Goal: Information Seeking & Learning: Check status

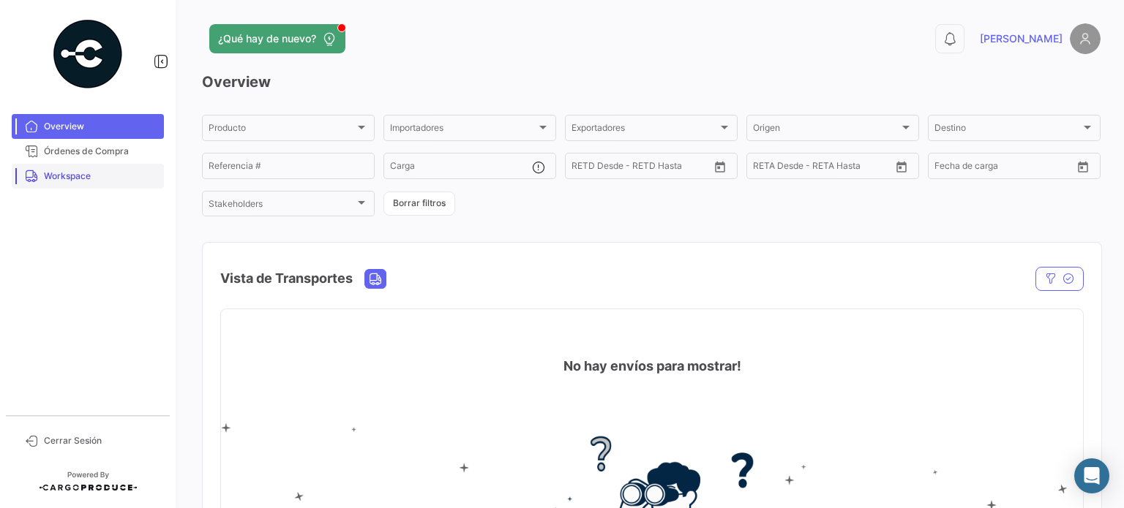
click at [86, 179] on span "Workspace" at bounding box center [101, 176] width 114 height 13
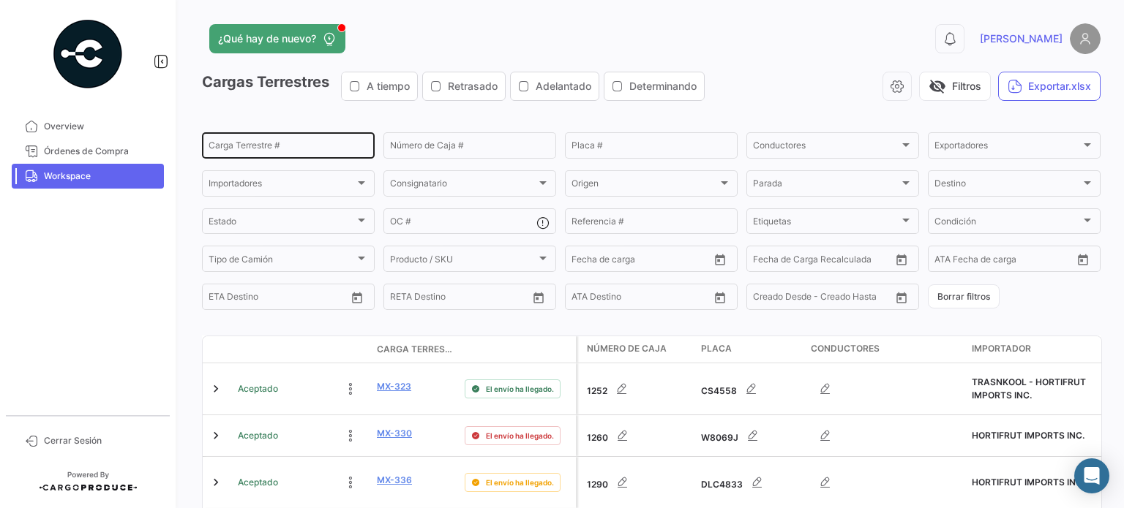
click at [266, 150] on input "Carga Terrestre #" at bounding box center [288, 148] width 159 height 10
paste input "2425-T-1607"
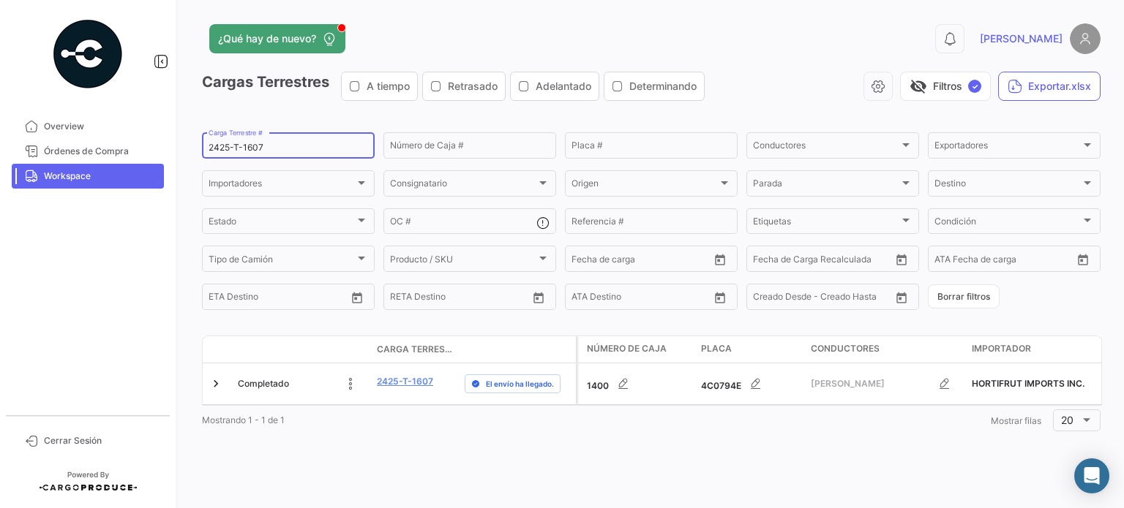
type input "2425-T-1607"
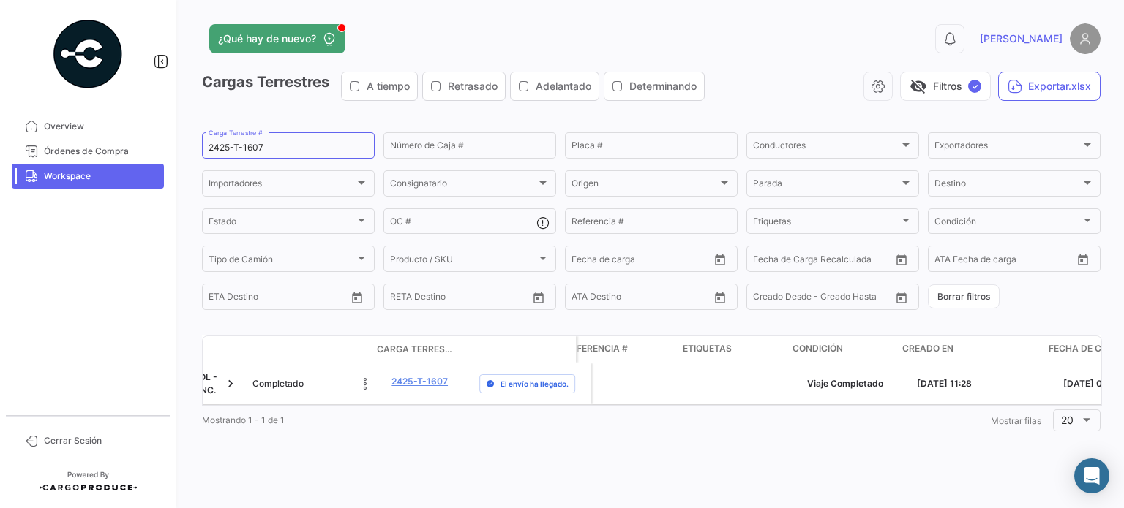
scroll to position [0, 1929]
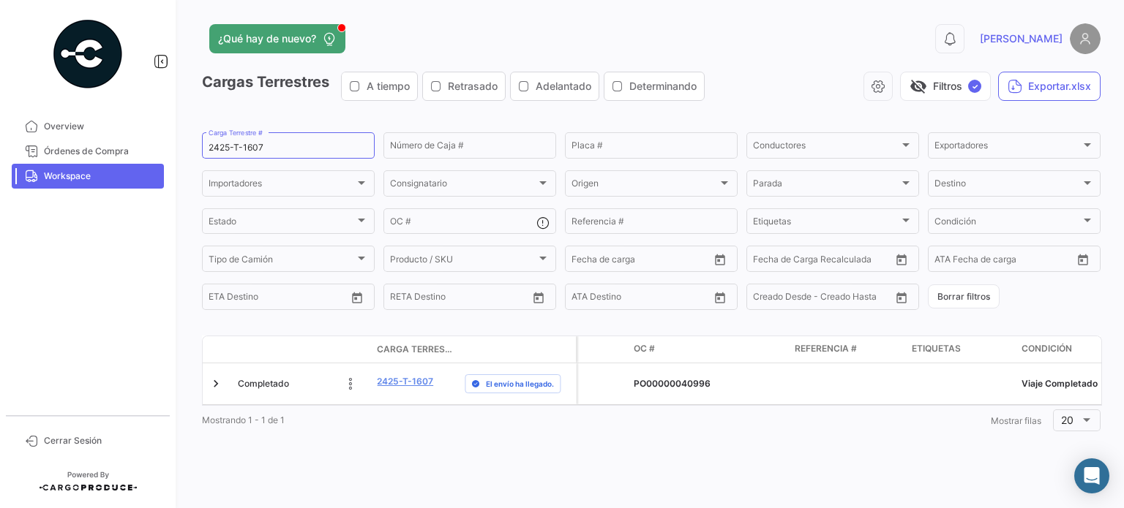
drag, startPoint x: 454, startPoint y: 417, endPoint x: 939, endPoint y: 418, distance: 485.1
click at [939, 418] on div "Estado Carga Terrestre # Delay Status Número de Caja Placa Conductores Importad…" at bounding box center [651, 386] width 898 height 100
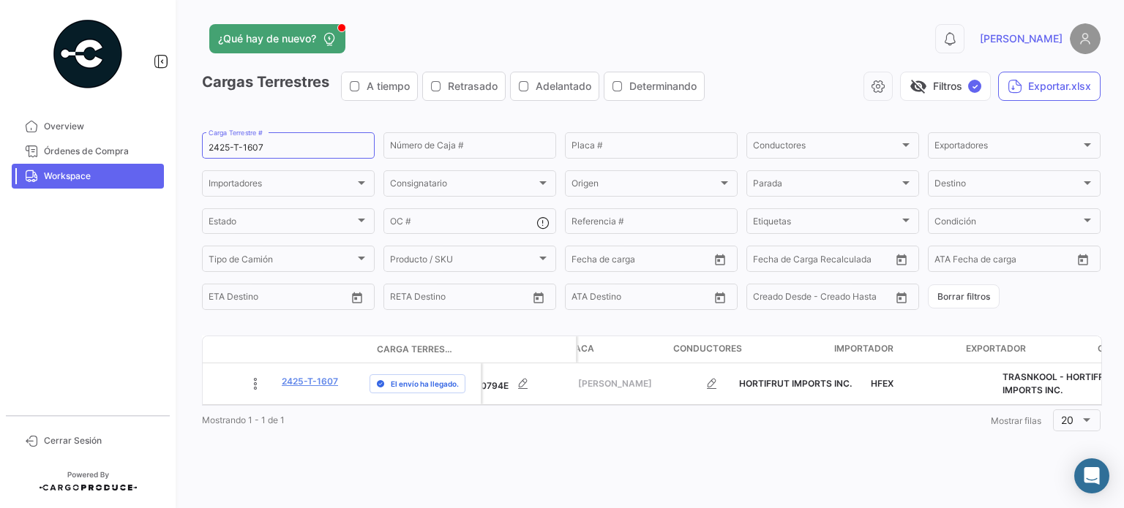
scroll to position [0, 0]
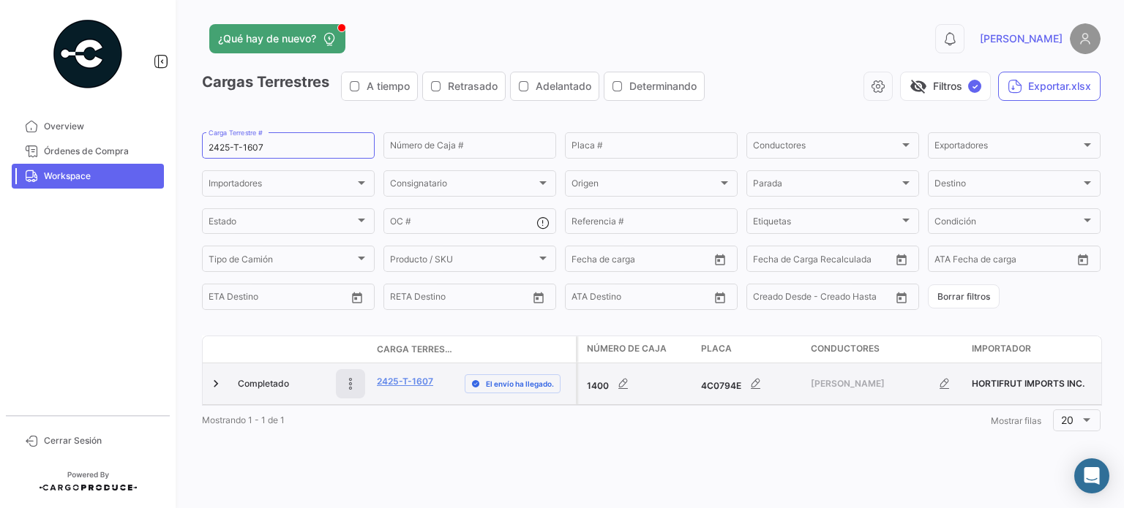
click at [350, 384] on icon at bounding box center [350, 384] width 15 height 15
click at [429, 435] on div "Mostrando 1 - 1 de 1 1 Mostrar filas 20" at bounding box center [651, 420] width 898 height 29
click at [352, 386] on icon at bounding box center [350, 384] width 20 height 20
click at [97, 149] on span "Órdenes de Compra" at bounding box center [101, 151] width 114 height 13
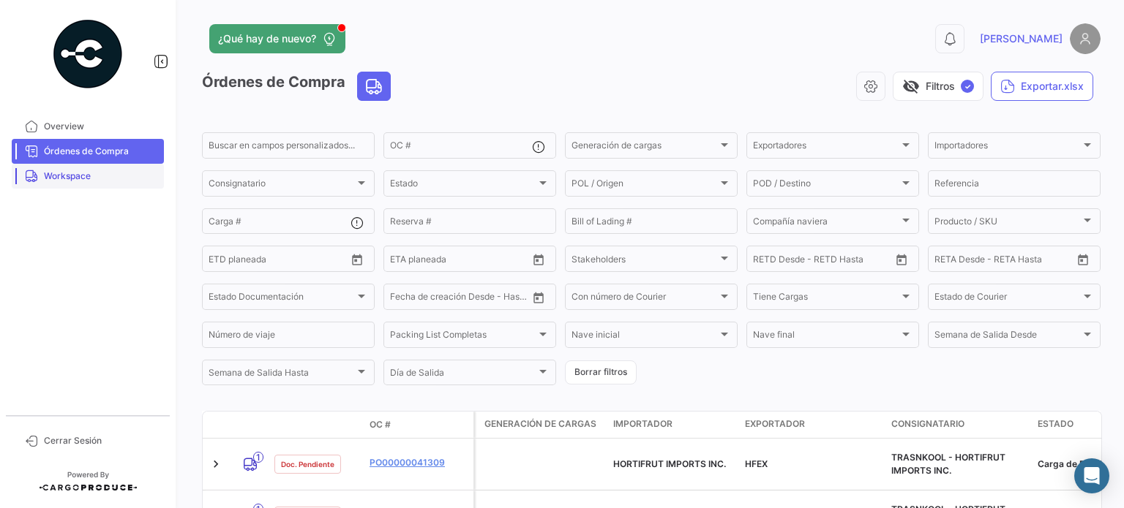
click at [98, 179] on span "Workspace" at bounding box center [101, 176] width 114 height 13
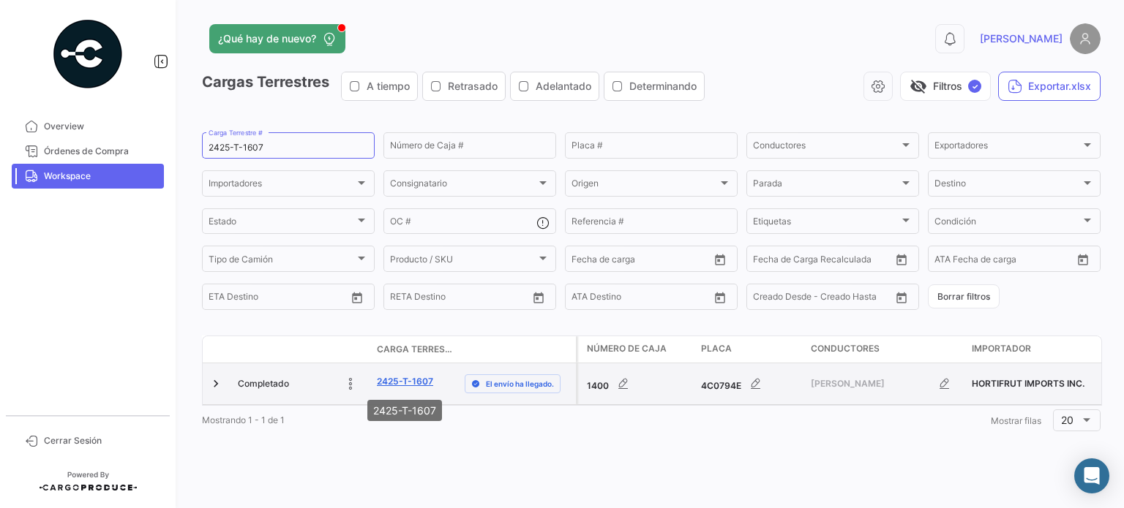
click at [405, 379] on link "2425-T-1607" at bounding box center [405, 381] width 56 height 13
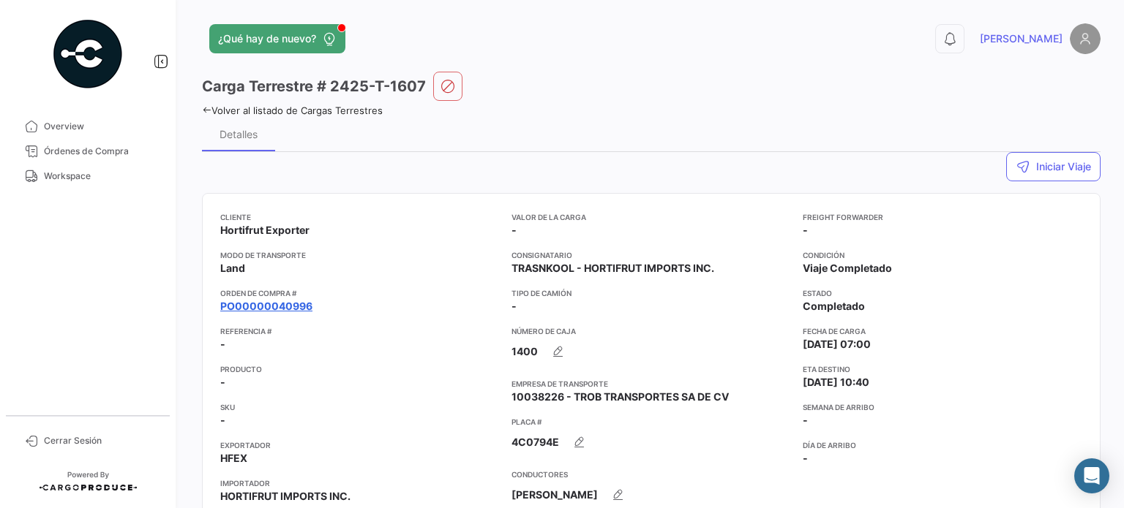
click at [285, 312] on link "PO00000040996" at bounding box center [266, 306] width 92 height 15
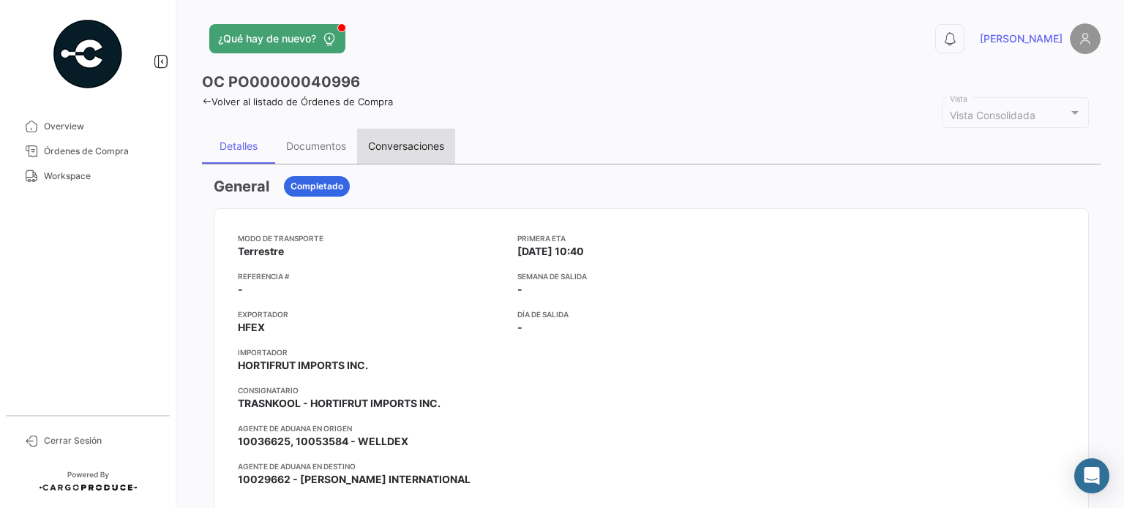
click at [380, 143] on div "Conversaciones" at bounding box center [406, 146] width 76 height 12
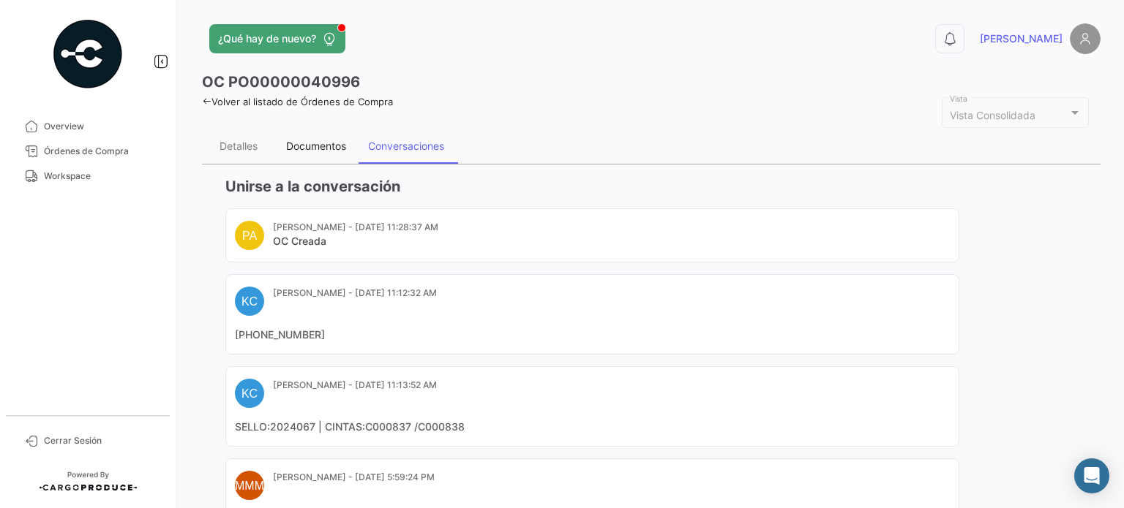
click at [339, 143] on div "Documentos" at bounding box center [316, 146] width 60 height 12
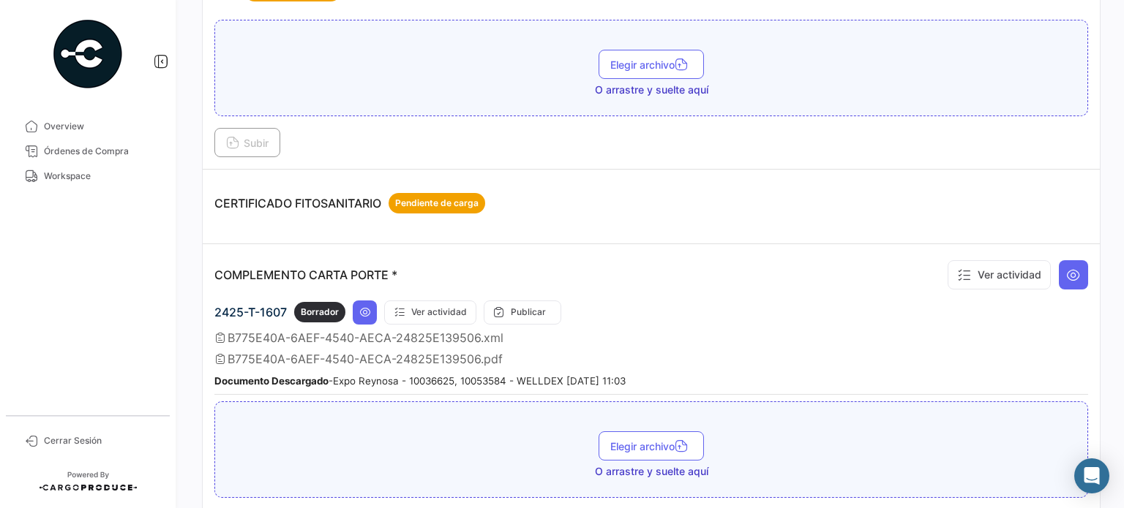
scroll to position [293, 0]
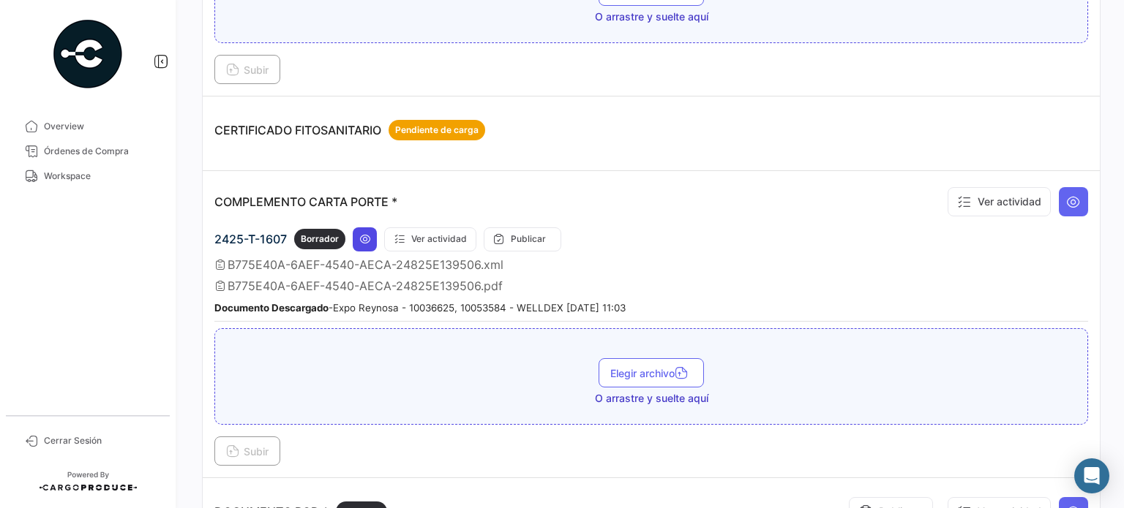
click at [365, 235] on icon at bounding box center [365, 239] width 12 height 12
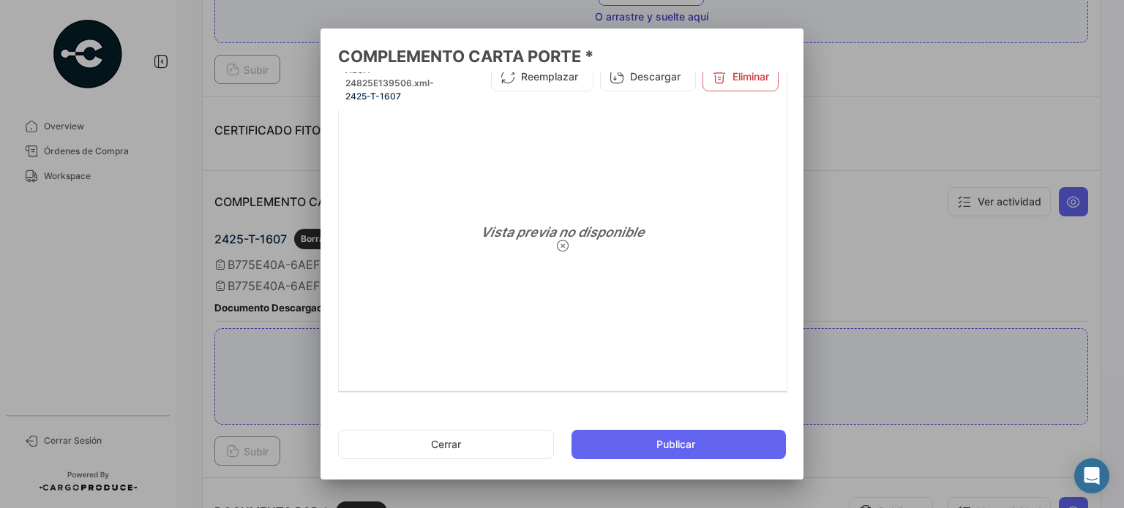
scroll to position [56, 0]
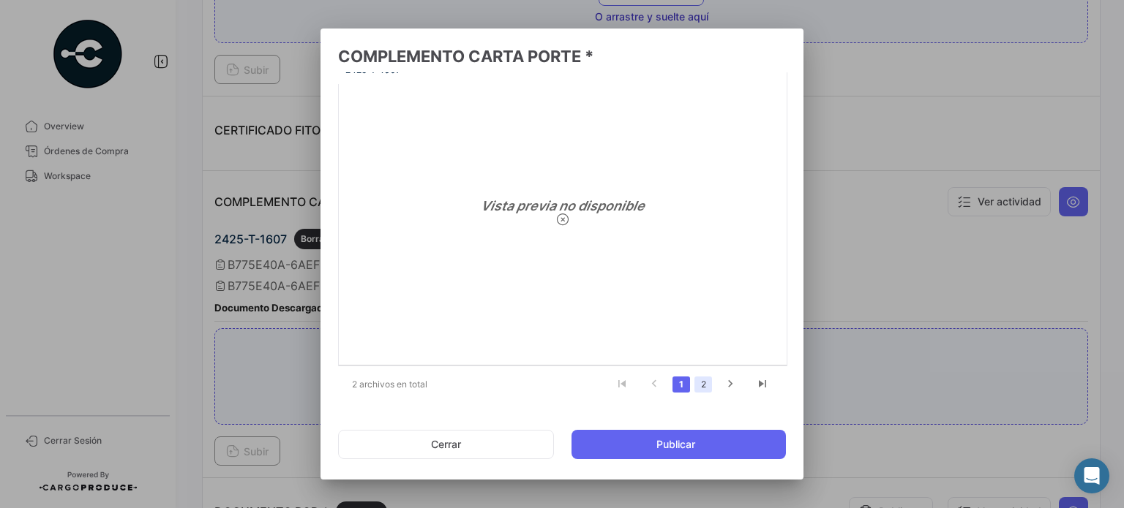
click at [699, 384] on link "2" at bounding box center [703, 385] width 18 height 16
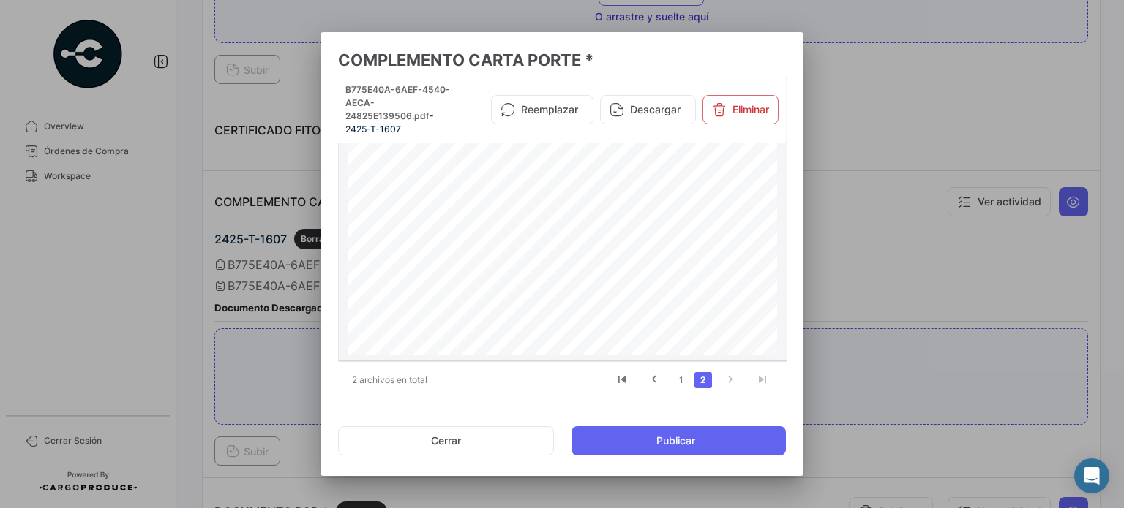
scroll to position [0, 0]
click at [483, 455] on button "Cerrar" at bounding box center [446, 441] width 216 height 29
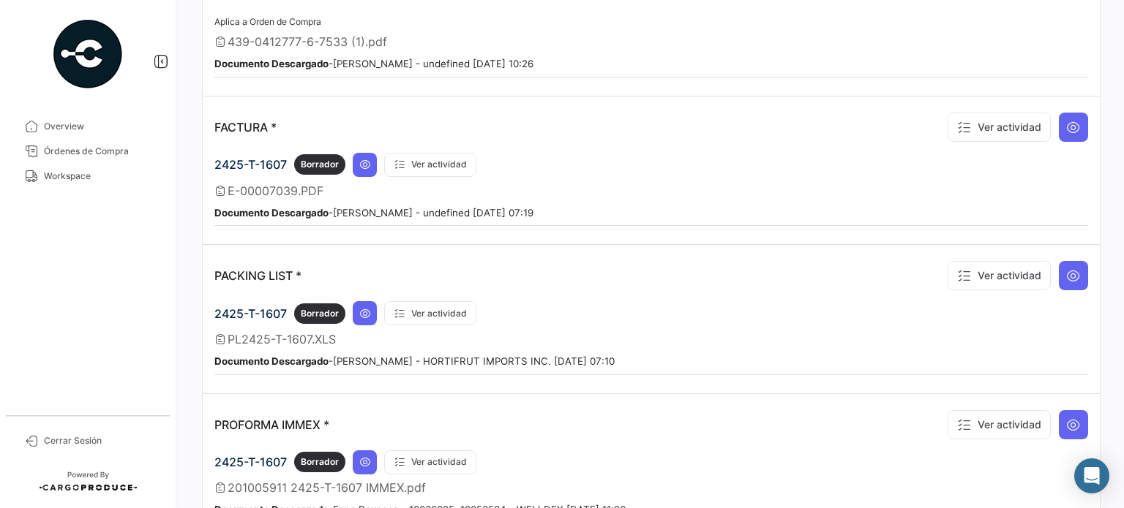
scroll to position [1390, 0]
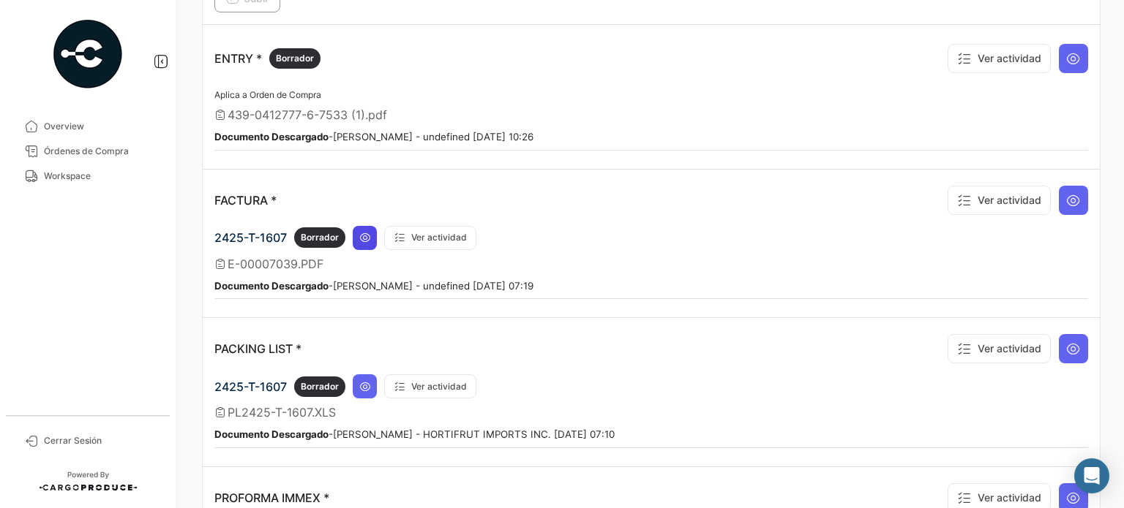
click at [363, 232] on icon at bounding box center [365, 238] width 12 height 12
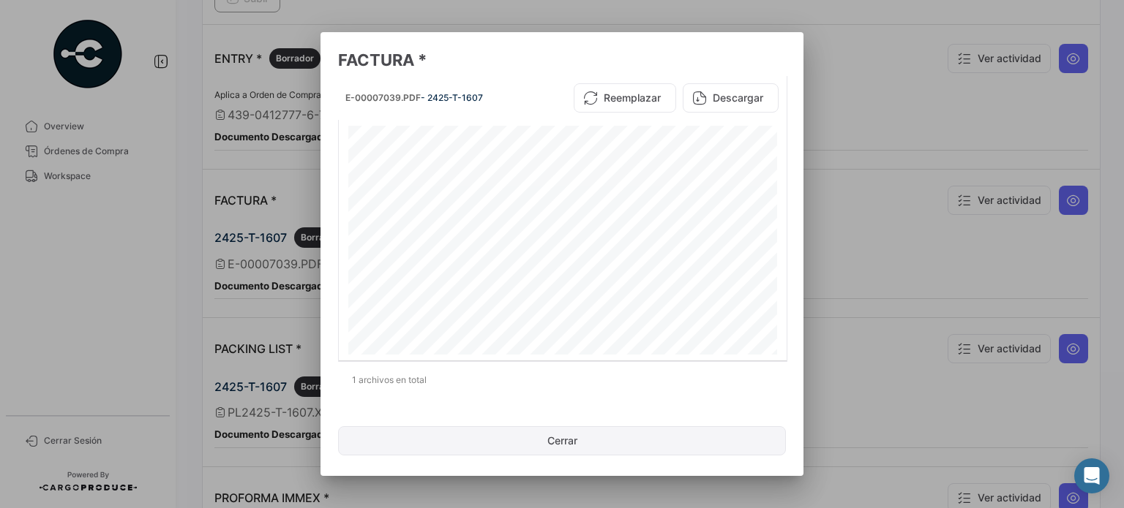
click at [551, 443] on button "Cerrar" at bounding box center [562, 441] width 448 height 29
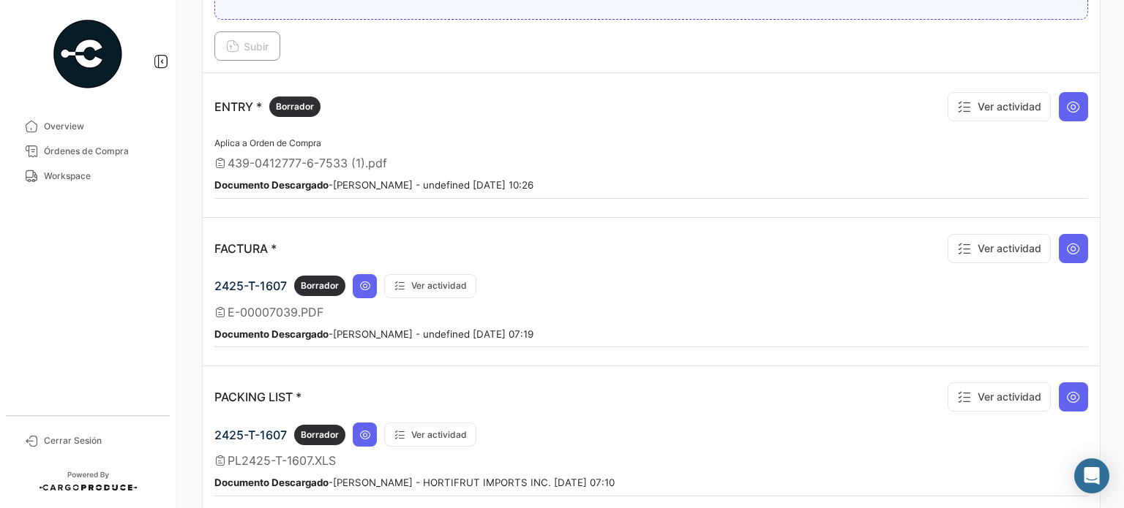
scroll to position [976, 0]
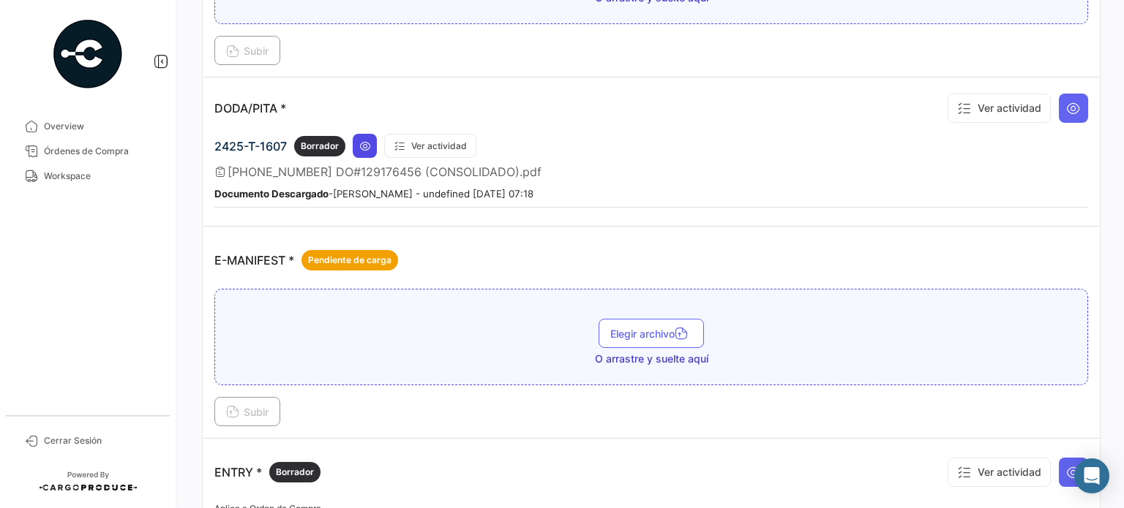
click at [366, 140] on icon at bounding box center [365, 146] width 12 height 12
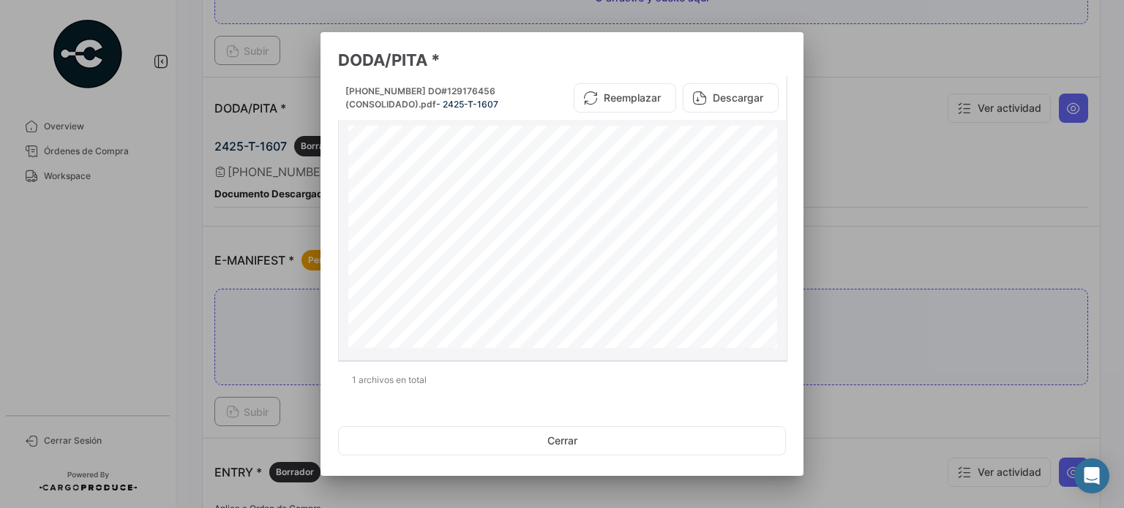
scroll to position [0, 0]
click at [590, 436] on button "Cerrar" at bounding box center [562, 441] width 448 height 29
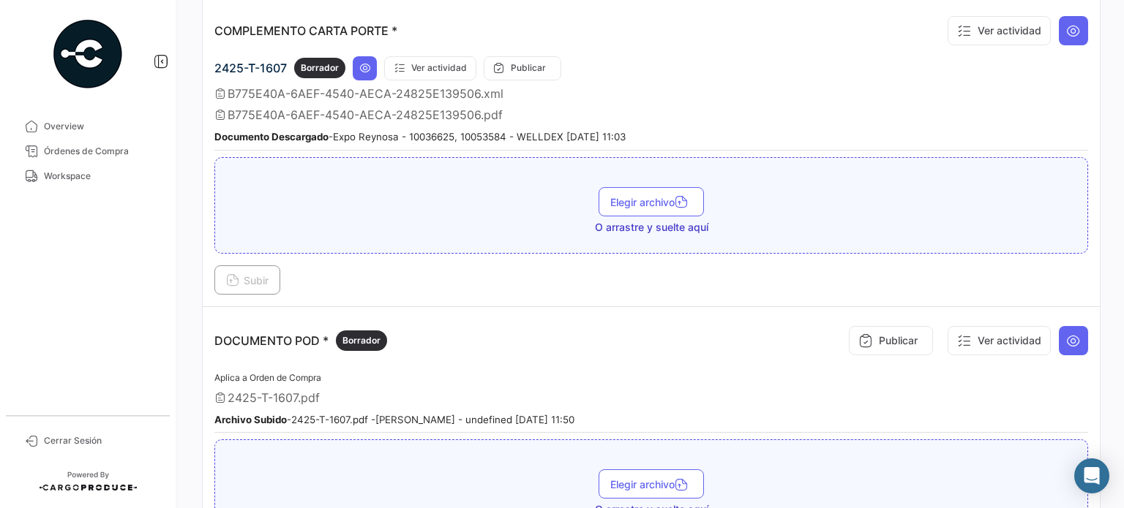
scroll to position [318, 0]
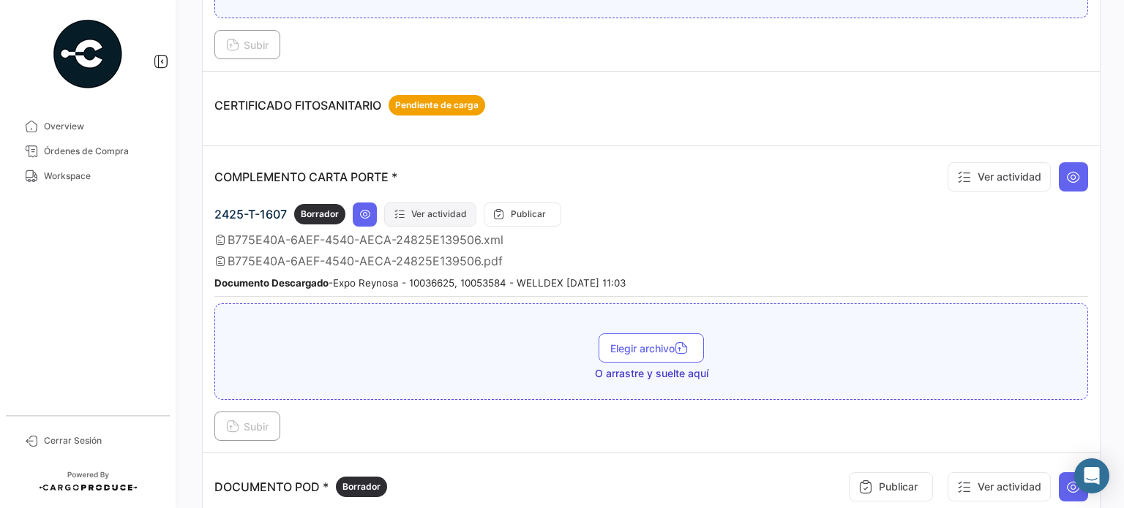
click at [442, 217] on button "Ver actividad" at bounding box center [430, 215] width 92 height 24
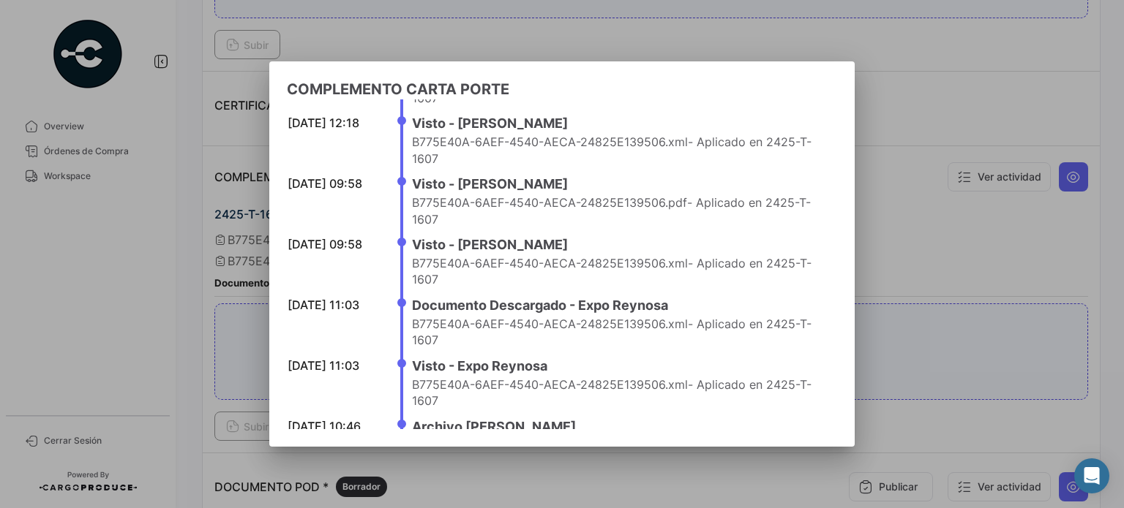
scroll to position [0, 0]
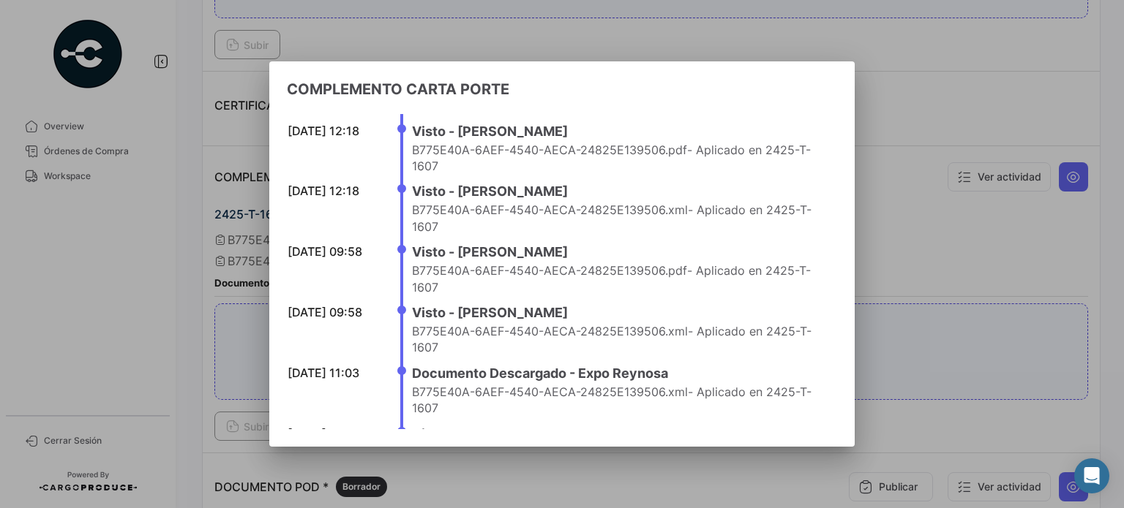
click at [913, 236] on div at bounding box center [562, 254] width 1124 height 508
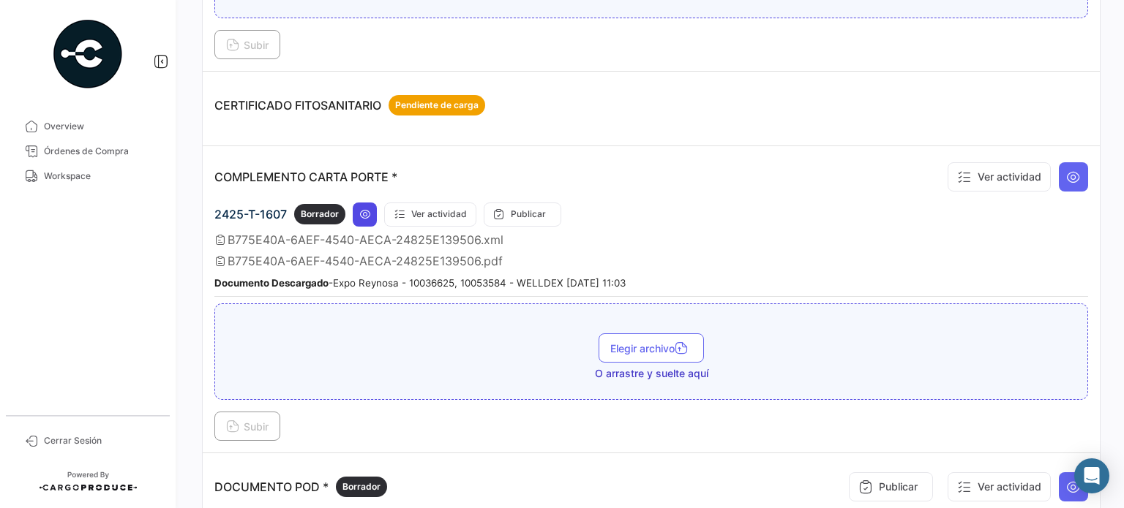
click at [366, 209] on icon at bounding box center [365, 215] width 12 height 12
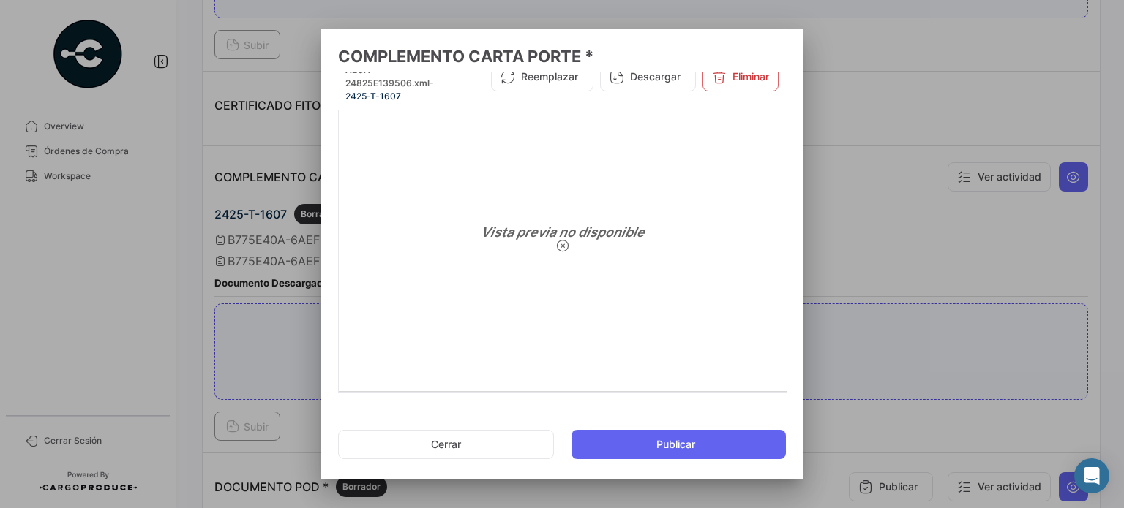
scroll to position [56, 0]
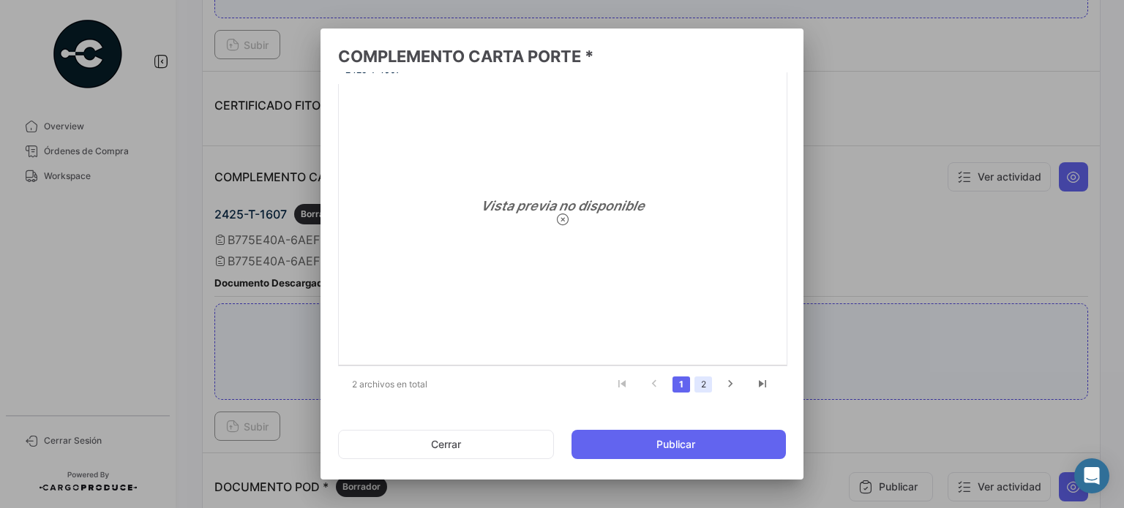
click at [702, 383] on link "2" at bounding box center [703, 385] width 18 height 16
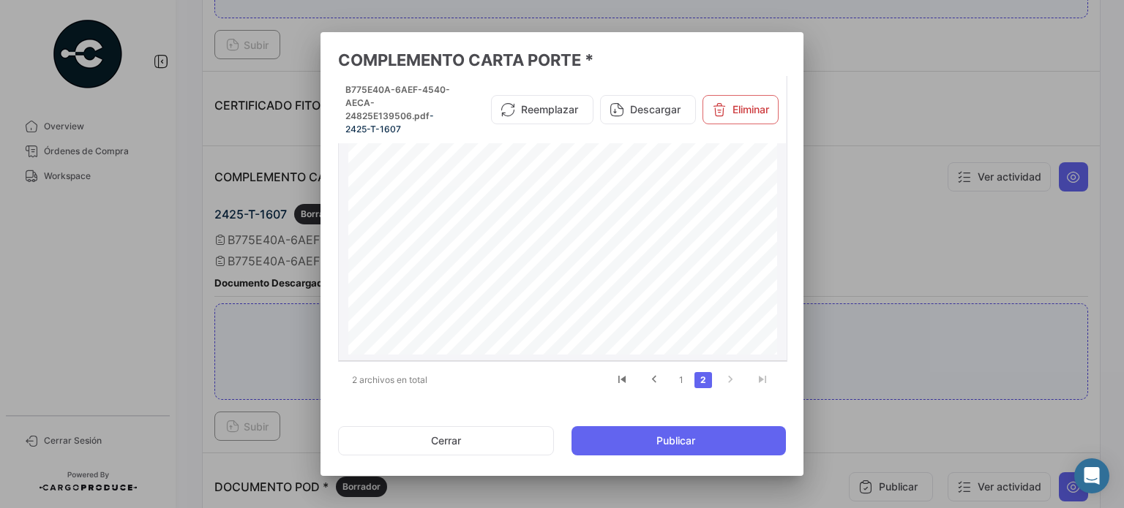
scroll to position [0, 0]
drag, startPoint x: 365, startPoint y: 199, endPoint x: 435, endPoint y: 198, distance: 70.3
click at [435, 198] on div "=SEIS MIL CIEN PESOS 00/100 MXN= [PERSON_NAME] R.F.C. EIDM811118LB3 Régimen fis…" at bounding box center [562, 403] width 429 height 555
click at [374, 198] on span "TROB TRANSPORTES" at bounding box center [410, 198] width 124 height 14
click at [460, 442] on button "Cerrar" at bounding box center [446, 441] width 216 height 29
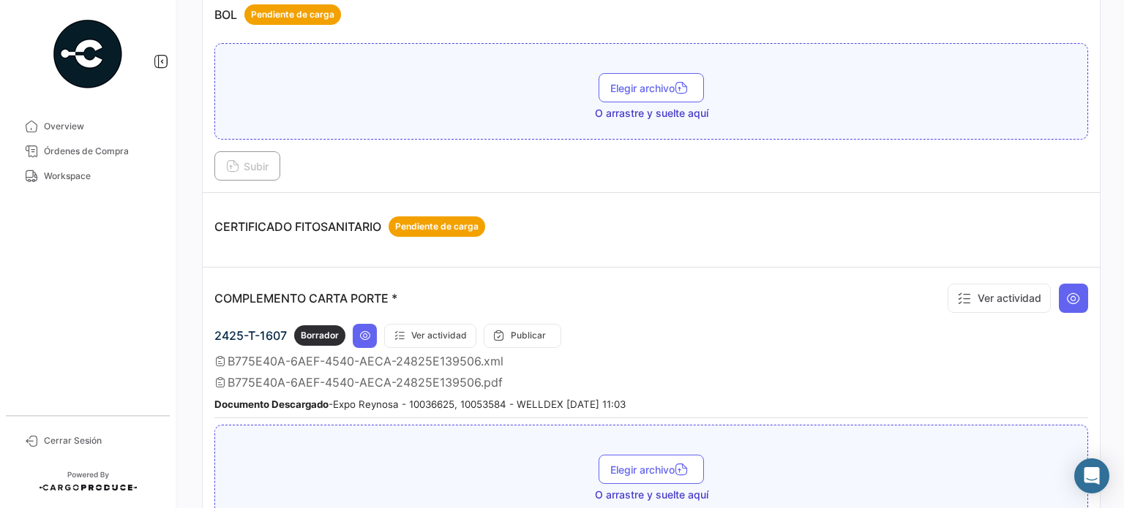
scroll to position [293, 0]
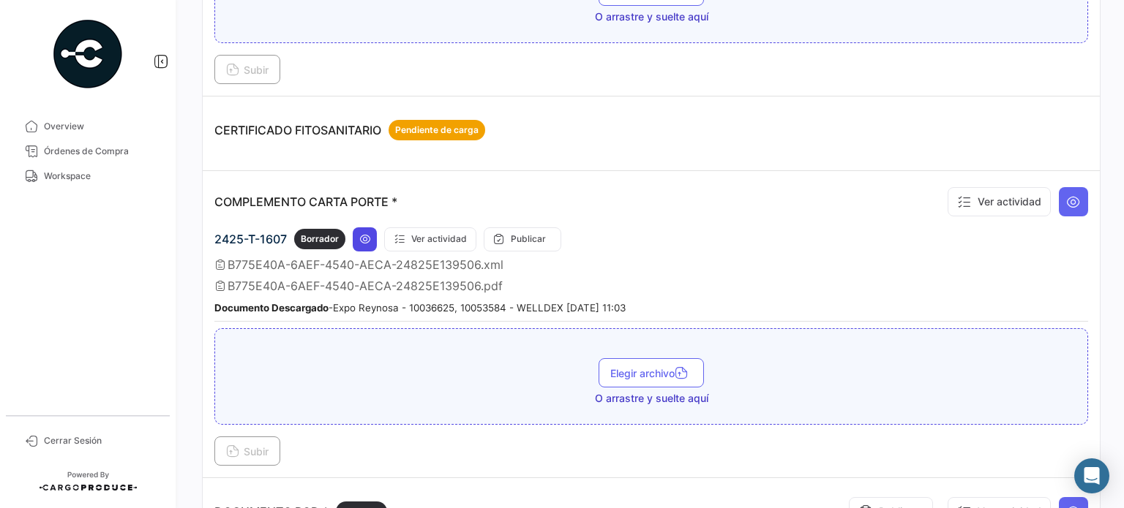
click at [363, 235] on icon at bounding box center [365, 239] width 12 height 12
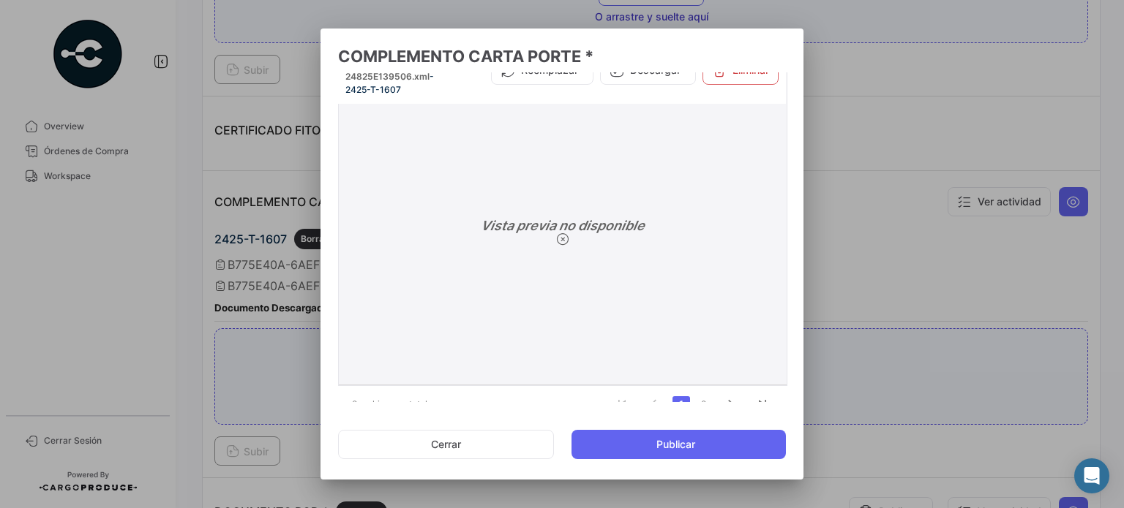
scroll to position [56, 0]
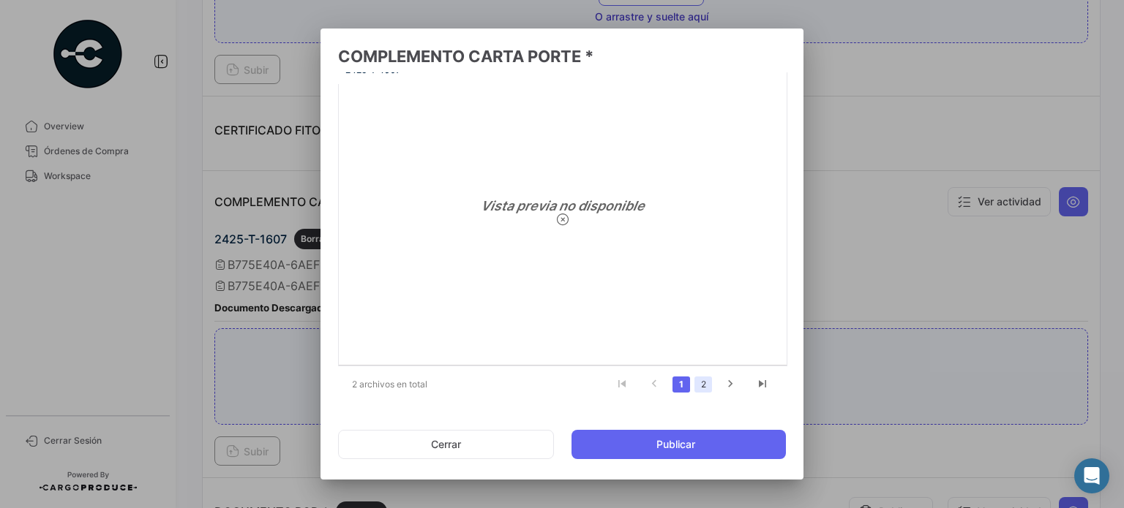
click at [696, 384] on link "2" at bounding box center [703, 385] width 18 height 16
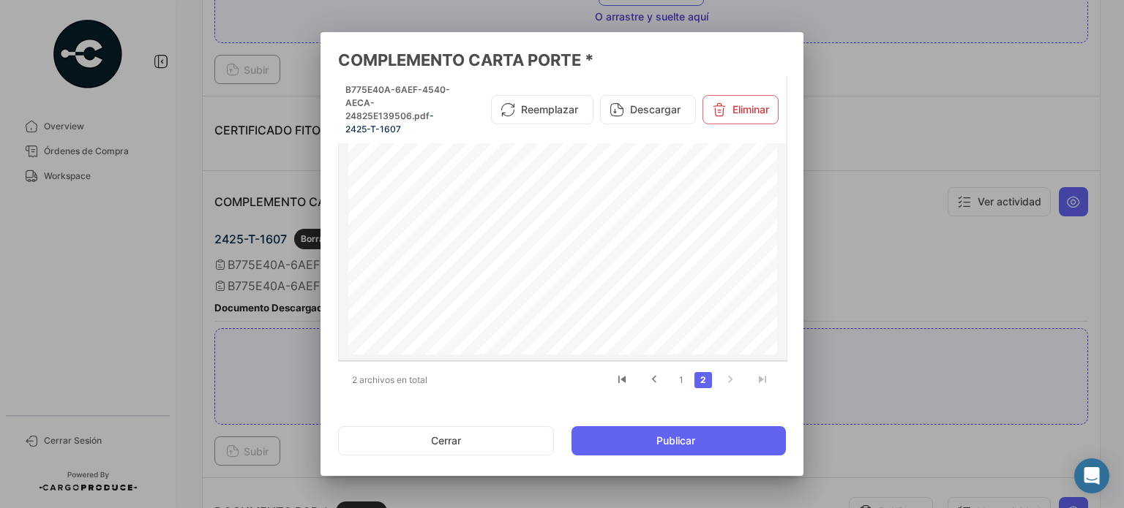
scroll to position [0, 0]
click at [638, 110] on button "Descargar" at bounding box center [648, 109] width 96 height 29
click at [443, 444] on button "Cerrar" at bounding box center [446, 441] width 216 height 29
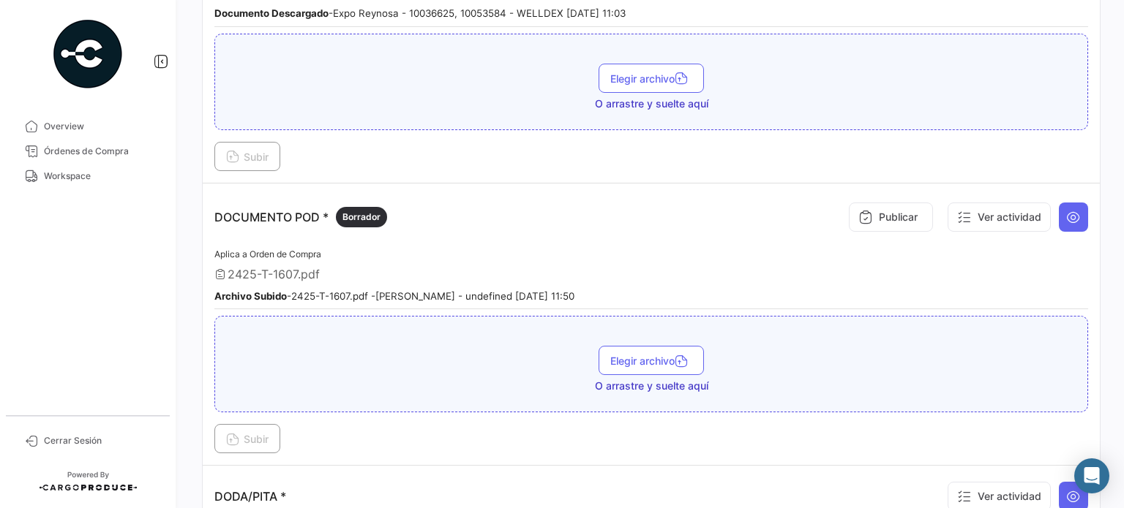
scroll to position [610, 0]
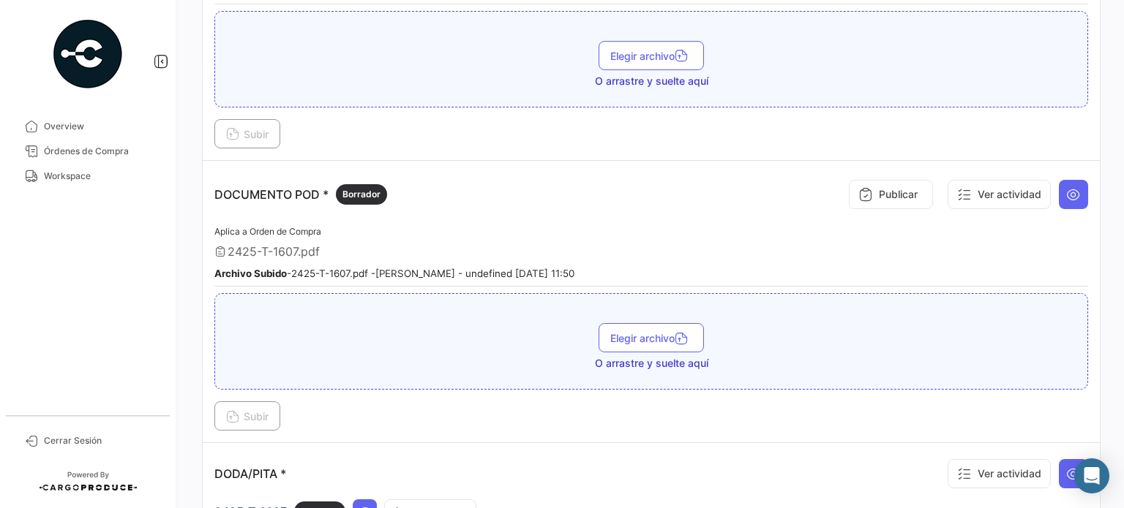
click at [285, 244] on span "2425-T-1607.pdf" at bounding box center [274, 251] width 92 height 15
click at [343, 257] on div "Aplica a Orden de Compra 2425-T-1607.pdf Archivo Subido - 2425-T-1607.pdf - [PE…" at bounding box center [651, 255] width 874 height 64
drag, startPoint x: 383, startPoint y: 267, endPoint x: 459, endPoint y: 263, distance: 76.2
click at [459, 268] on small "Archivo Subido - 2425-T-1607.pdf - [PERSON_NAME] - undefined [DATE] 11:50" at bounding box center [394, 274] width 360 height 12
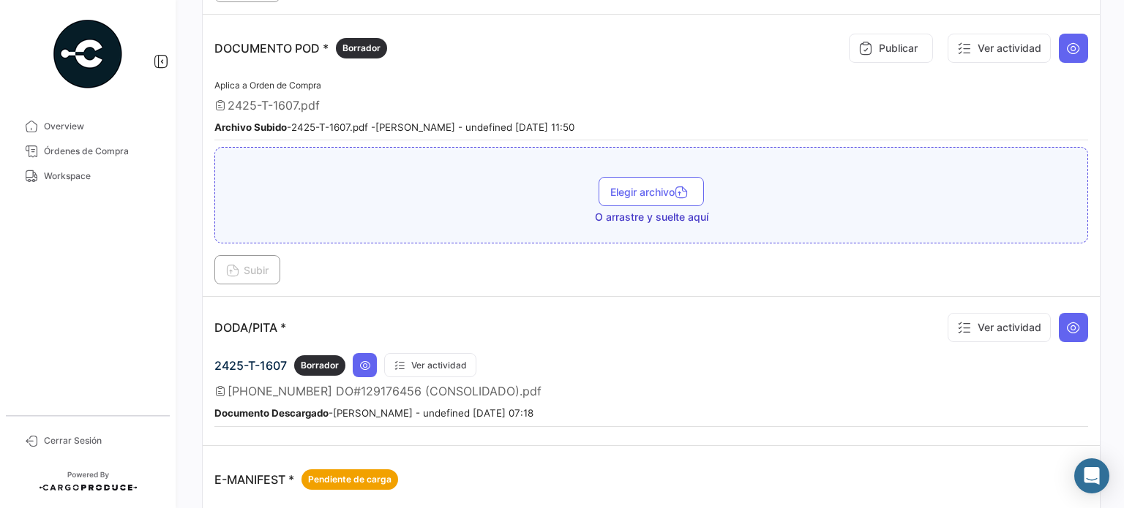
scroll to position [683, 0]
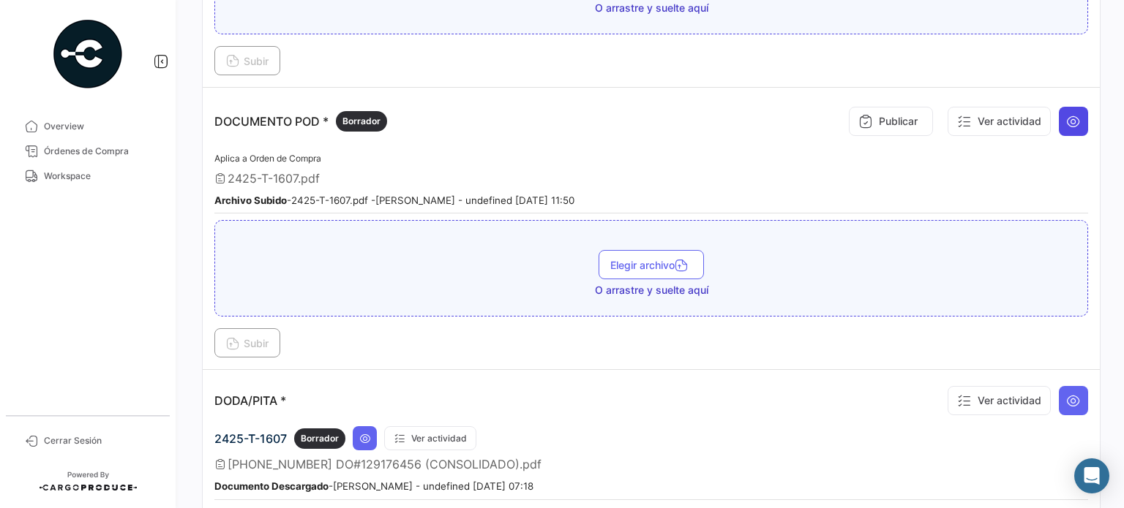
click at [1070, 114] on icon at bounding box center [1073, 121] width 15 height 15
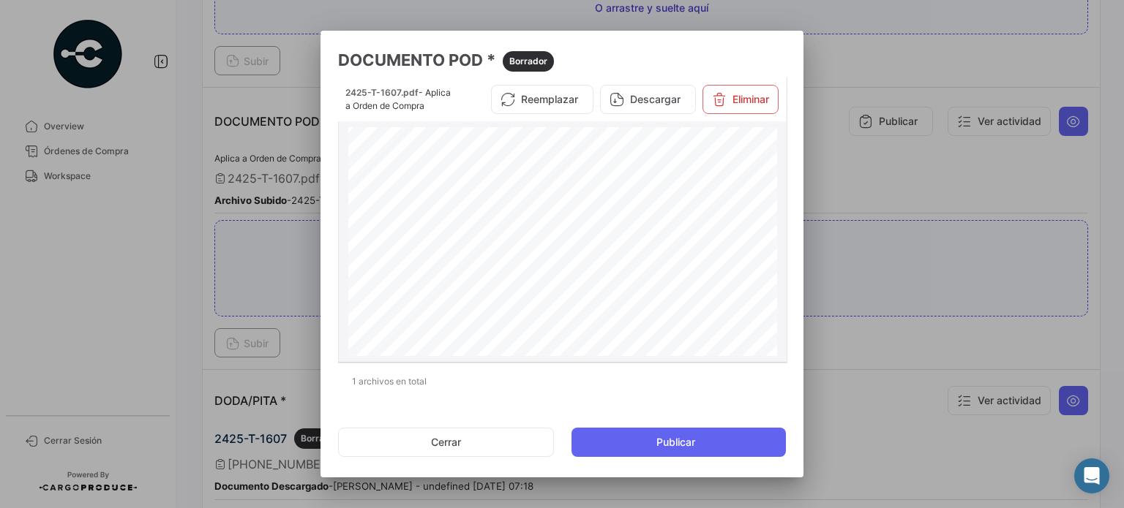
scroll to position [0, 0]
click at [468, 438] on button "Cerrar" at bounding box center [446, 442] width 216 height 29
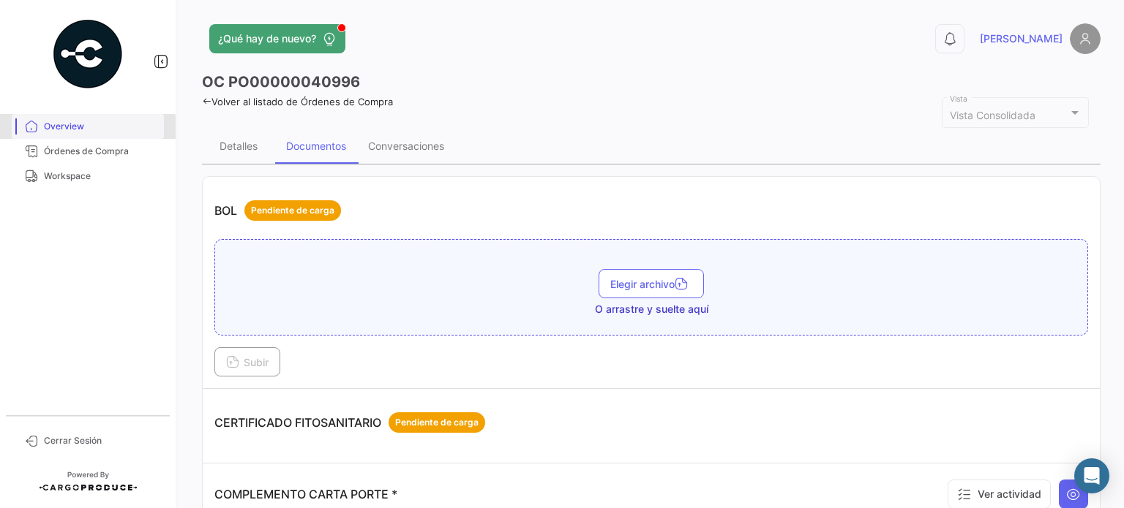
click at [85, 128] on span "Overview" at bounding box center [101, 126] width 114 height 13
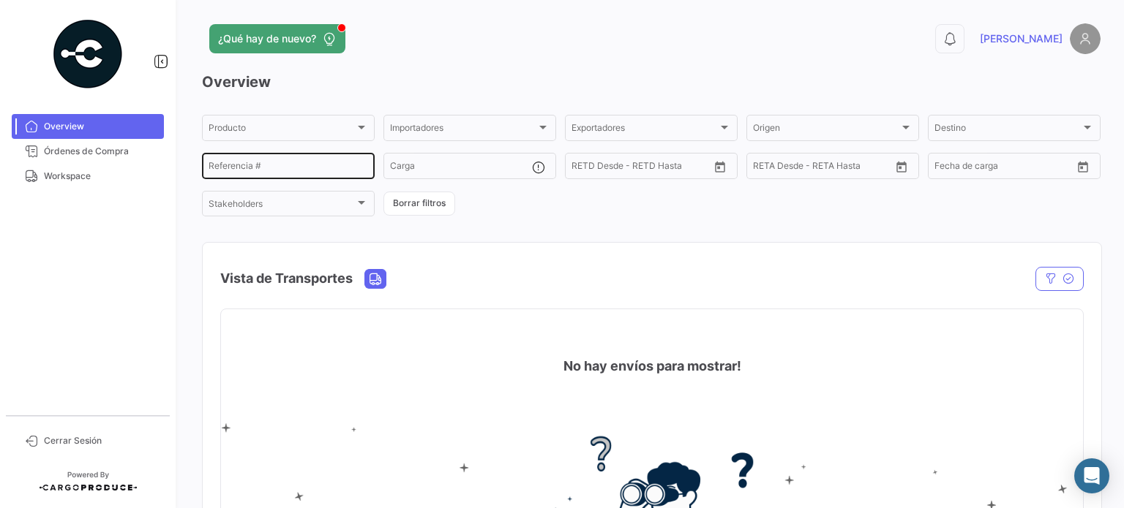
click at [282, 167] on input "Referencia #" at bounding box center [288, 168] width 159 height 10
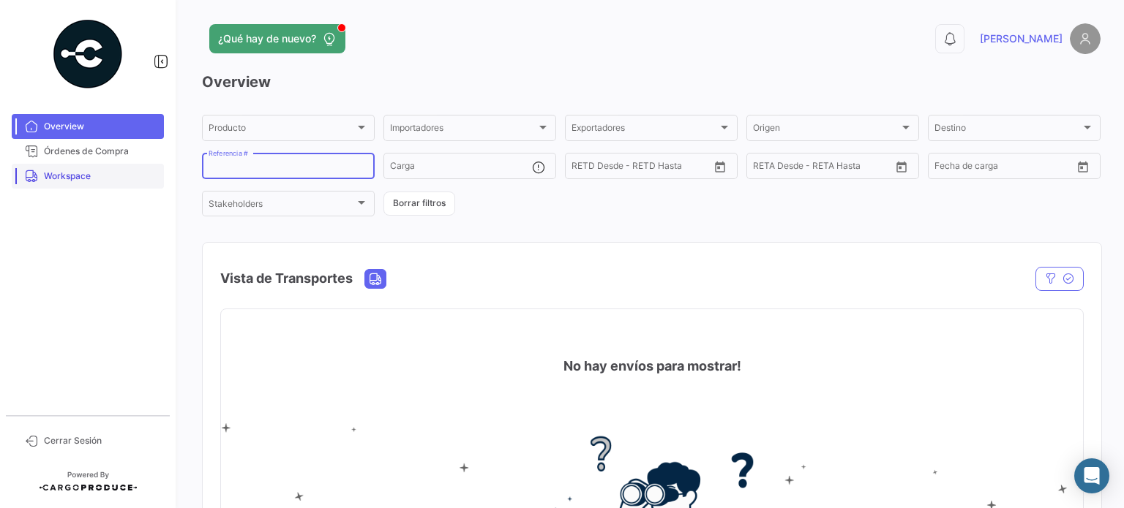
click at [78, 171] on span "Workspace" at bounding box center [101, 176] width 114 height 13
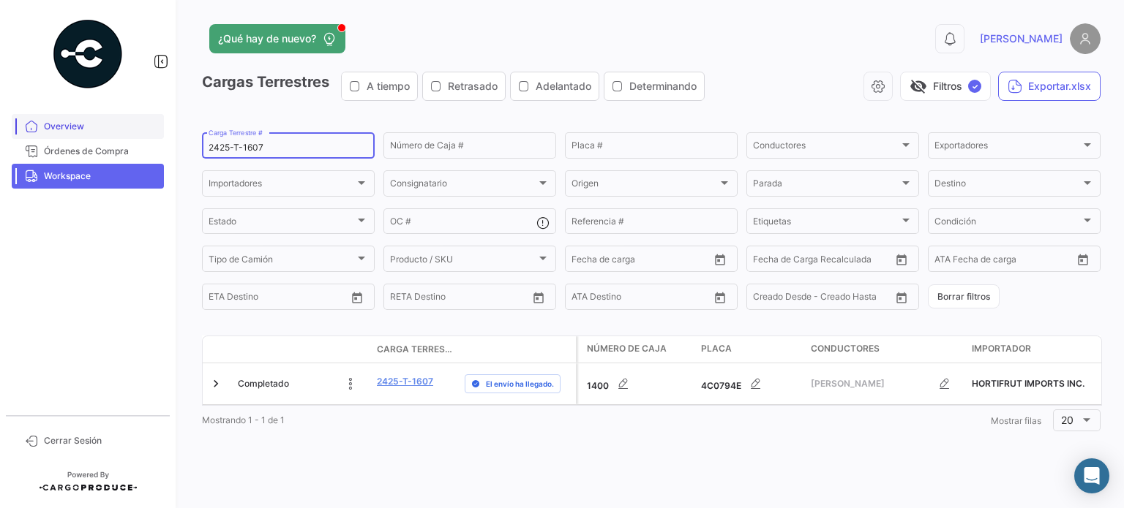
drag, startPoint x: 200, startPoint y: 145, endPoint x: 107, endPoint y: 134, distance: 93.6
click at [119, 134] on mat-sidenav-container "Overview Órdenes de Compra Workspace Cerrar Sesión ¿Qué hay de nuevo? 0 [PERSON…" at bounding box center [562, 254] width 1124 height 508
paste input "431"
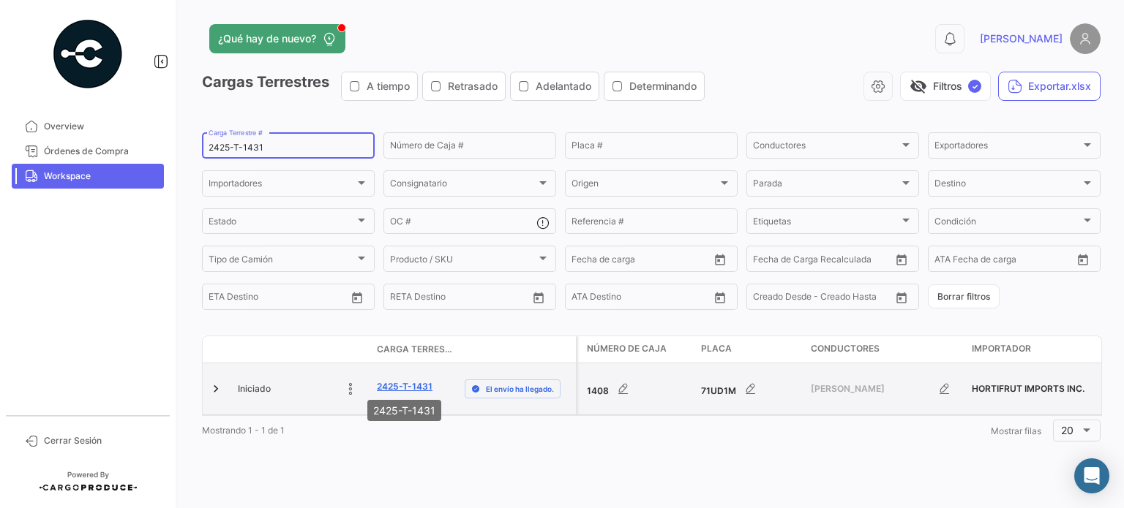
type input "2425-T-1431"
click at [389, 386] on link "2425-T-1431" at bounding box center [405, 386] width 56 height 13
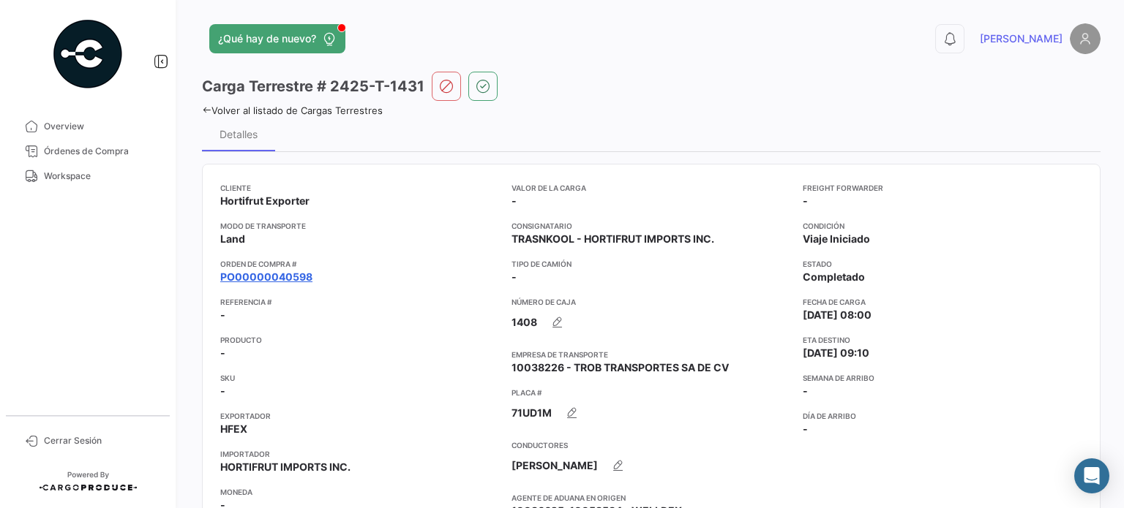
click at [287, 280] on link "PO00000040598" at bounding box center [266, 277] width 92 height 15
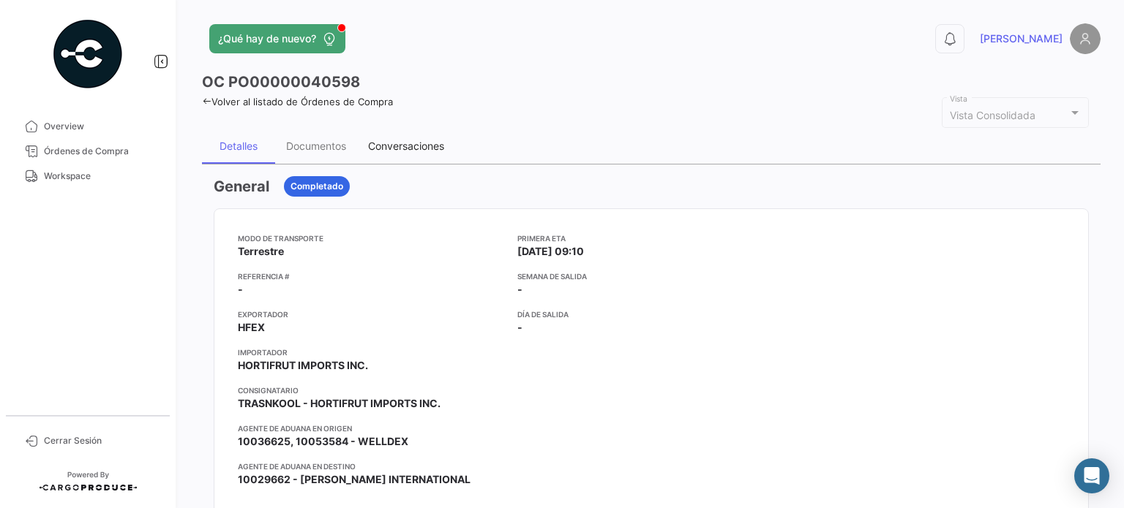
click at [402, 149] on div "Conversaciones" at bounding box center [406, 146] width 76 height 12
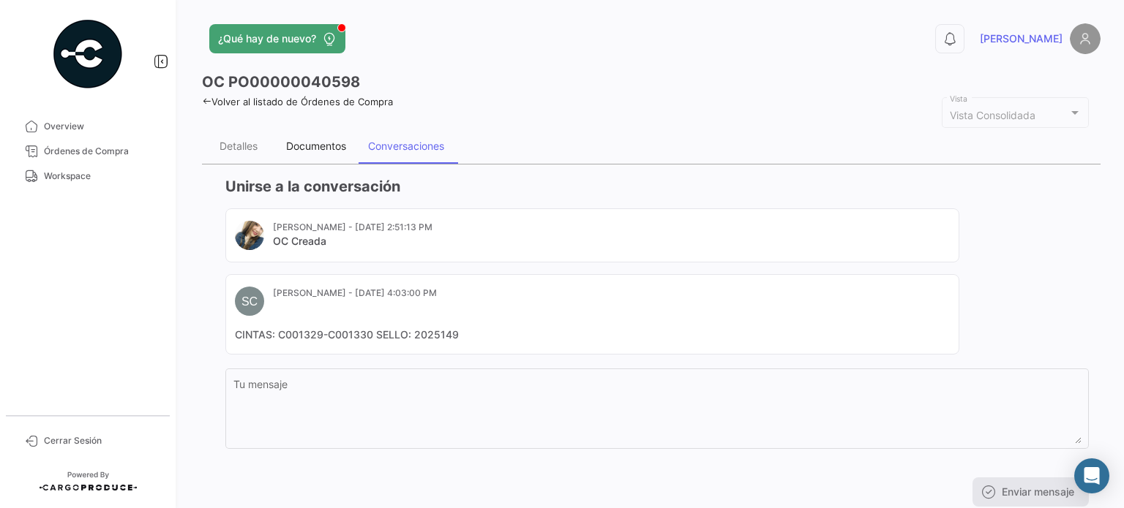
click at [313, 150] on div "Documentos" at bounding box center [316, 146] width 60 height 12
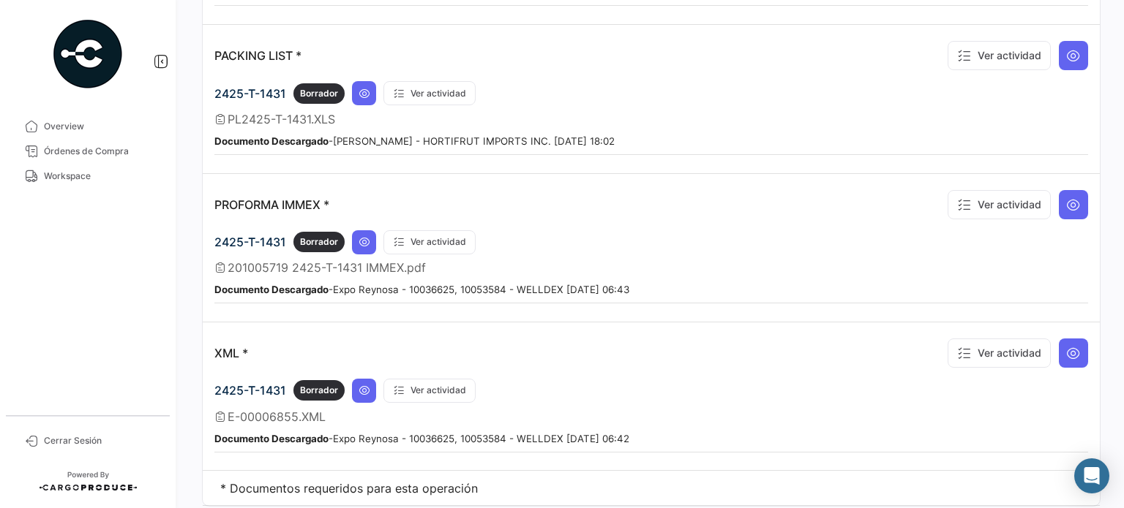
scroll to position [1753, 0]
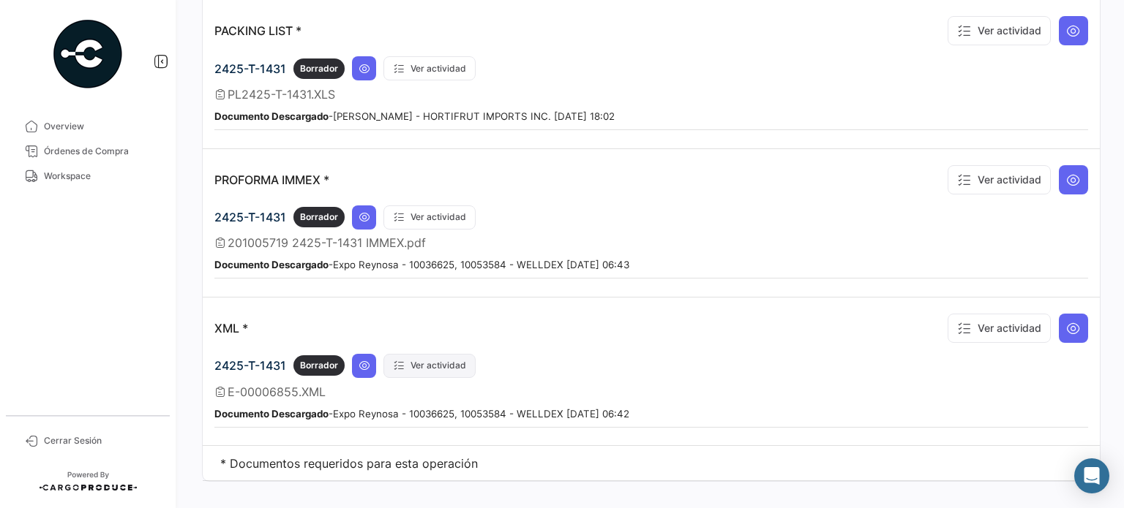
click at [437, 354] on button "Ver actividad" at bounding box center [429, 366] width 92 height 24
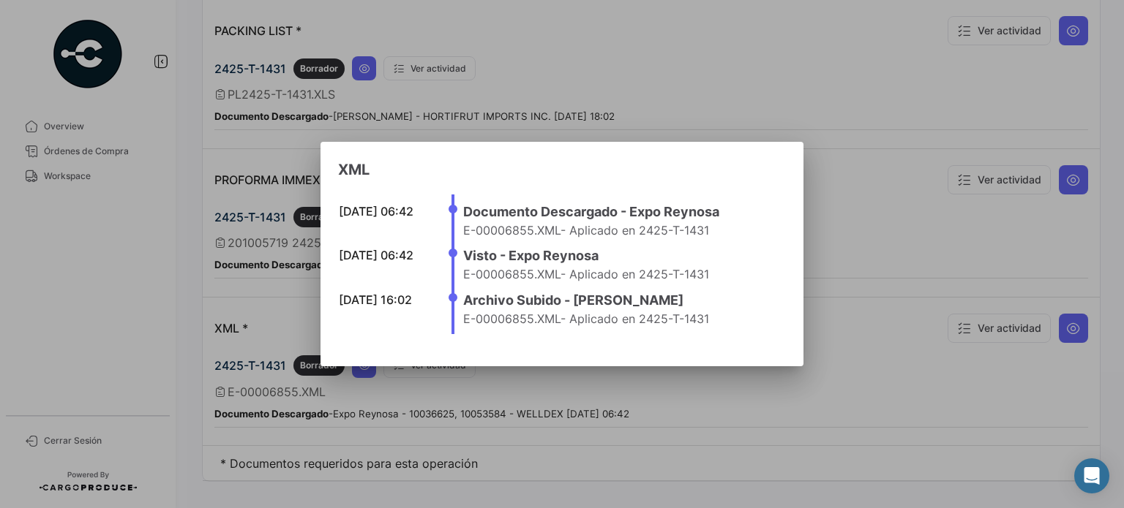
click at [814, 455] on div at bounding box center [562, 254] width 1124 height 508
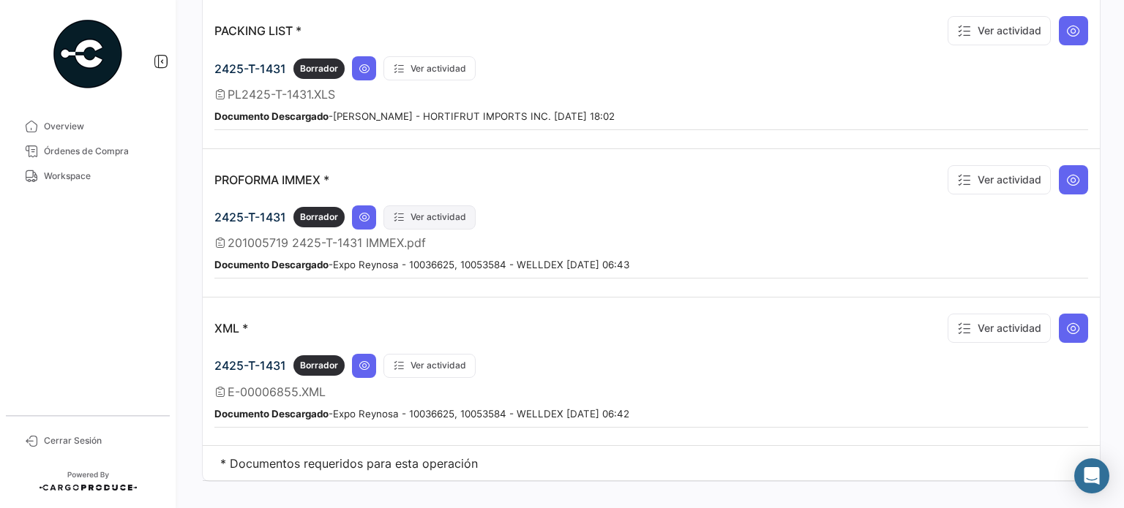
click at [438, 206] on button "Ver actividad" at bounding box center [429, 218] width 92 height 24
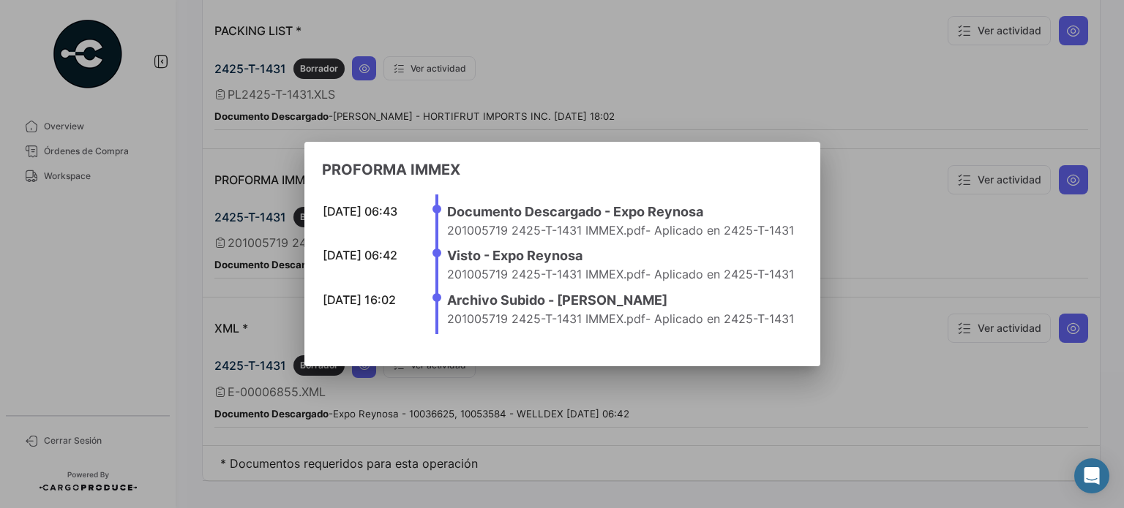
click at [777, 449] on div at bounding box center [562, 254] width 1124 height 508
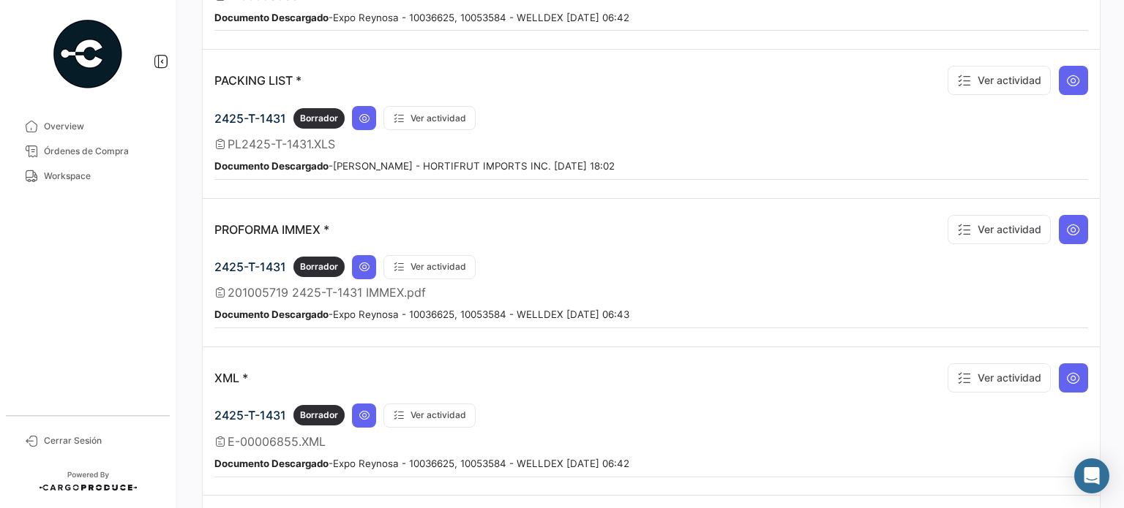
scroll to position [1680, 0]
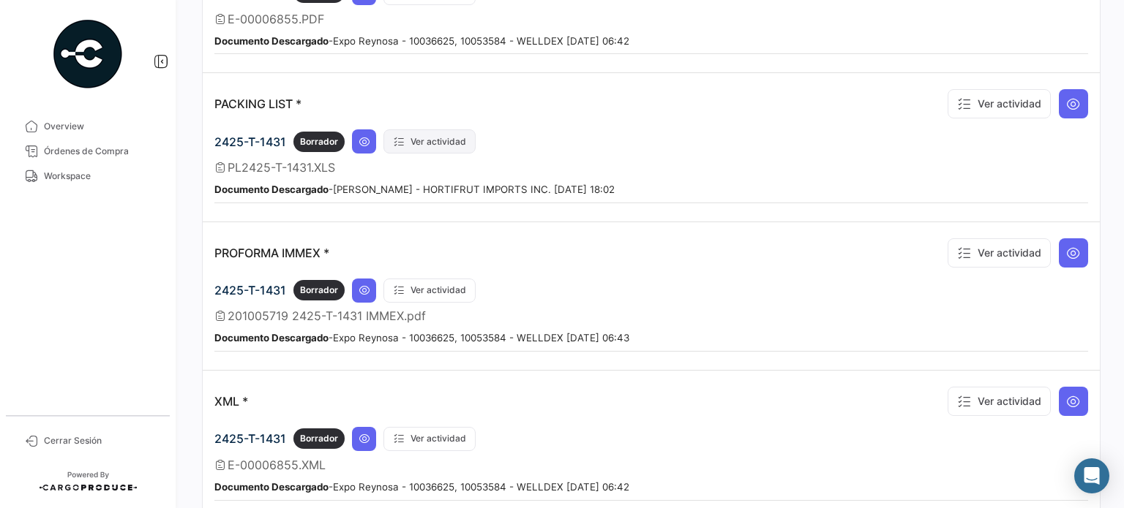
click at [445, 130] on button "Ver actividad" at bounding box center [429, 142] width 92 height 24
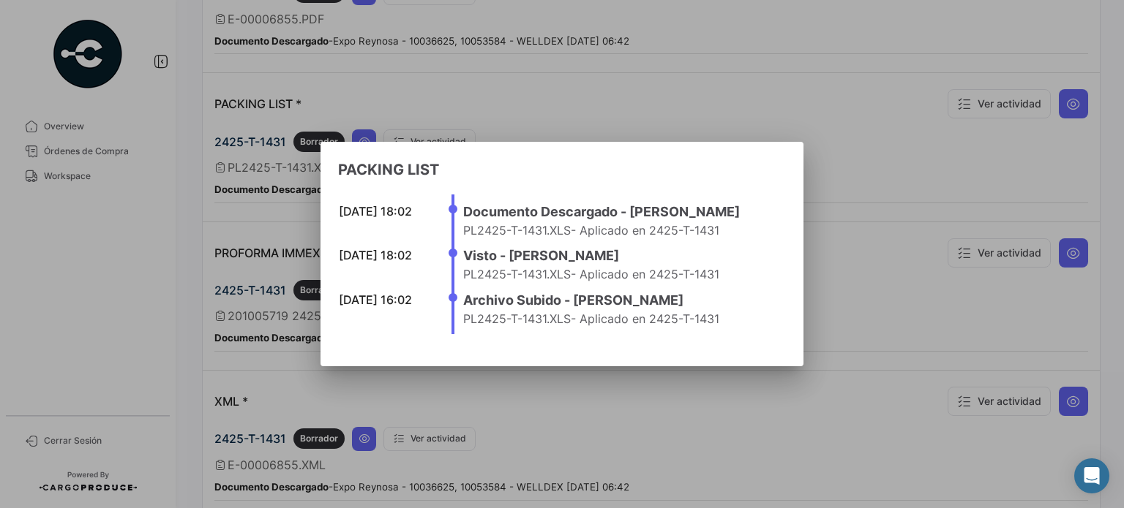
click at [803, 448] on div at bounding box center [562, 254] width 1124 height 508
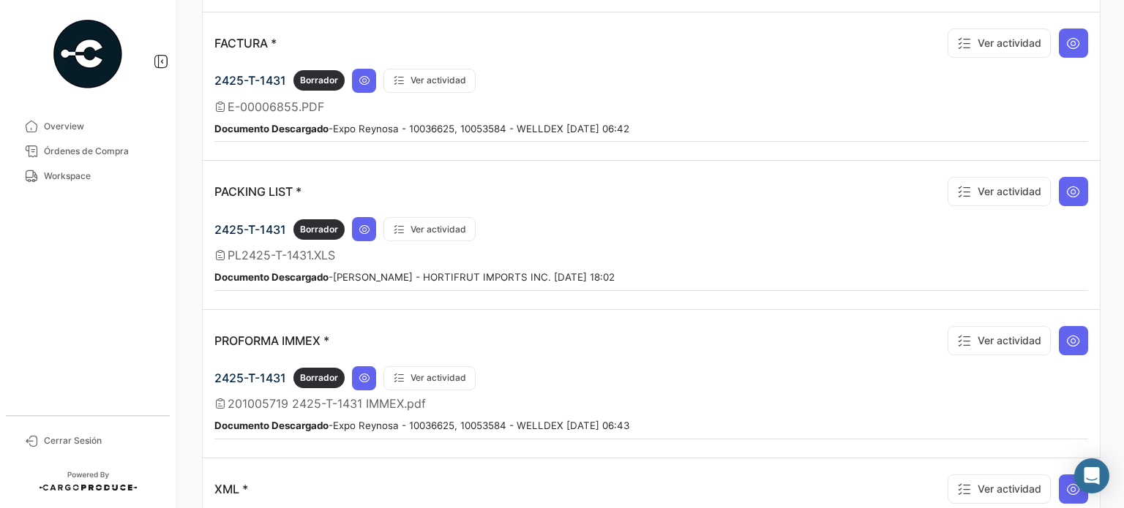
scroll to position [1534, 0]
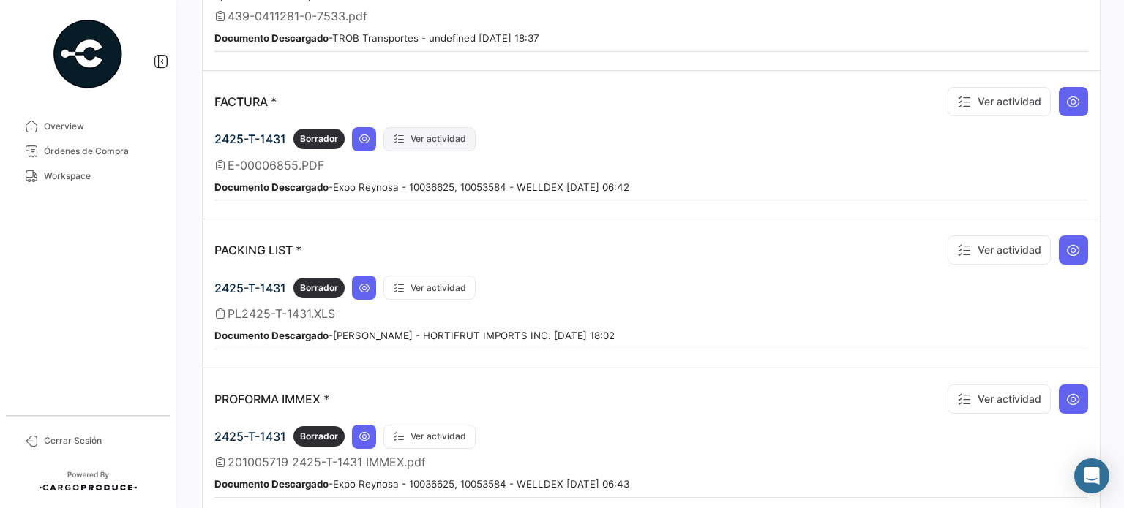
click at [435, 127] on button "Ver actividad" at bounding box center [429, 139] width 92 height 24
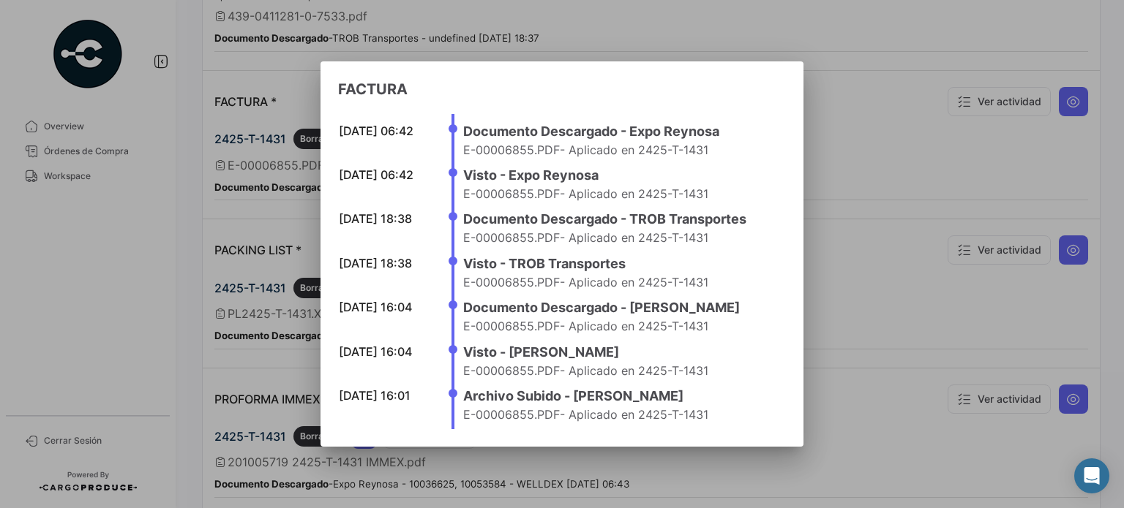
click at [854, 375] on div at bounding box center [562, 254] width 1124 height 508
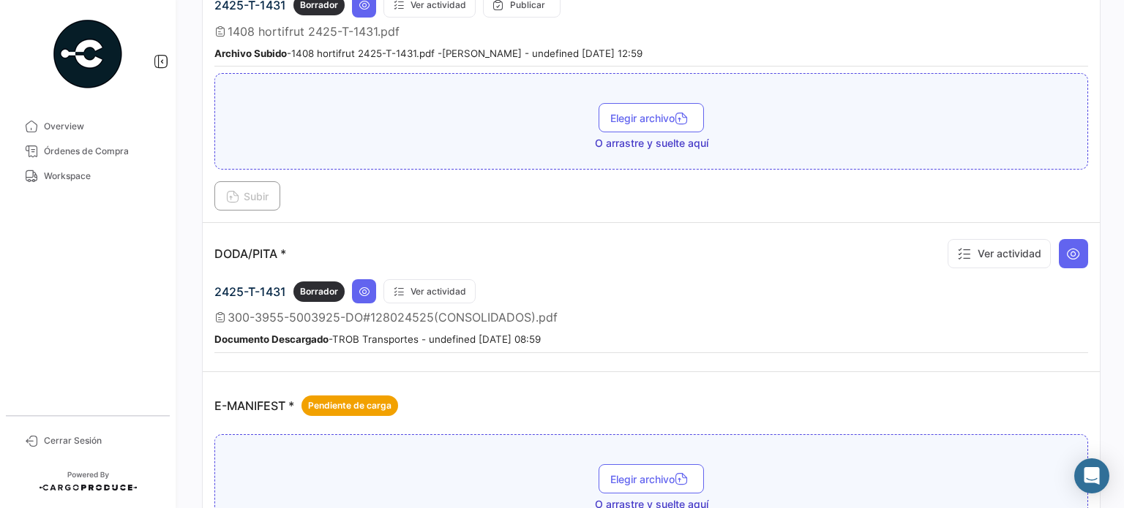
scroll to position [656, 0]
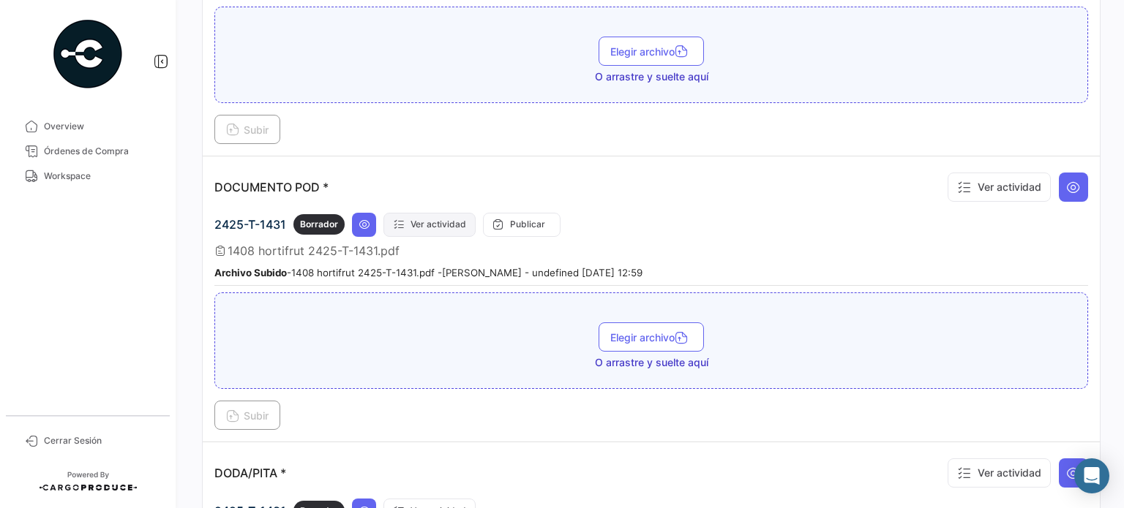
click at [433, 219] on button "Ver actividad" at bounding box center [429, 225] width 92 height 24
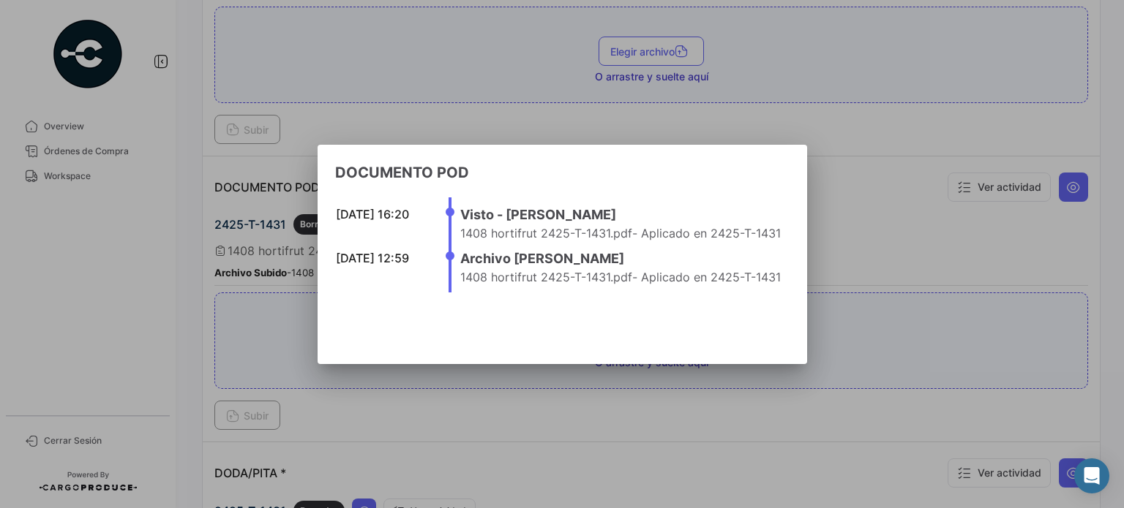
click at [879, 183] on div at bounding box center [562, 254] width 1124 height 508
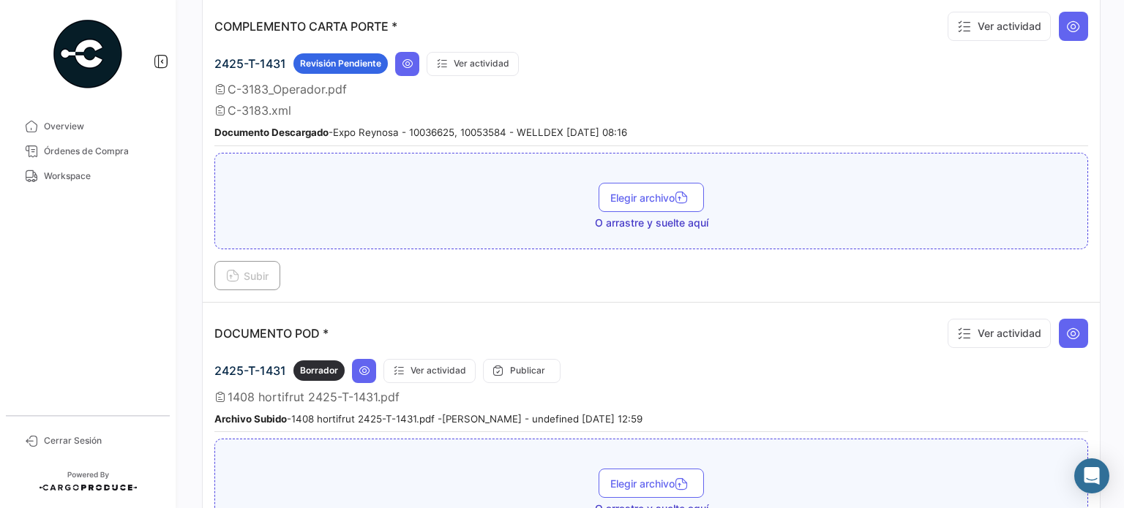
scroll to position [363, 0]
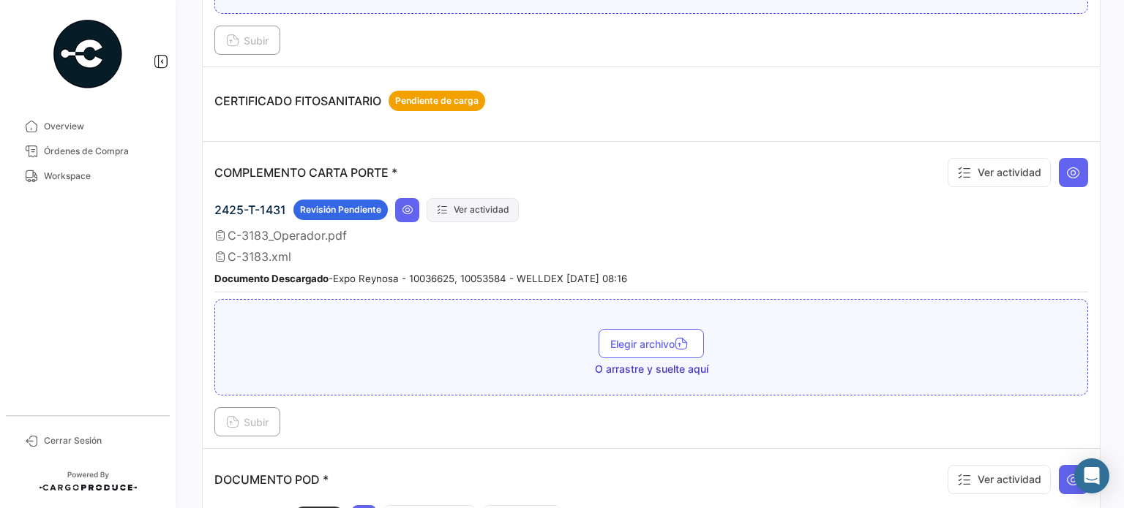
click at [464, 207] on button "Ver actividad" at bounding box center [473, 210] width 92 height 24
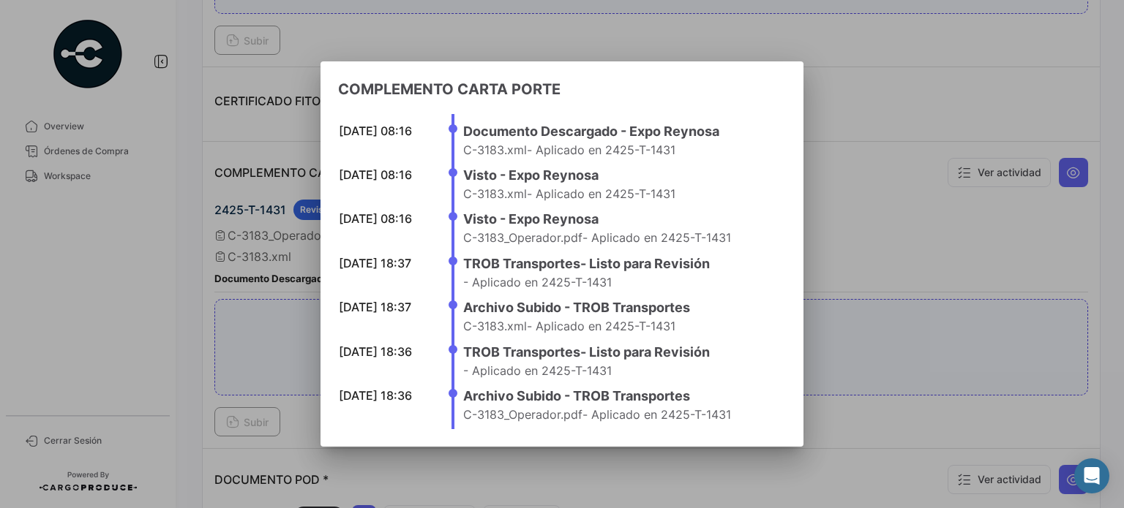
scroll to position [15, 0]
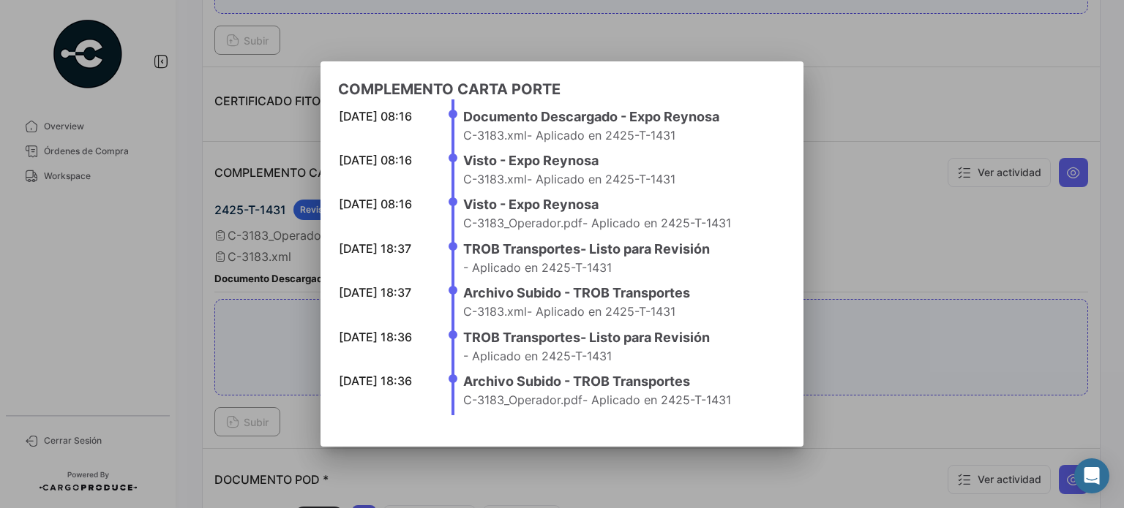
click at [862, 113] on div at bounding box center [562, 254] width 1124 height 508
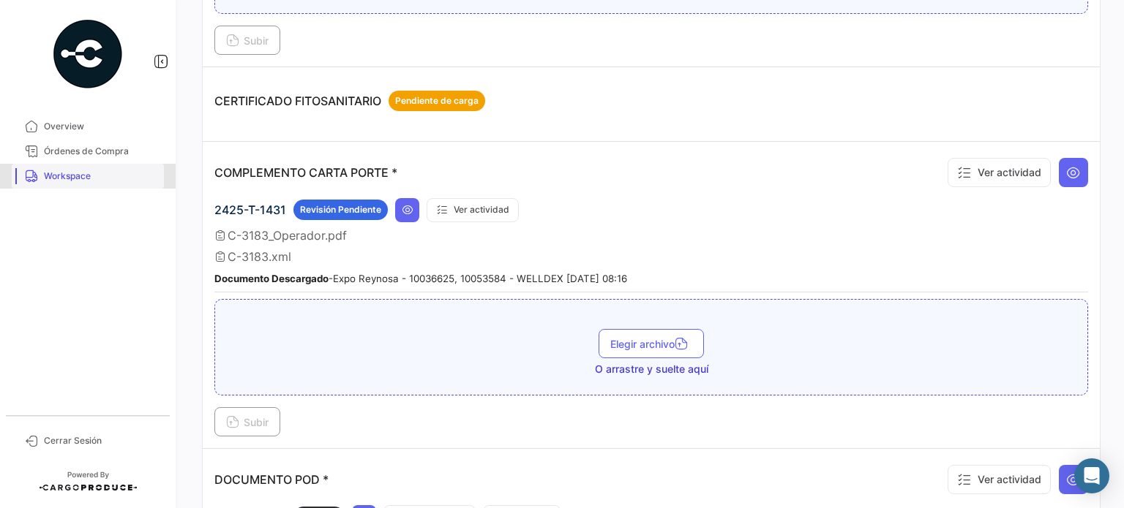
click at [64, 178] on span "Workspace" at bounding box center [101, 176] width 114 height 13
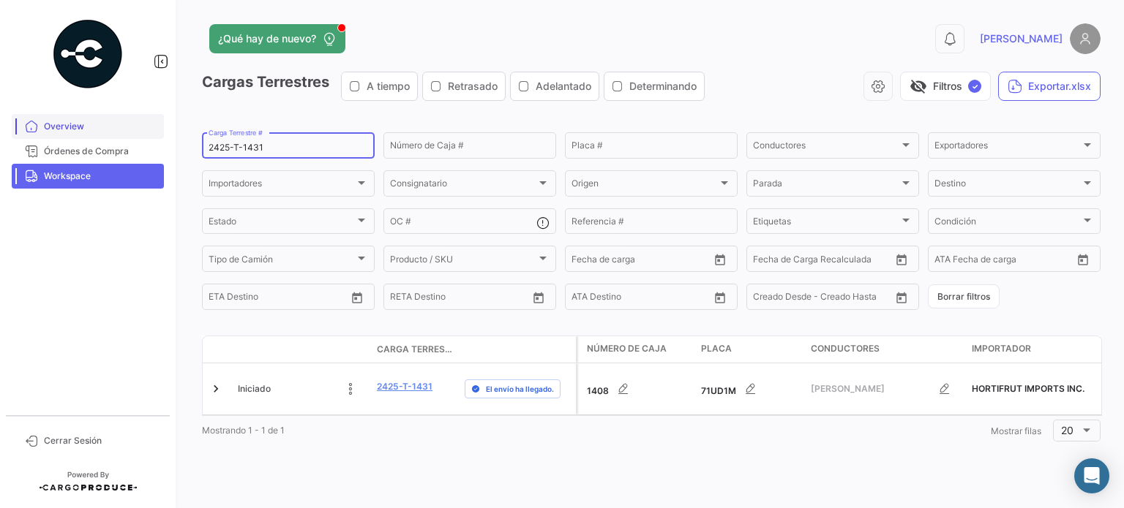
drag, startPoint x: 268, startPoint y: 149, endPoint x: 105, endPoint y: 138, distance: 162.8
click at [108, 138] on mat-sidenav-container "Overview Órdenes de Compra Workspace Cerrar Sesión ¿Qué hay de nuevo? 0 [PERSON…" at bounding box center [562, 254] width 1124 height 508
paste input "16"
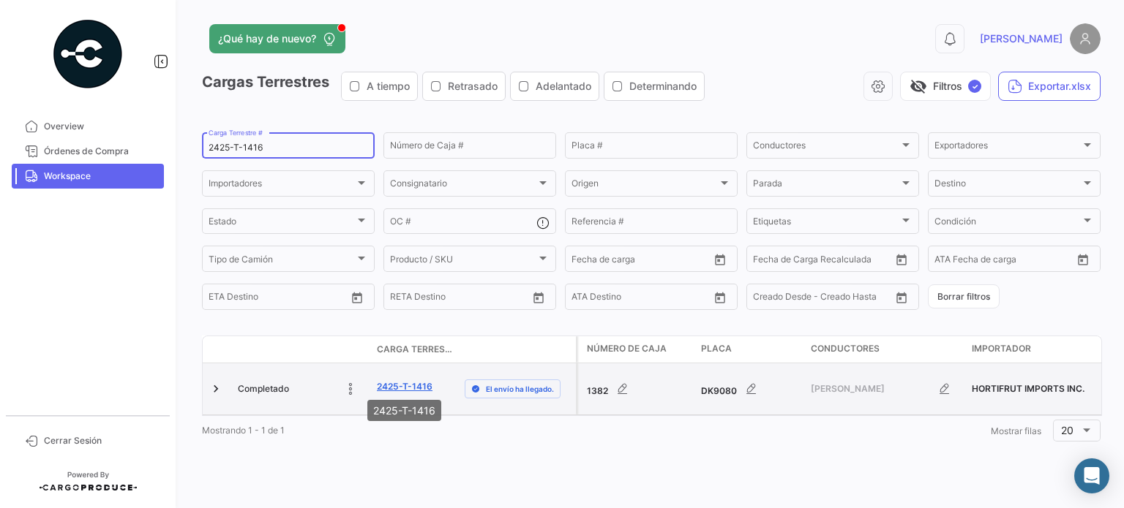
type input "2425-T-1416"
click at [419, 382] on link "2425-T-1416" at bounding box center [405, 386] width 56 height 13
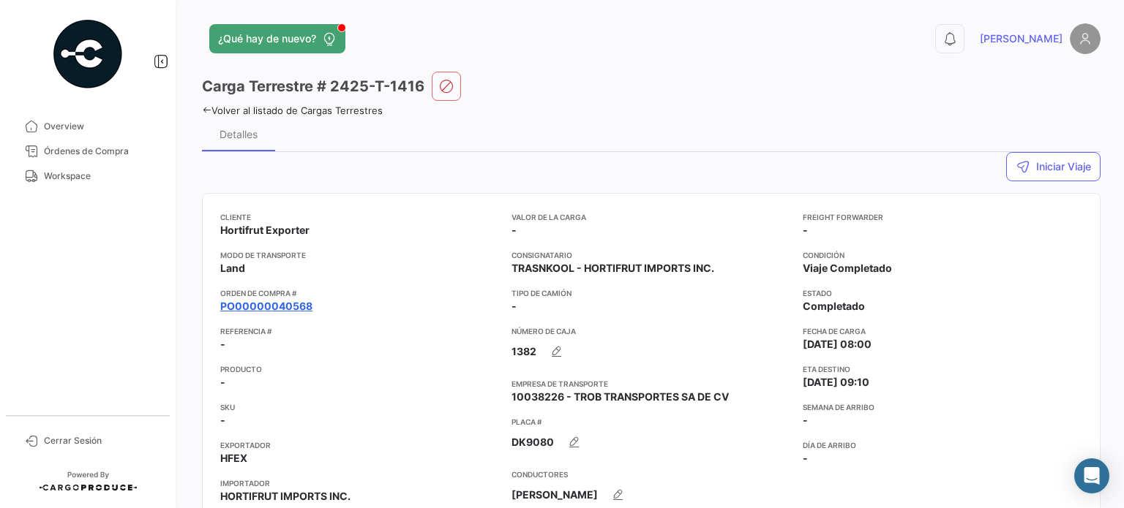
click at [273, 306] on link "PO00000040568" at bounding box center [266, 306] width 92 height 15
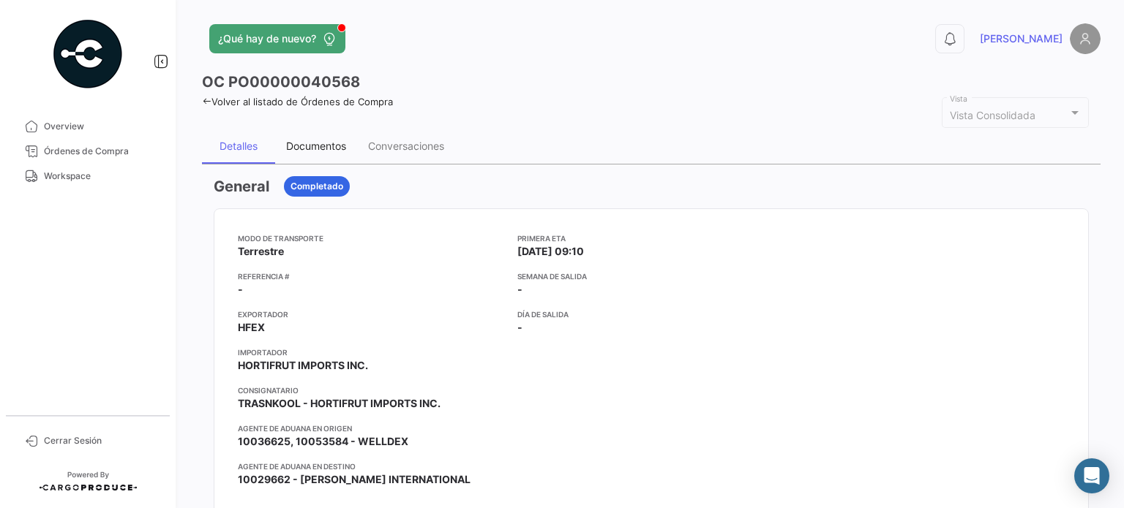
click at [341, 143] on div "Documentos" at bounding box center [316, 146] width 60 height 12
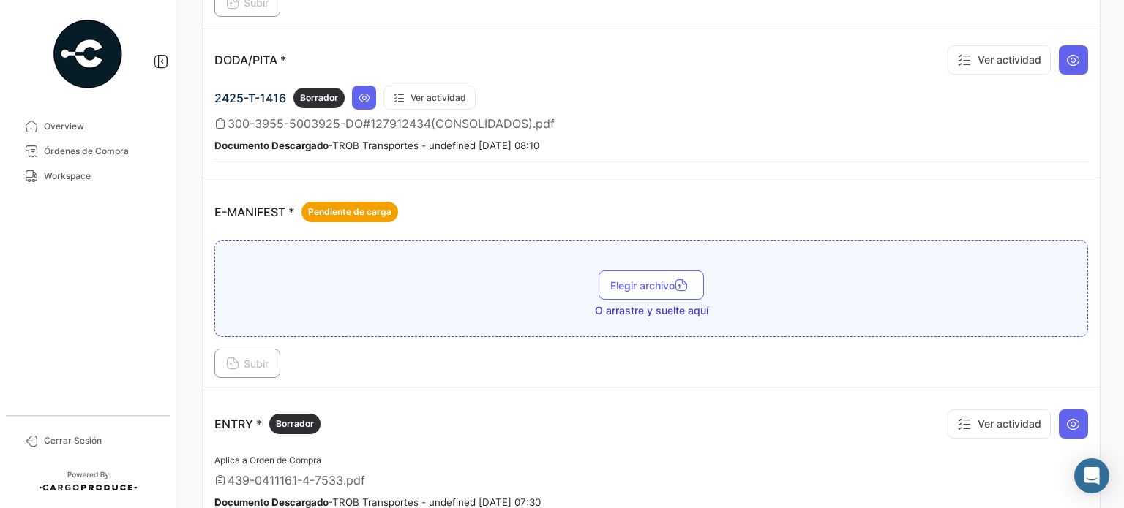
scroll to position [1017, 0]
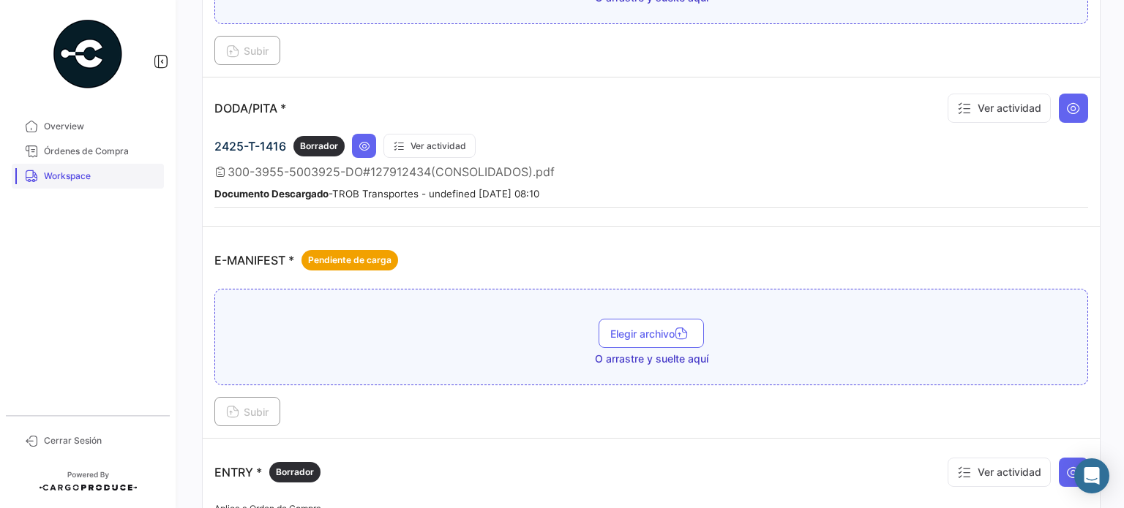
click at [78, 179] on span "Workspace" at bounding box center [101, 176] width 114 height 13
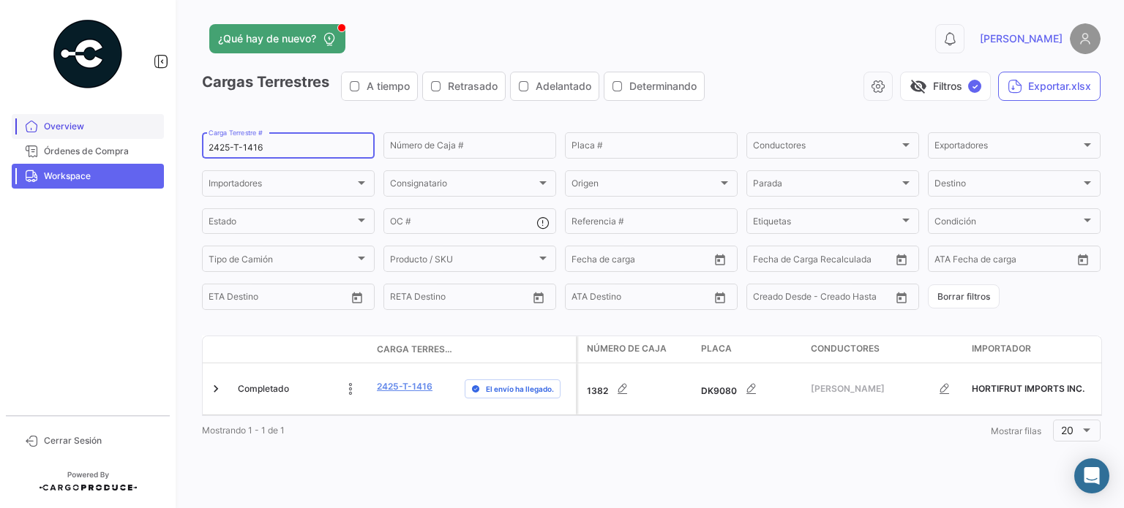
drag, startPoint x: 266, startPoint y: 146, endPoint x: 116, endPoint y: 129, distance: 150.9
click at [145, 135] on mat-sidenav-container "Overview Órdenes de Compra Workspace Cerrar Sesión ¿Qué hay de nuevo? 0 [PERSON…" at bounding box center [562, 254] width 1124 height 508
paste input "3"
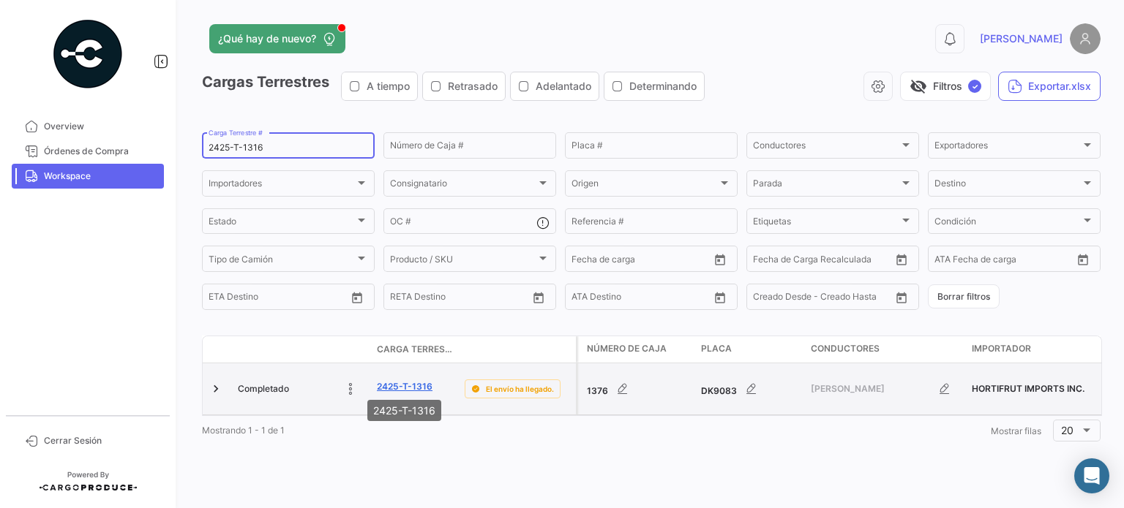
type input "2425-T-1316"
click at [408, 384] on link "2425-T-1316" at bounding box center [405, 386] width 56 height 13
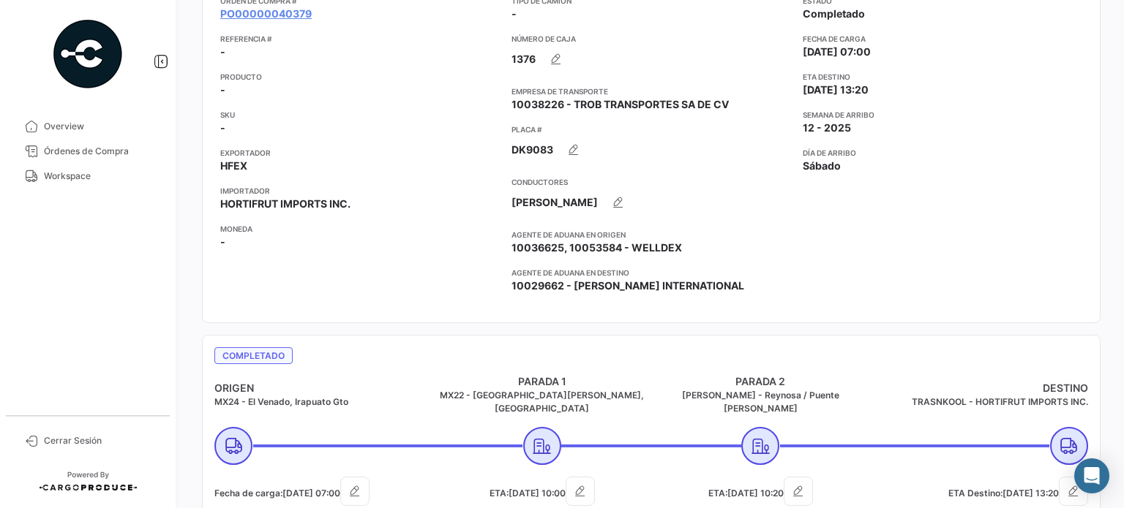
scroll to position [73, 0]
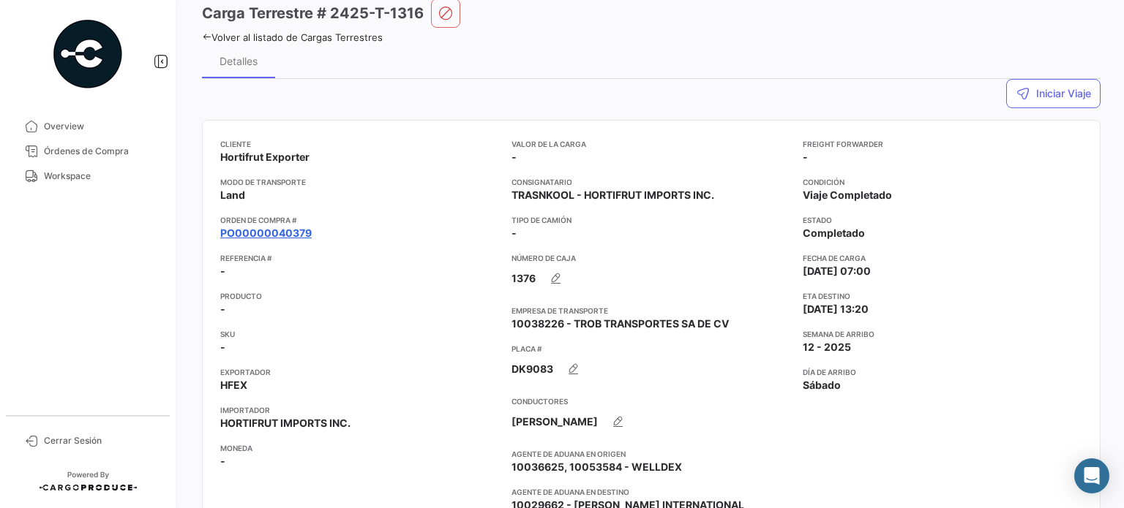
click at [281, 228] on link "PO00000040379" at bounding box center [265, 233] width 91 height 15
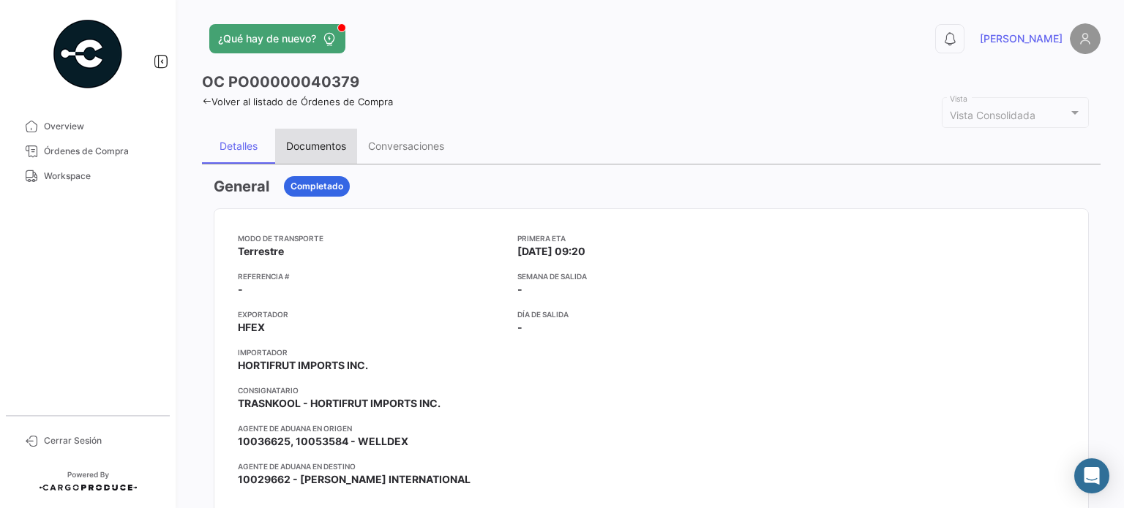
click at [320, 151] on div "Documentos" at bounding box center [316, 146] width 82 height 35
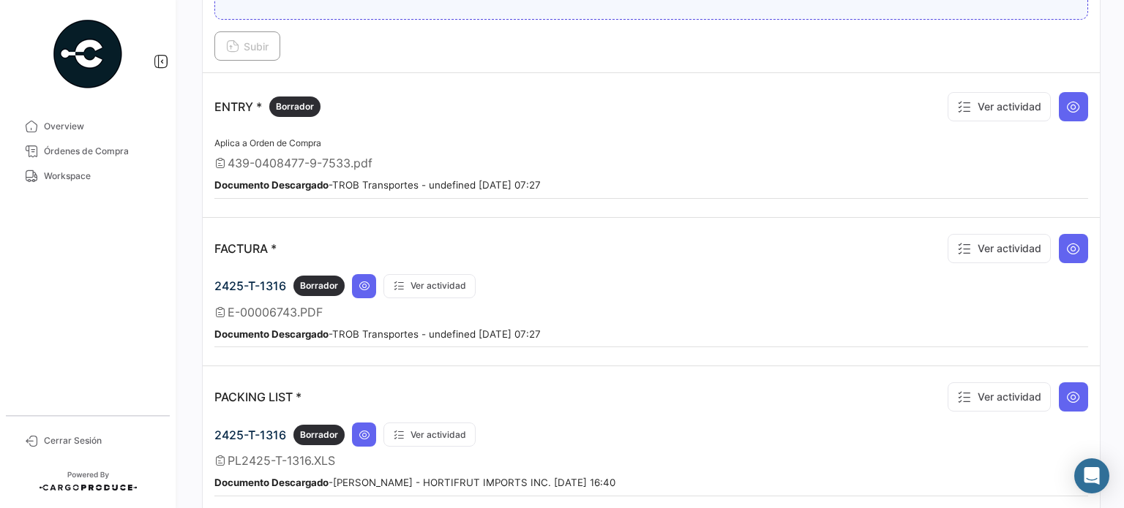
scroll to position [1090, 0]
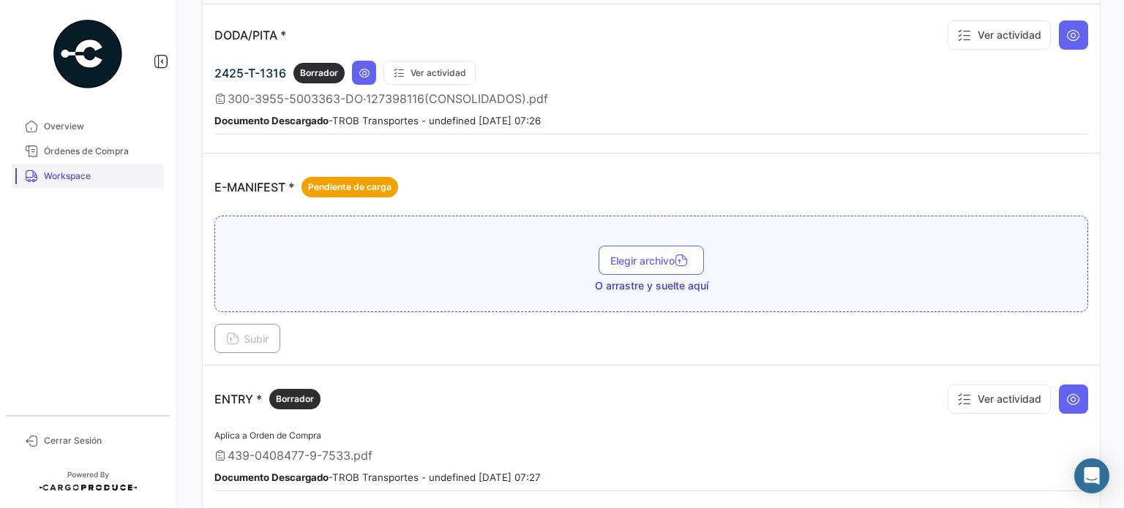
click at [56, 174] on span "Workspace" at bounding box center [101, 176] width 114 height 13
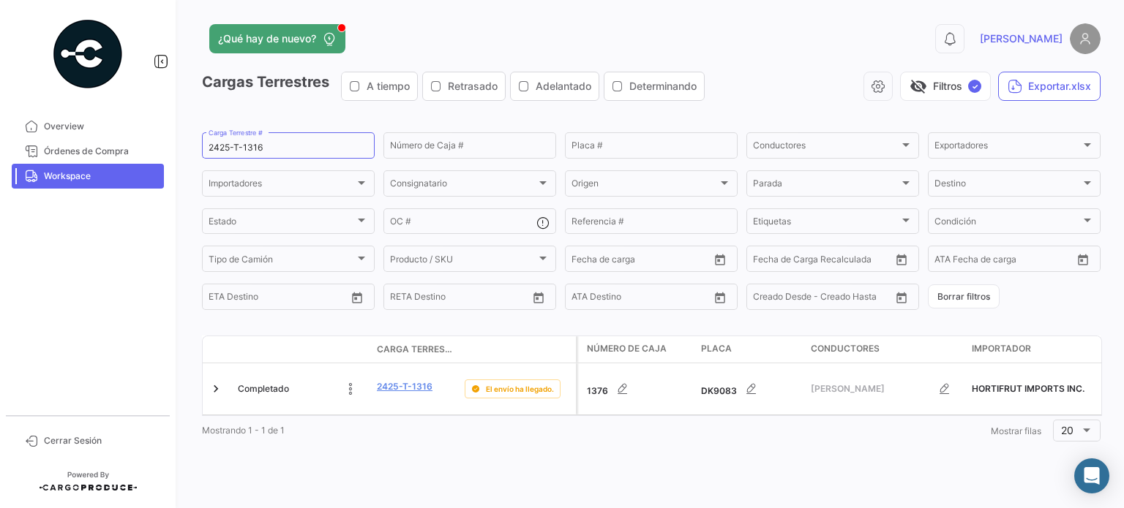
drag, startPoint x: 270, startPoint y: 140, endPoint x: 185, endPoint y: 145, distance: 85.0
click at [185, 145] on div "¿Qué hay de nuevo? 0 [PERSON_NAME] Terrestres A tiempo Retrasado Adelantado Det…" at bounding box center [651, 254] width 945 height 508
click at [276, 156] on div "2425-T-1316 Carga Terrestre #" at bounding box center [288, 144] width 159 height 29
drag, startPoint x: 273, startPoint y: 149, endPoint x: 181, endPoint y: 145, distance: 91.5
click at [181, 145] on div "¿Qué hay de nuevo? 0 [PERSON_NAME] Terrestres A tiempo Retrasado Adelantado Det…" at bounding box center [651, 254] width 945 height 508
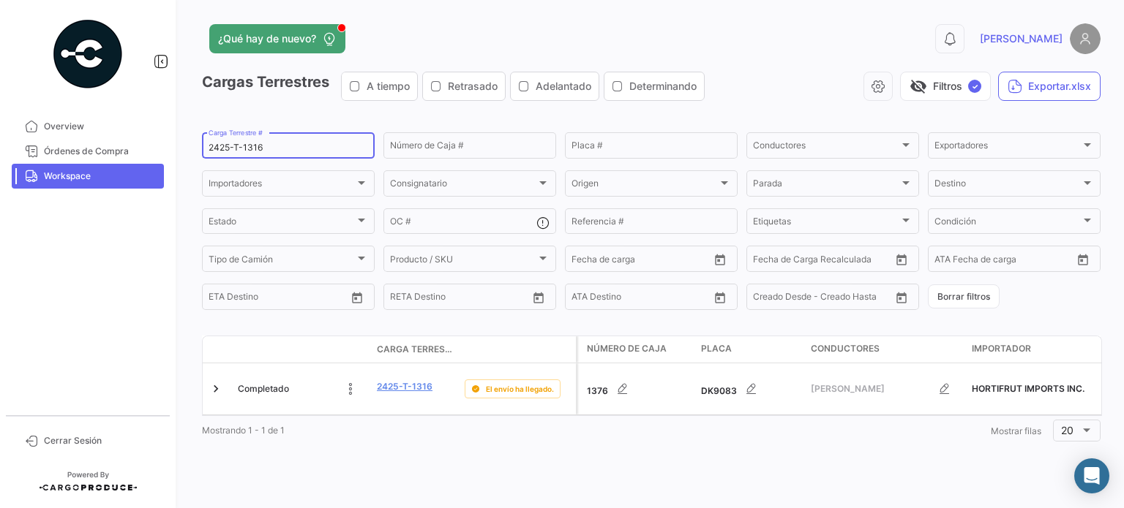
paste input "075"
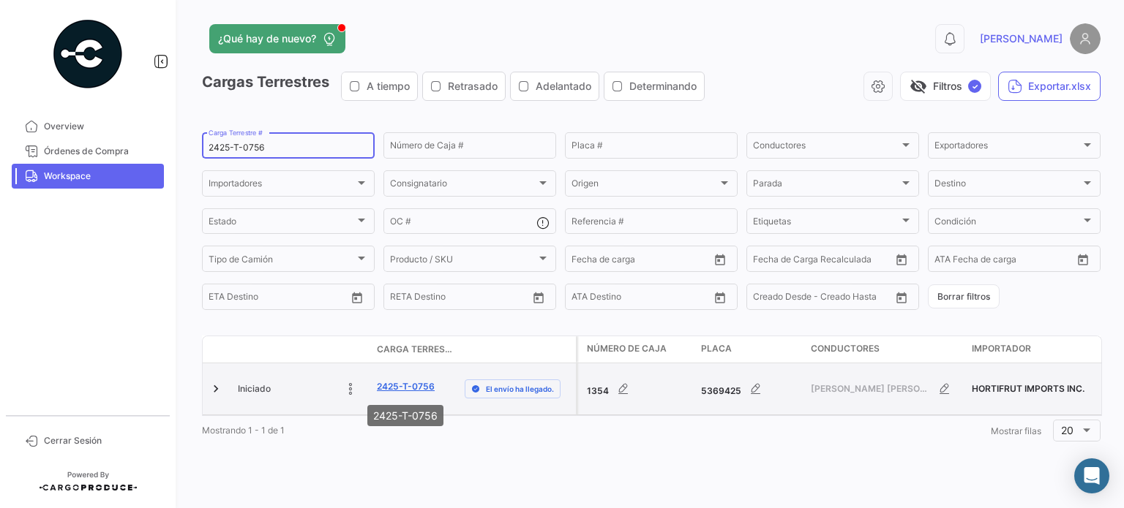
type input "2425-T-0756"
click at [419, 389] on link "2425-T-0756" at bounding box center [406, 386] width 58 height 13
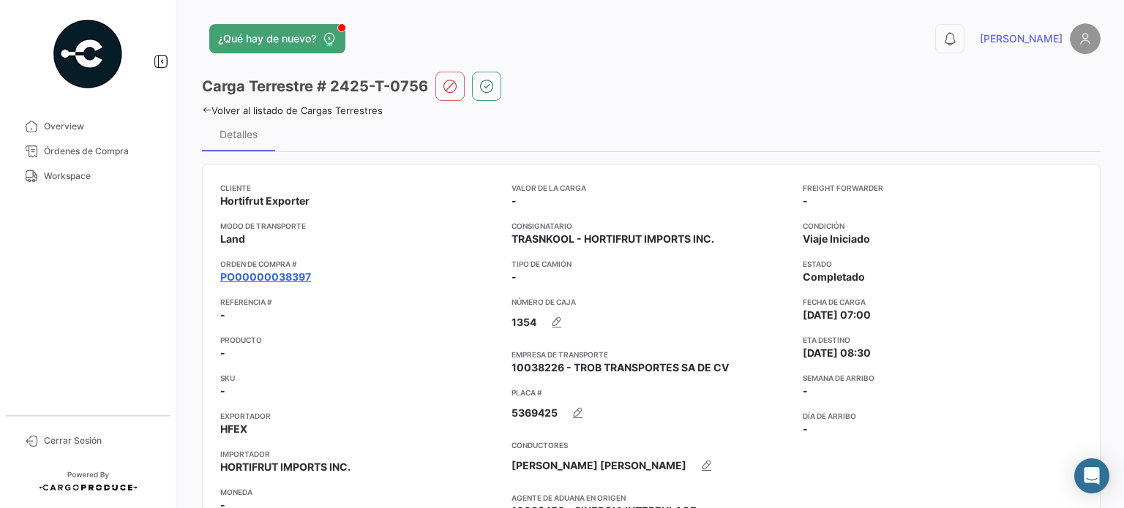
click at [288, 281] on link "PO00000038397" at bounding box center [265, 277] width 91 height 15
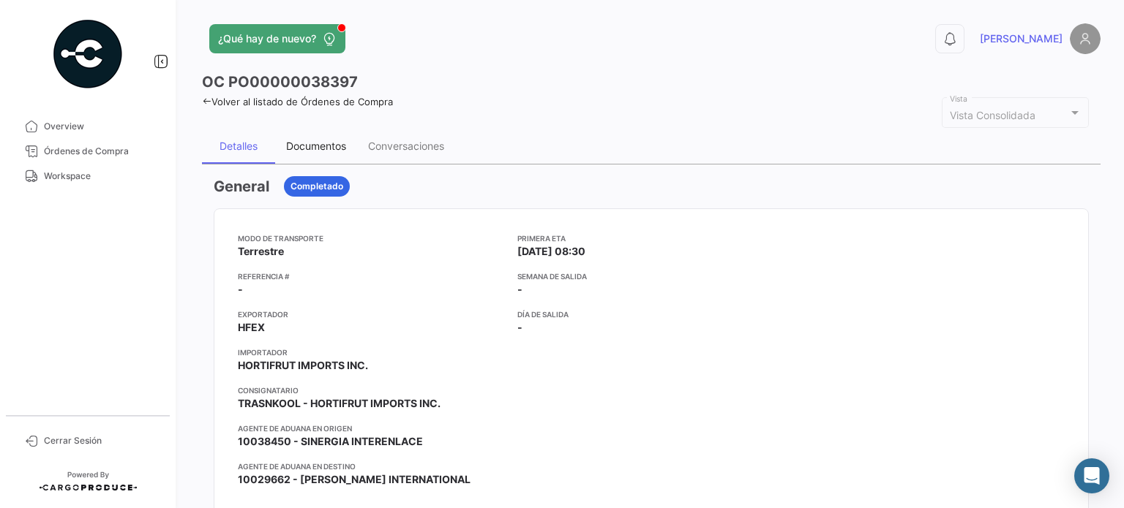
click at [309, 146] on div "Documentos" at bounding box center [316, 146] width 60 height 12
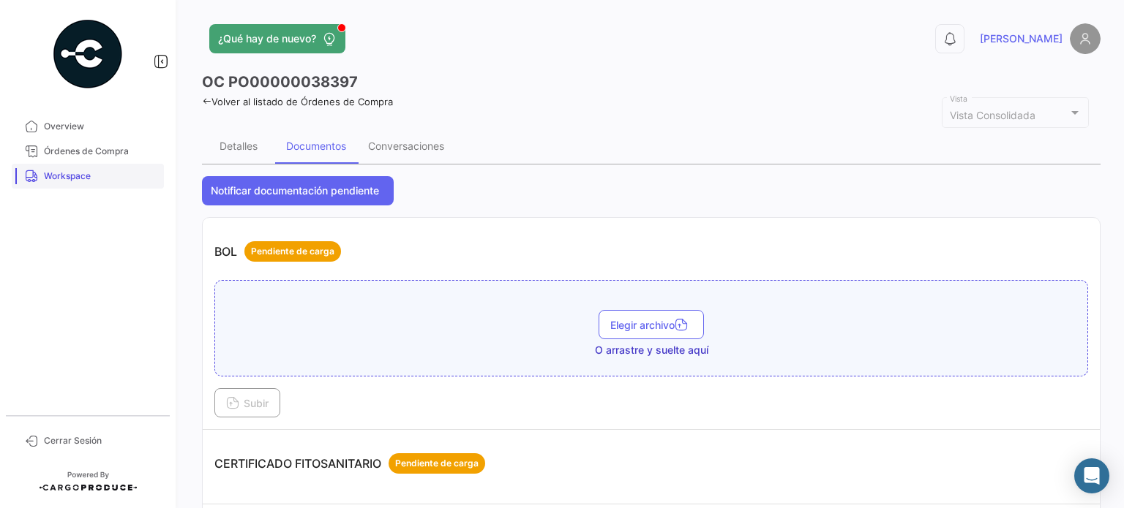
click at [57, 176] on span "Workspace" at bounding box center [101, 176] width 114 height 13
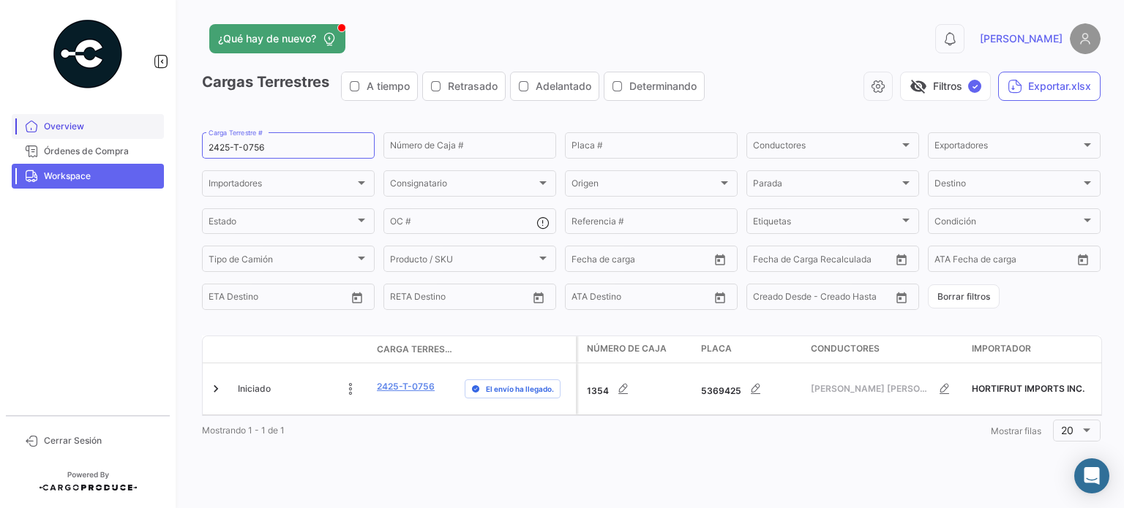
drag, startPoint x: 281, startPoint y: 146, endPoint x: 138, endPoint y: 129, distance: 143.7
click at [163, 133] on mat-sidenav-container "Overview Órdenes de Compra Workspace Cerrar Sesión ¿Qué hay de nuevo? 0 [PERSON…" at bounding box center [562, 254] width 1124 height 508
paste input "65"
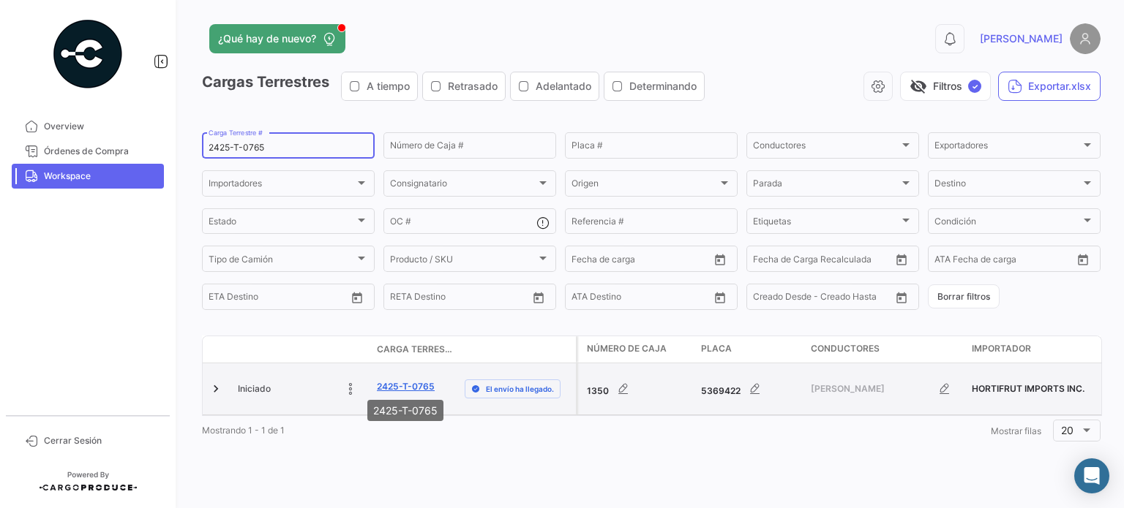
type input "2425-T-0765"
click at [408, 386] on link "2425-T-0765" at bounding box center [406, 386] width 58 height 13
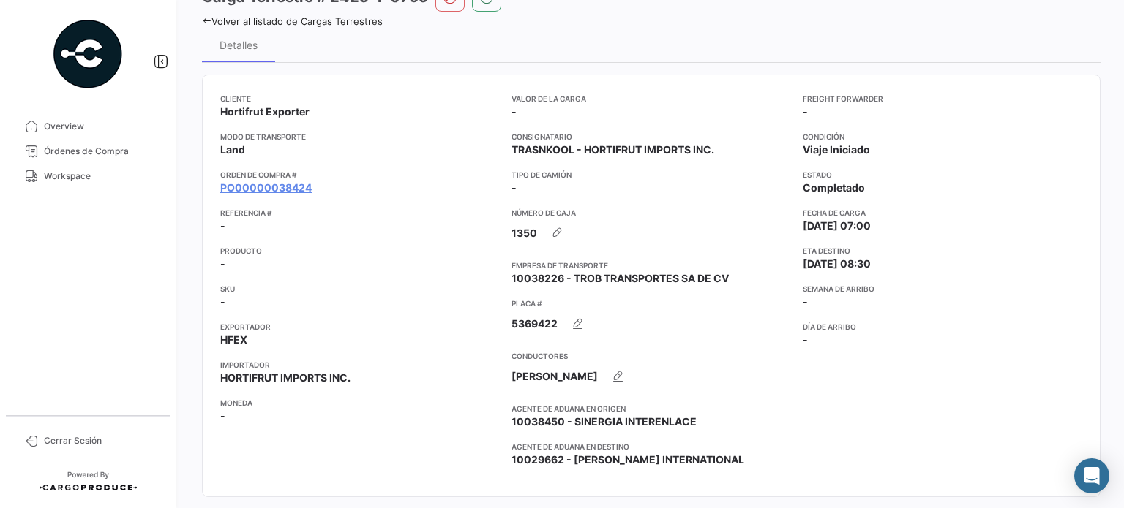
scroll to position [146, 0]
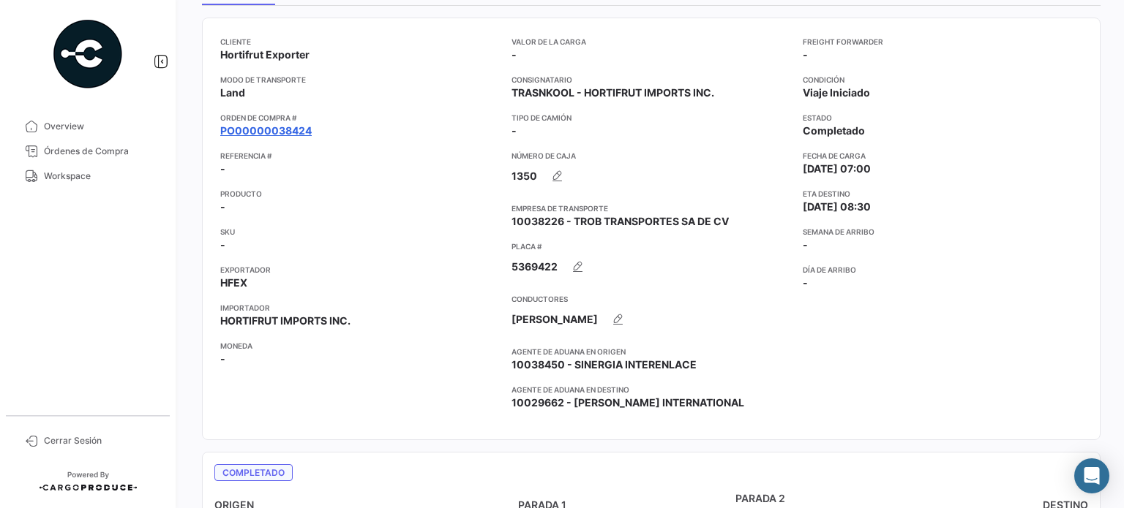
click at [296, 128] on link "PO00000038424" at bounding box center [265, 131] width 91 height 15
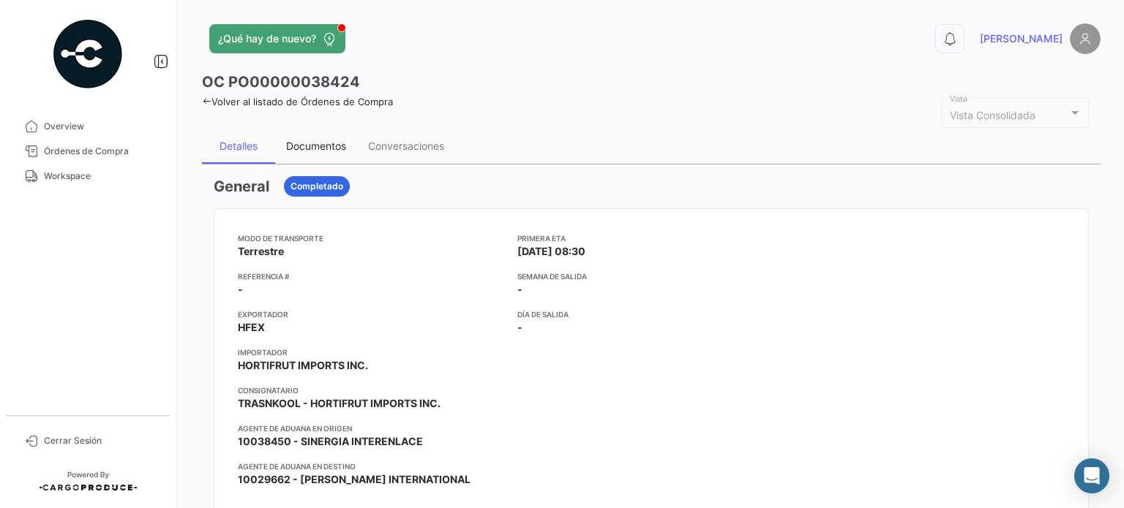
click at [328, 149] on div "Documentos" at bounding box center [316, 146] width 60 height 12
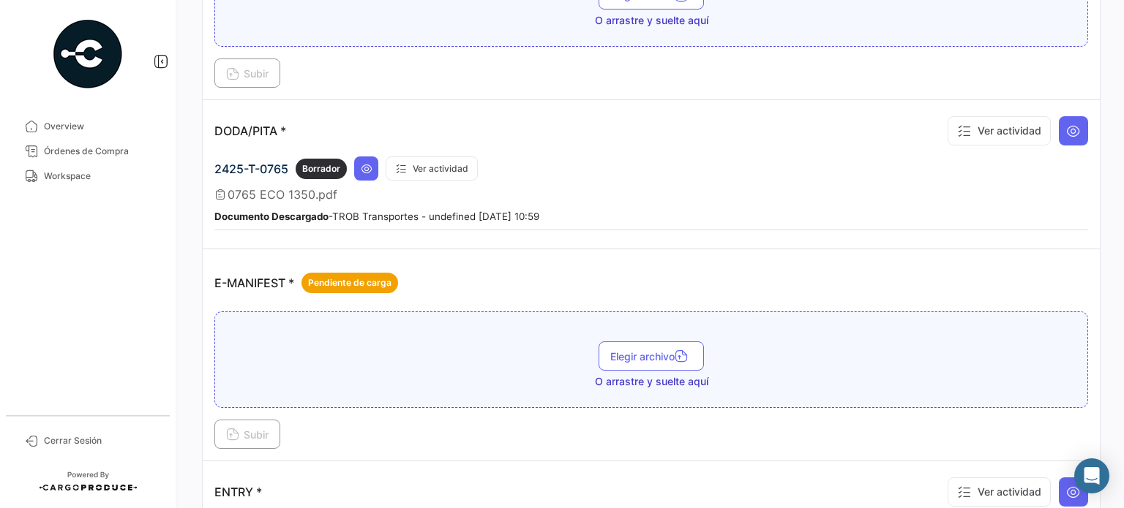
scroll to position [1024, 0]
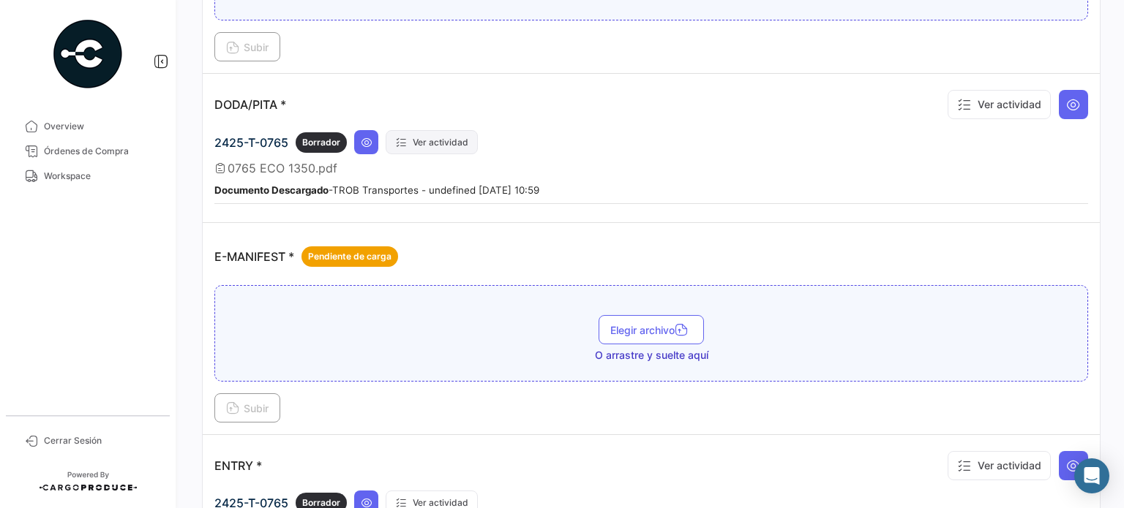
click at [445, 137] on button "Ver actividad" at bounding box center [432, 142] width 92 height 24
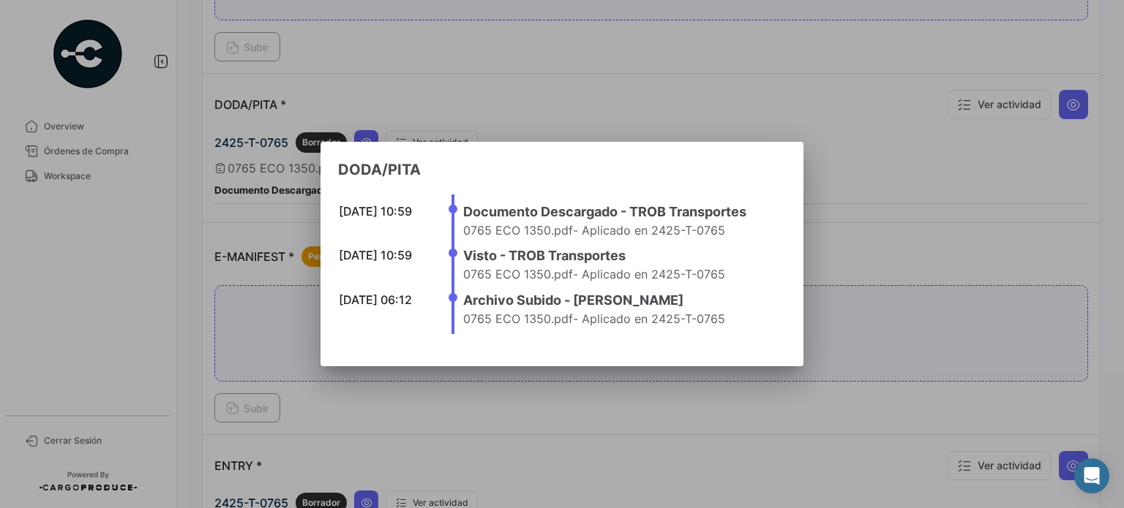
click at [186, 234] on div at bounding box center [562, 254] width 1124 height 508
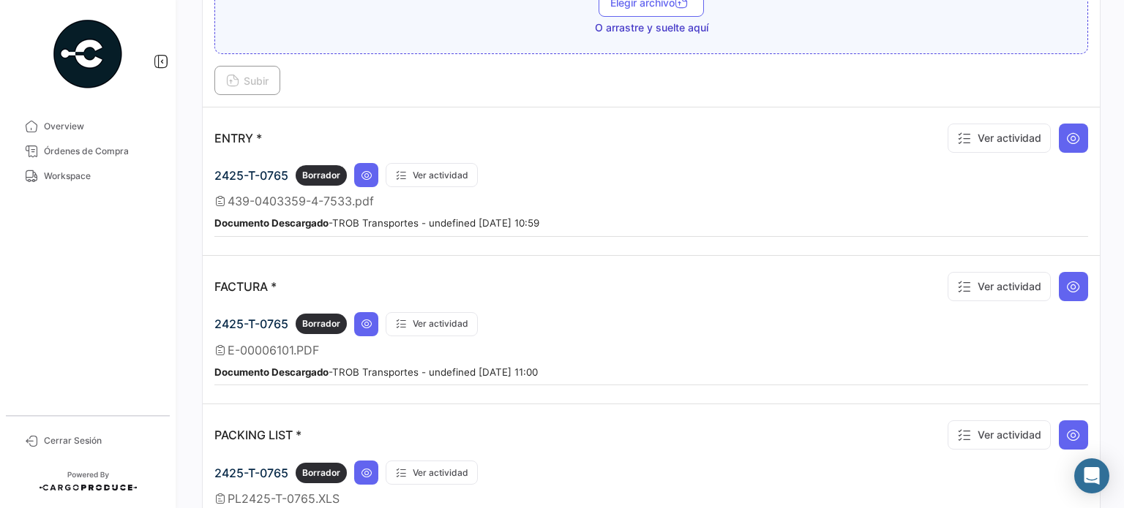
scroll to position [1463, 0]
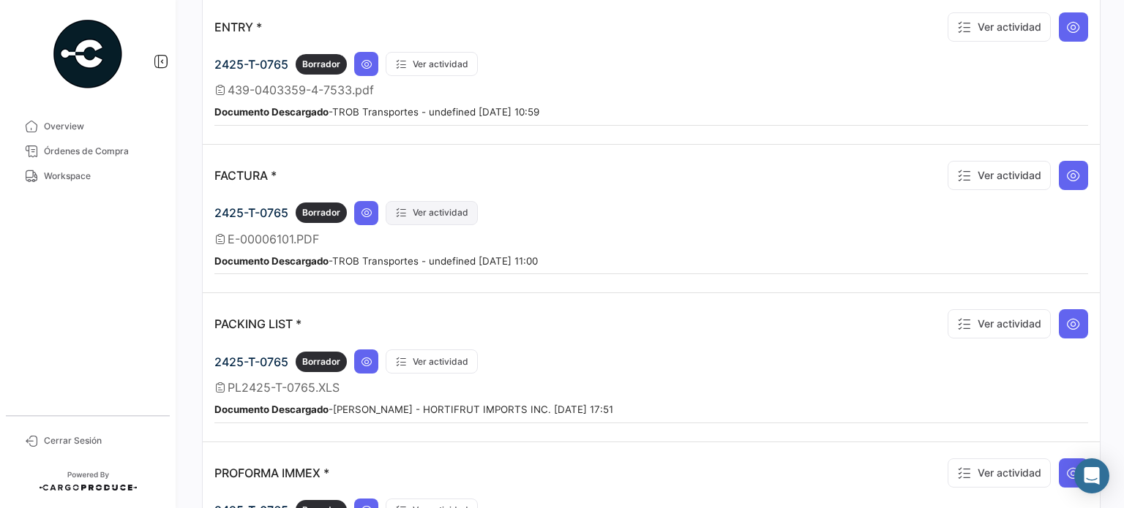
click at [441, 201] on button "Ver actividad" at bounding box center [432, 213] width 92 height 24
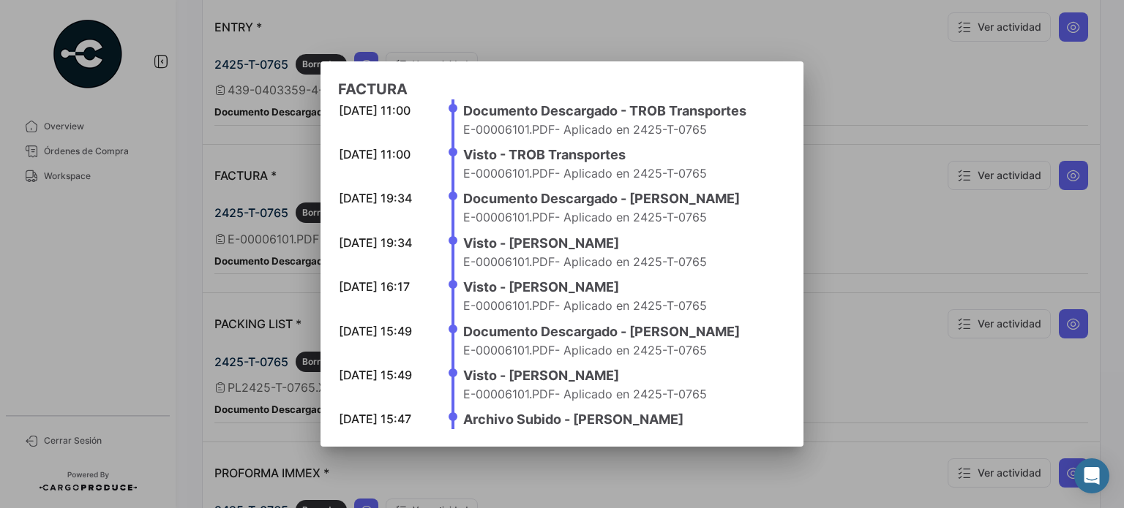
scroll to position [0, 0]
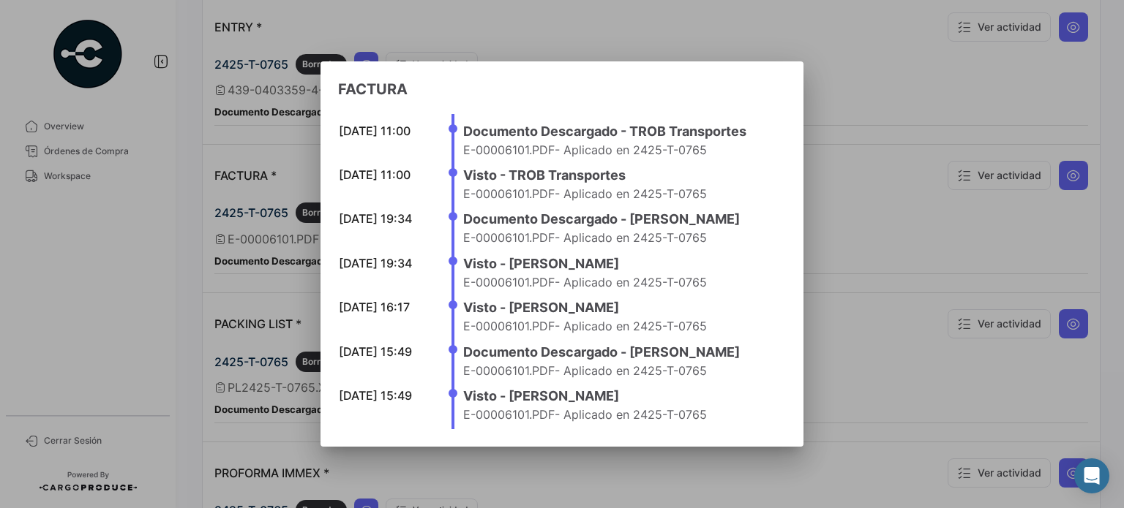
click at [853, 292] on div at bounding box center [562, 254] width 1124 height 508
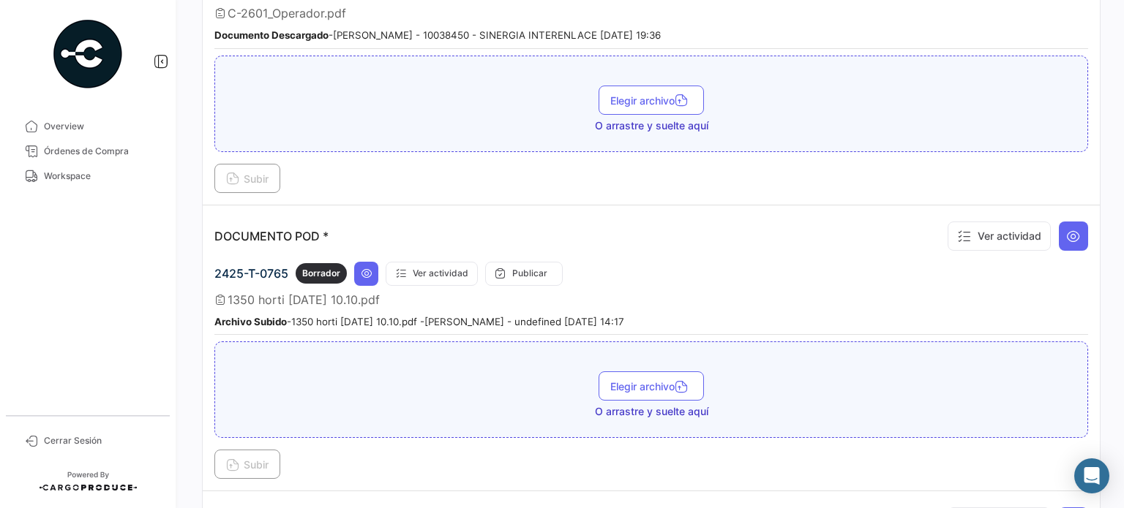
scroll to position [732, 0]
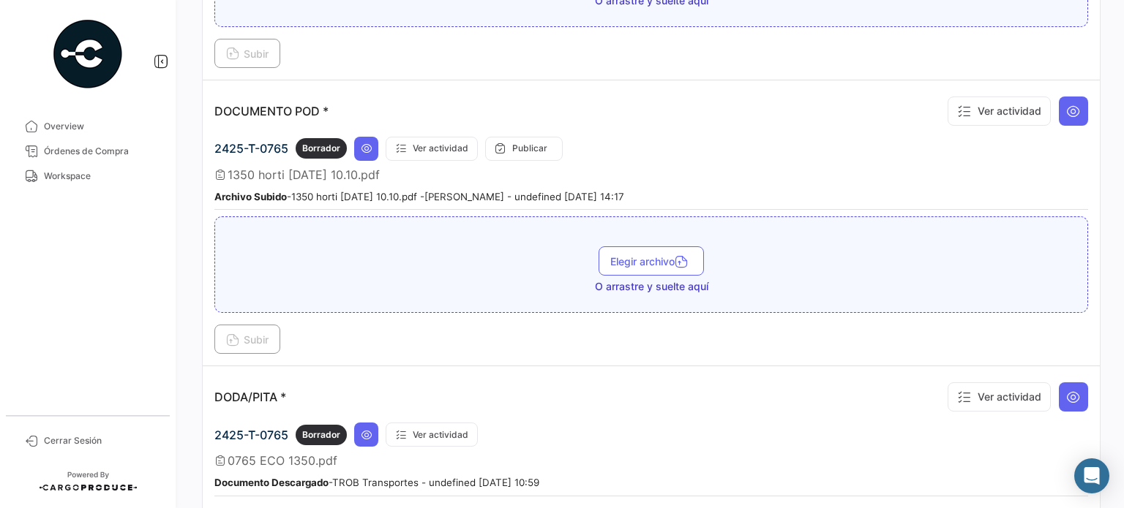
drag, startPoint x: 454, startPoint y: 194, endPoint x: 620, endPoint y: 193, distance: 166.1
click at [620, 193] on small "Archivo Subido - 1350 horti [DATE] 10.10.pdf - [PERSON_NAME][GEOGRAPHIC_DATA] -…" at bounding box center [419, 197] width 410 height 12
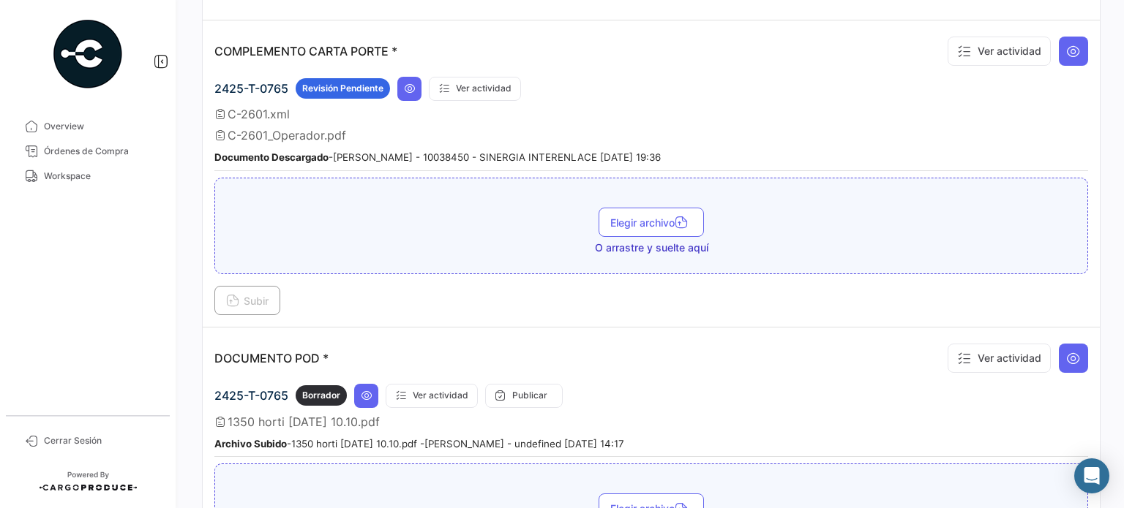
scroll to position [439, 0]
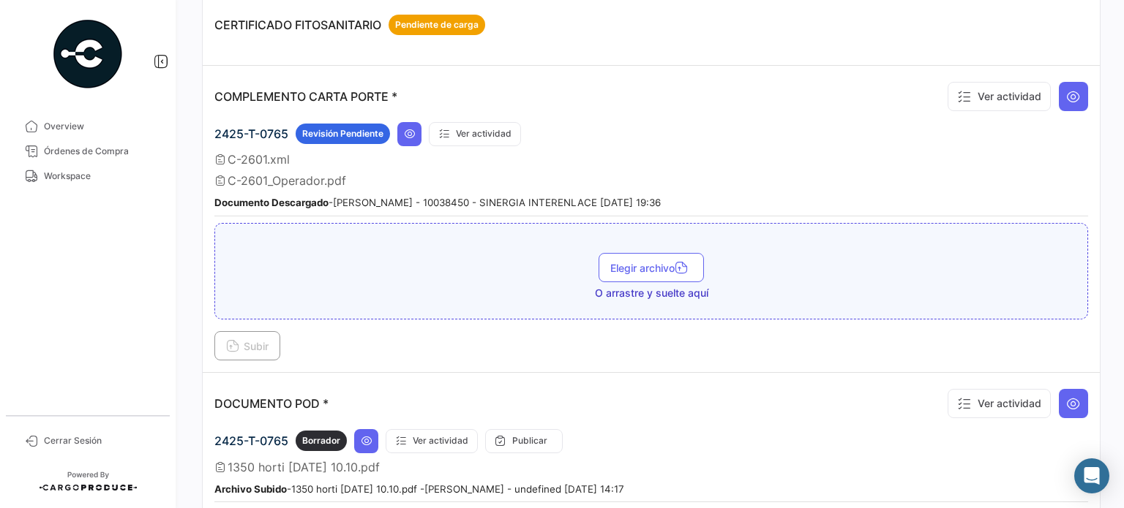
drag, startPoint x: 222, startPoint y: 93, endPoint x: 416, endPoint y: 93, distance: 193.2
click at [416, 93] on div "COMPLEMENTO CARTA PORTE * Ver actividad" at bounding box center [651, 97] width 874 height 38
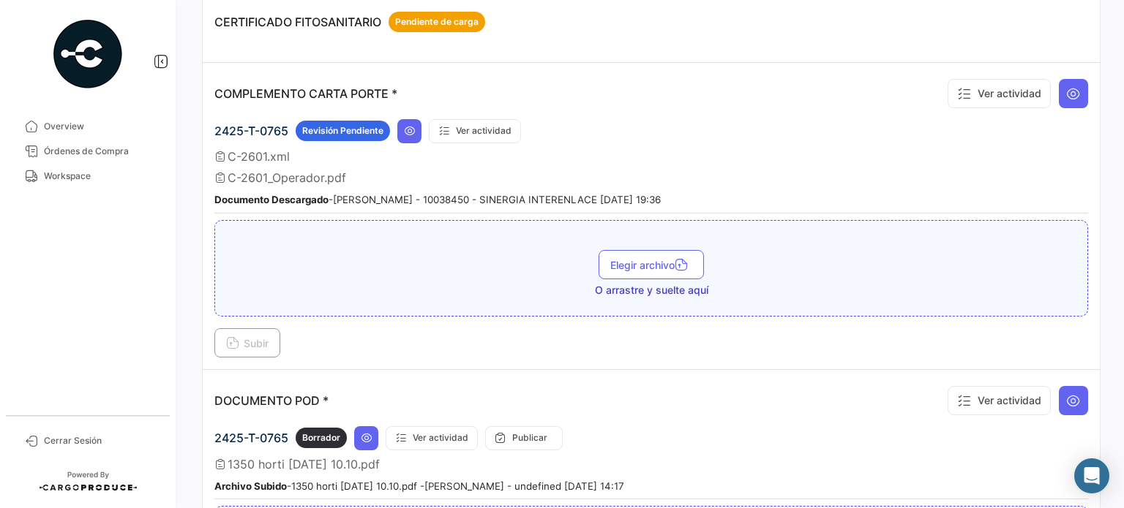
scroll to position [366, 0]
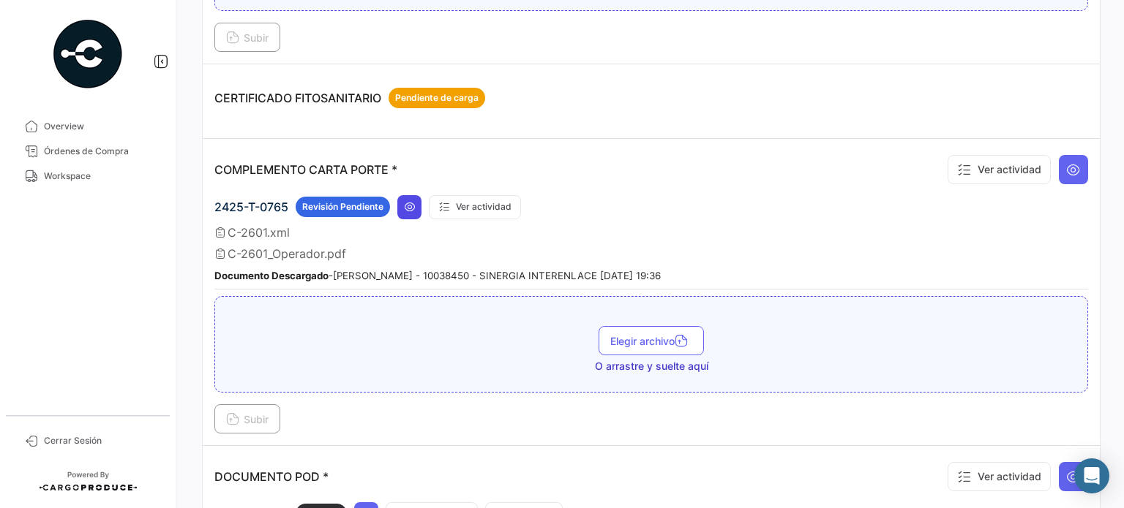
click at [413, 205] on icon at bounding box center [410, 207] width 12 height 12
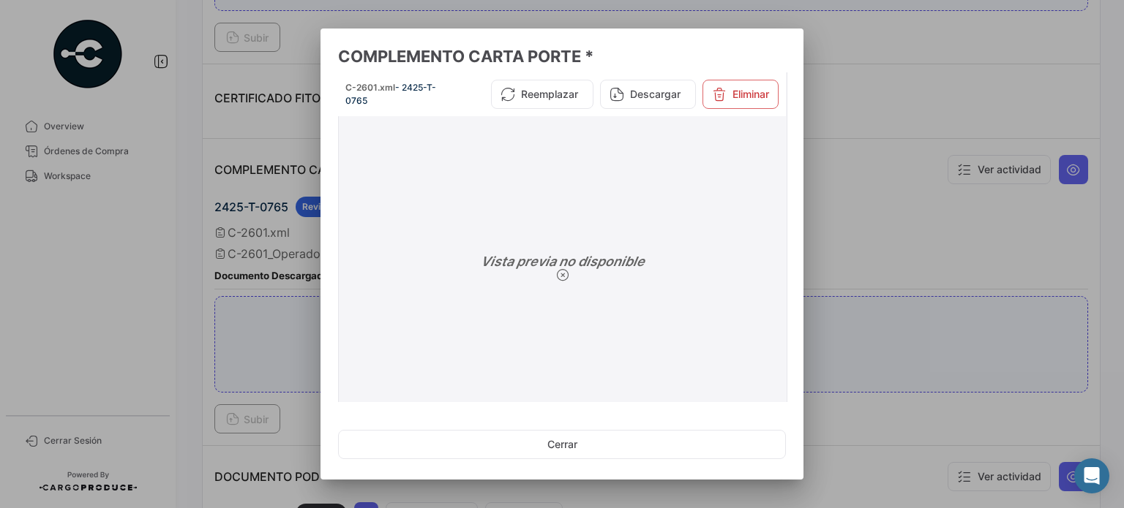
click at [629, 90] on button "Descargar" at bounding box center [648, 94] width 96 height 29
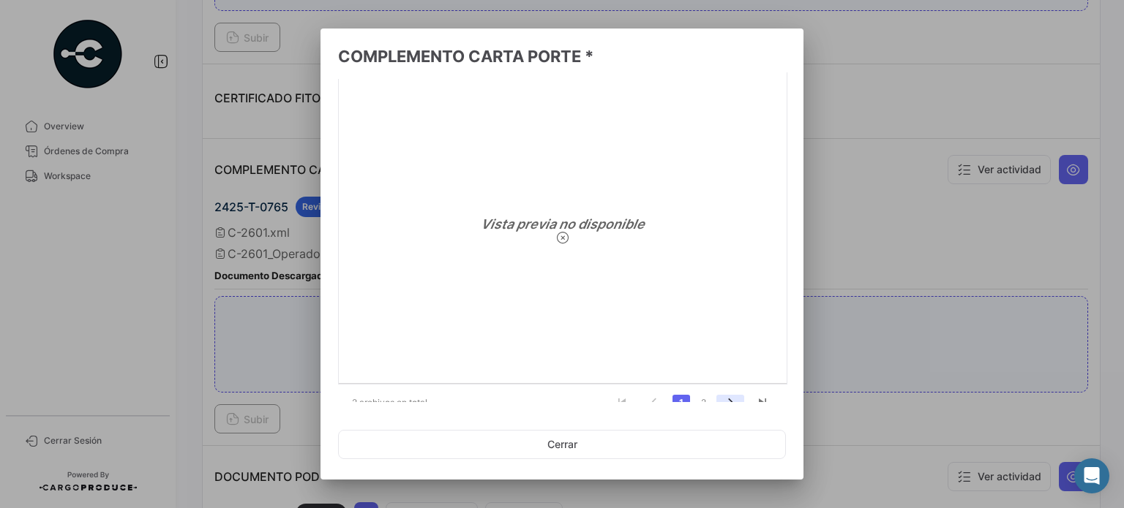
scroll to position [56, 0]
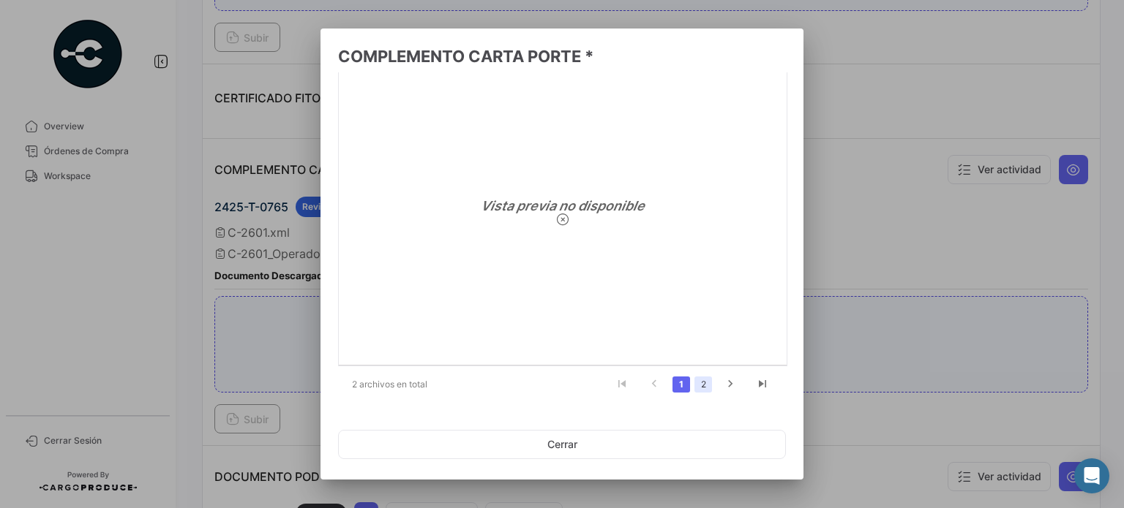
click at [697, 383] on link "2" at bounding box center [703, 385] width 18 height 16
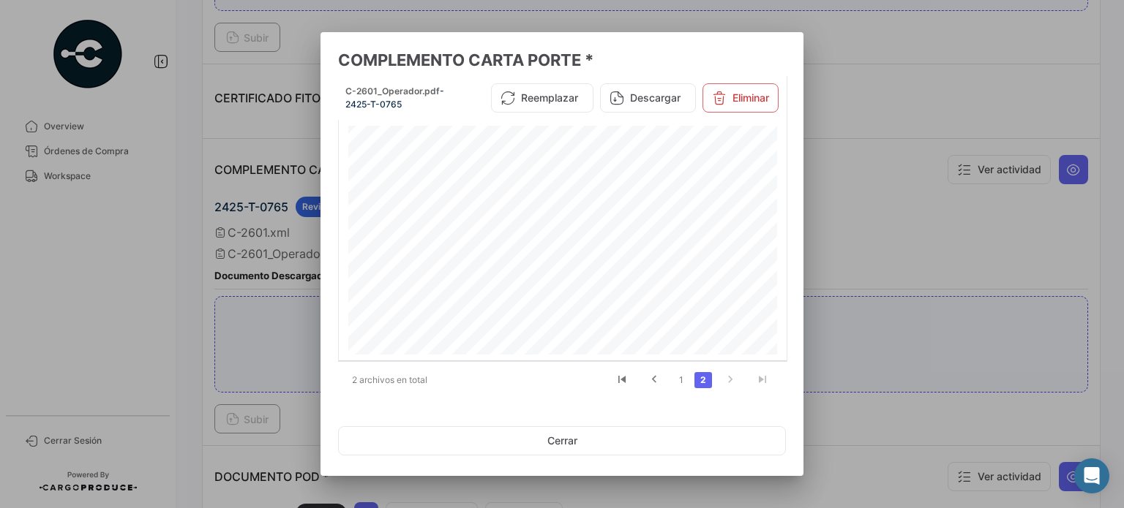
scroll to position [805, 0]
click at [584, 438] on button "Cerrar" at bounding box center [562, 441] width 448 height 29
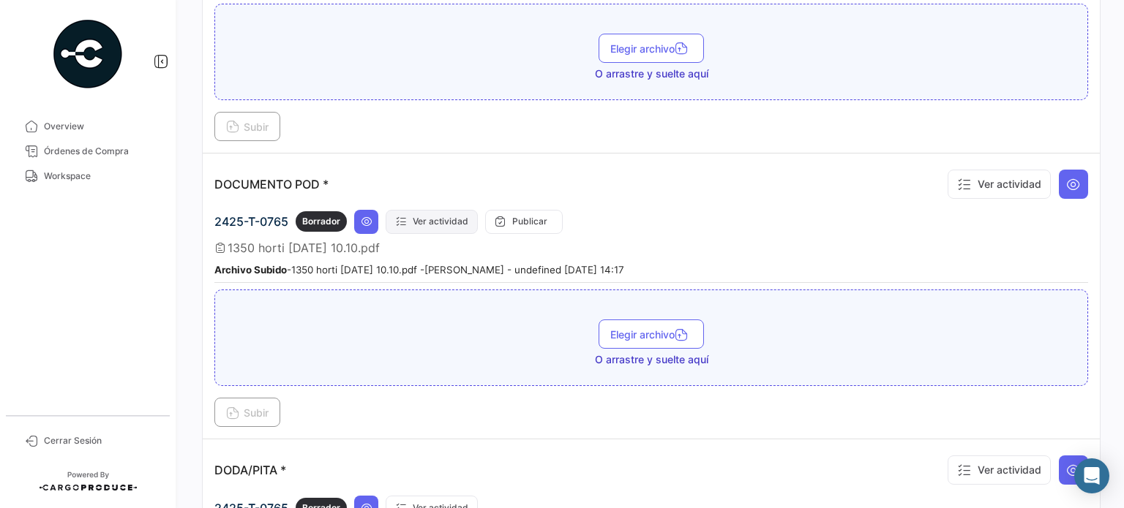
scroll to position [878, 0]
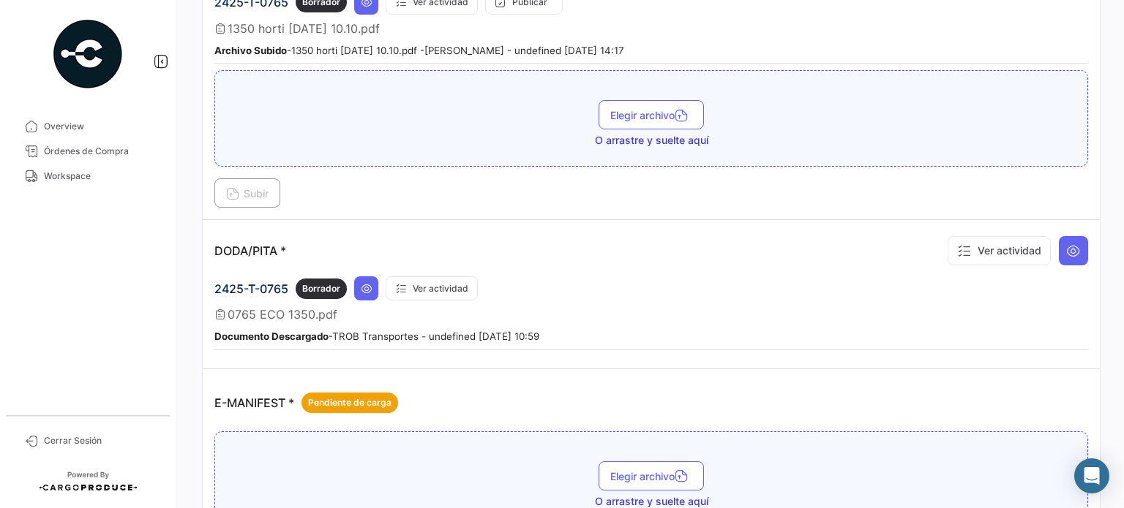
drag, startPoint x: 351, startPoint y: 323, endPoint x: 445, endPoint y: 322, distance: 93.7
click at [445, 331] on small "Documento Descargado - TROB Transportes - undefined [DATE] 10:59" at bounding box center [376, 337] width 325 height 12
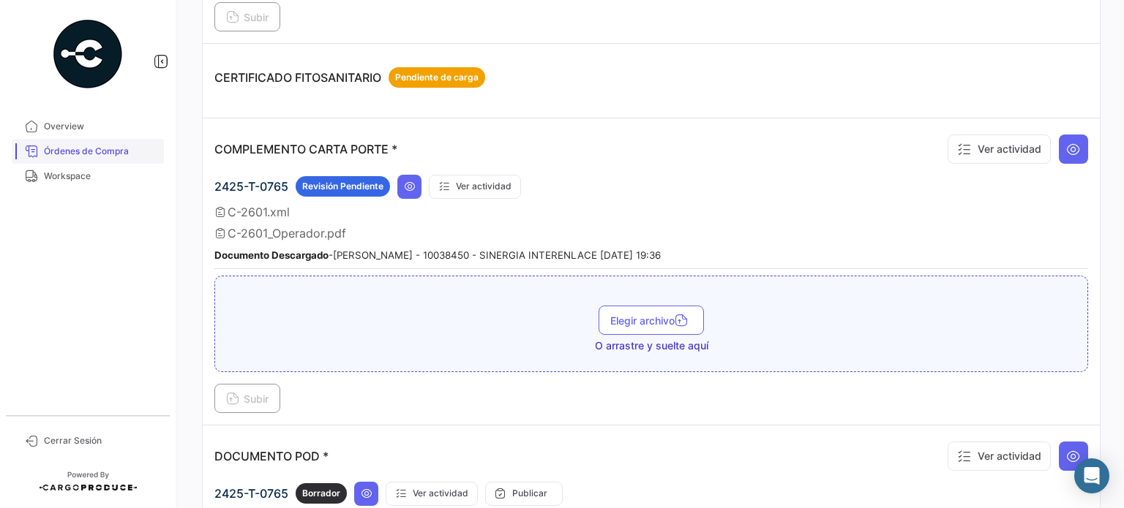
scroll to position [367, 0]
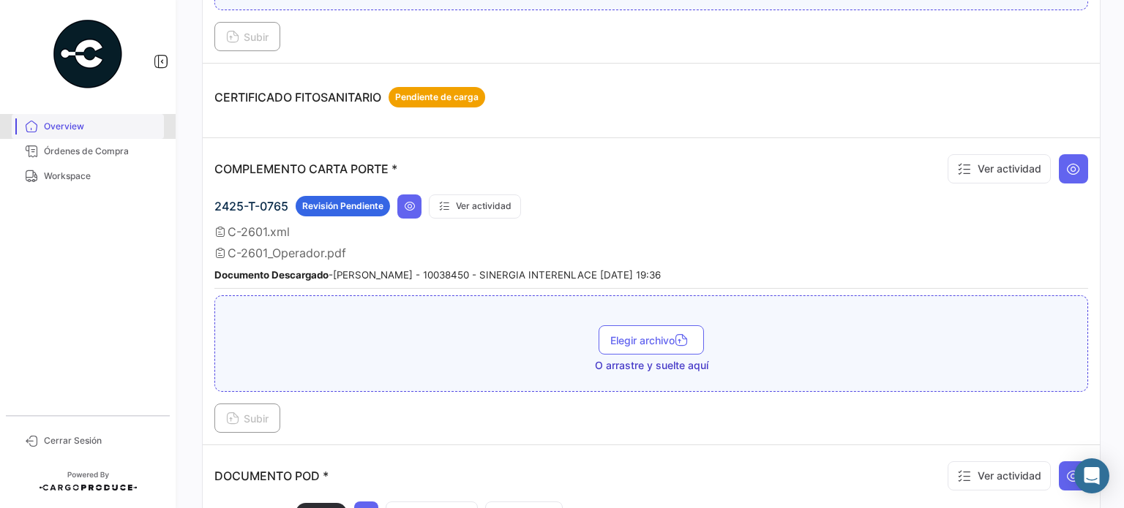
click at [61, 127] on span "Overview" at bounding box center [101, 126] width 114 height 13
